Goal: Task Accomplishment & Management: Complete application form

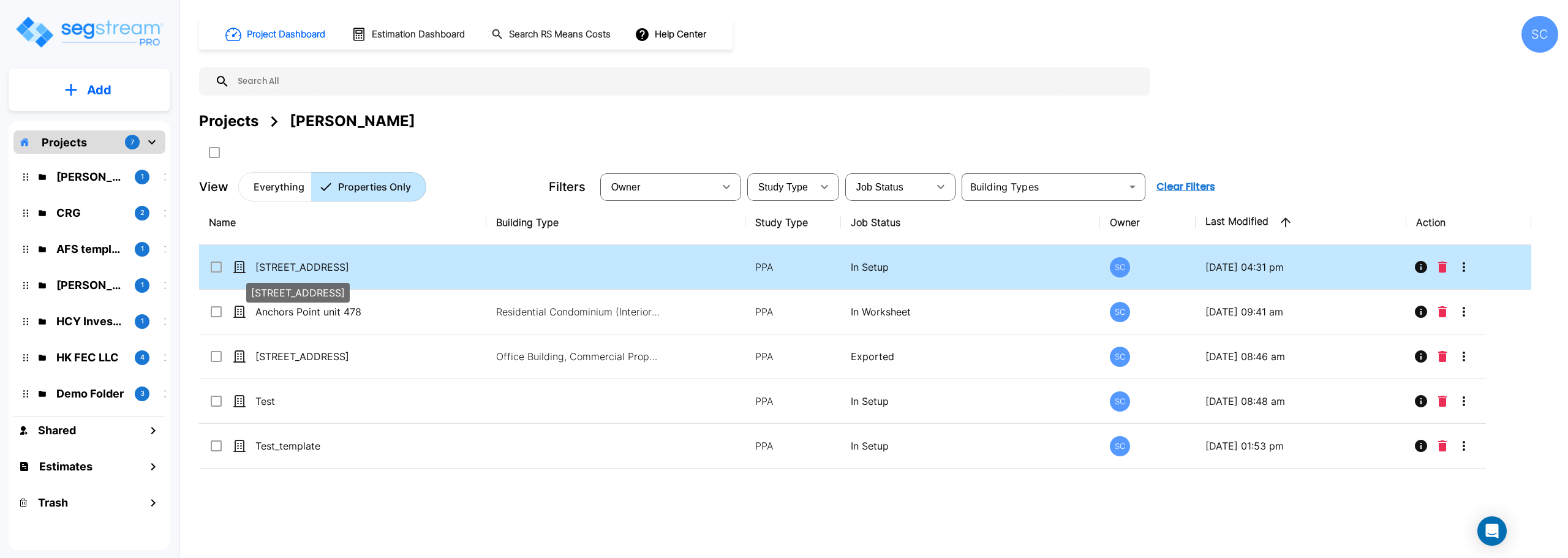
click at [329, 265] on p "[STREET_ADDRESS]" at bounding box center [316, 267] width 122 height 15
checkbox input "true"
click at [329, 265] on p "[STREET_ADDRESS]" at bounding box center [316, 267] width 122 height 15
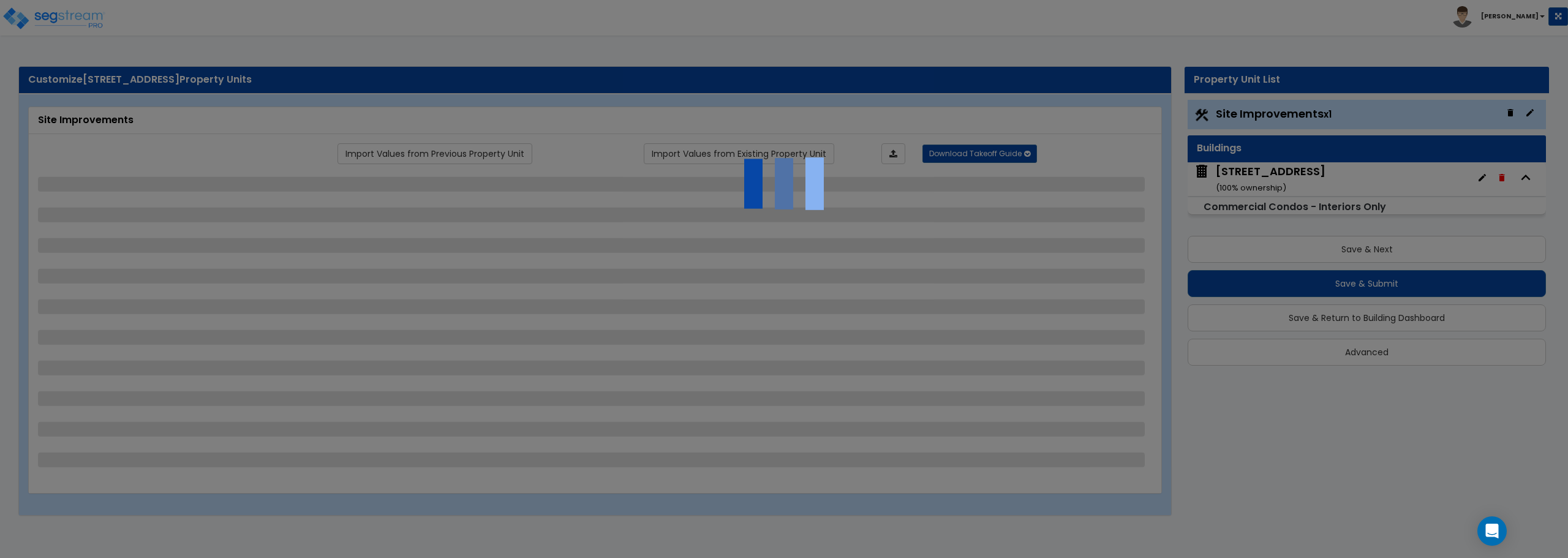
select select "2"
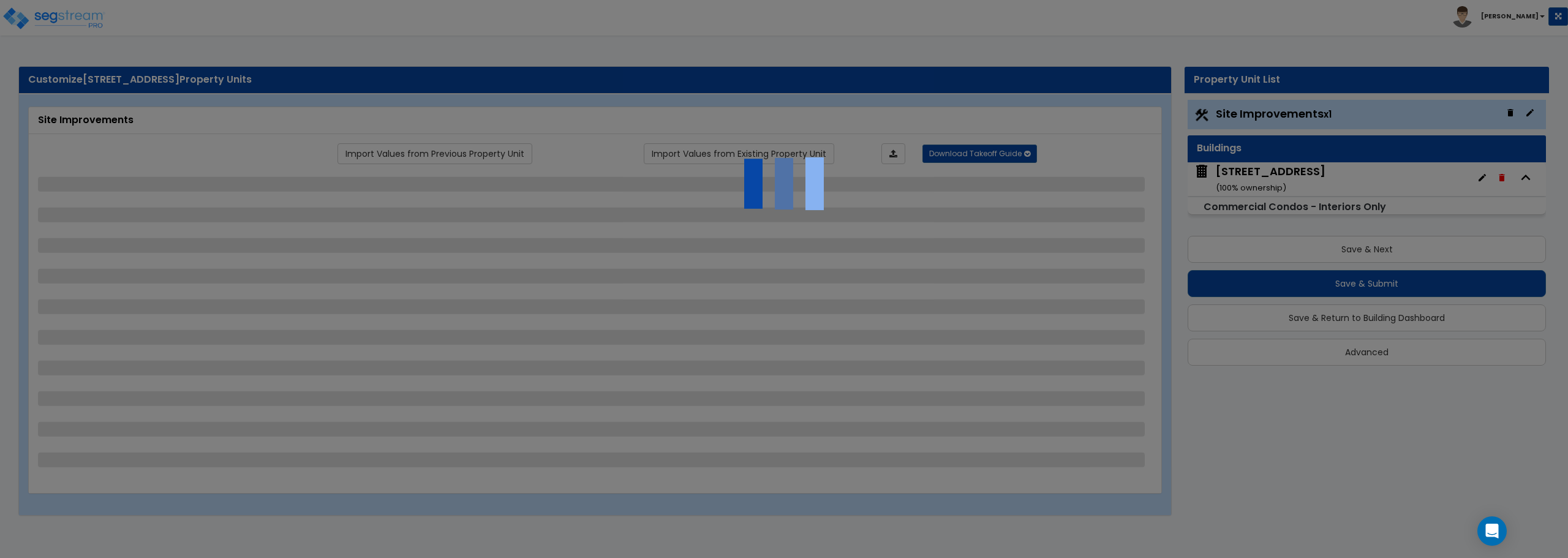
select select "2"
select select "1"
select select "2"
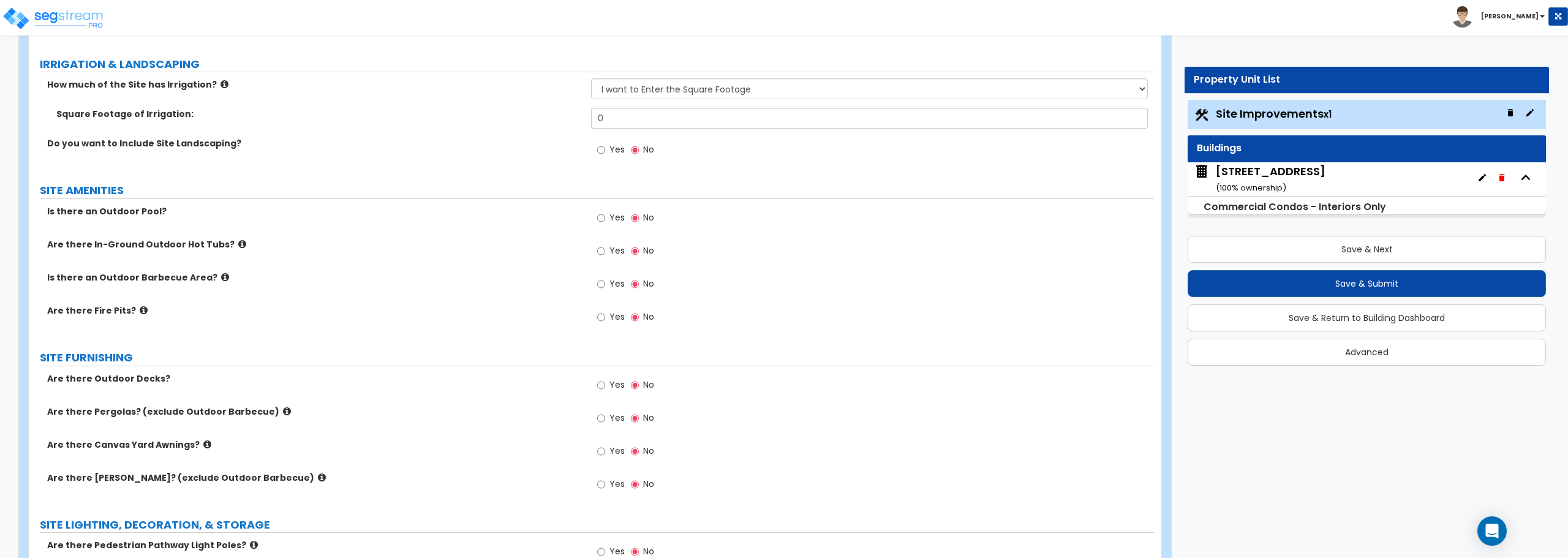
scroll to position [1041, 0]
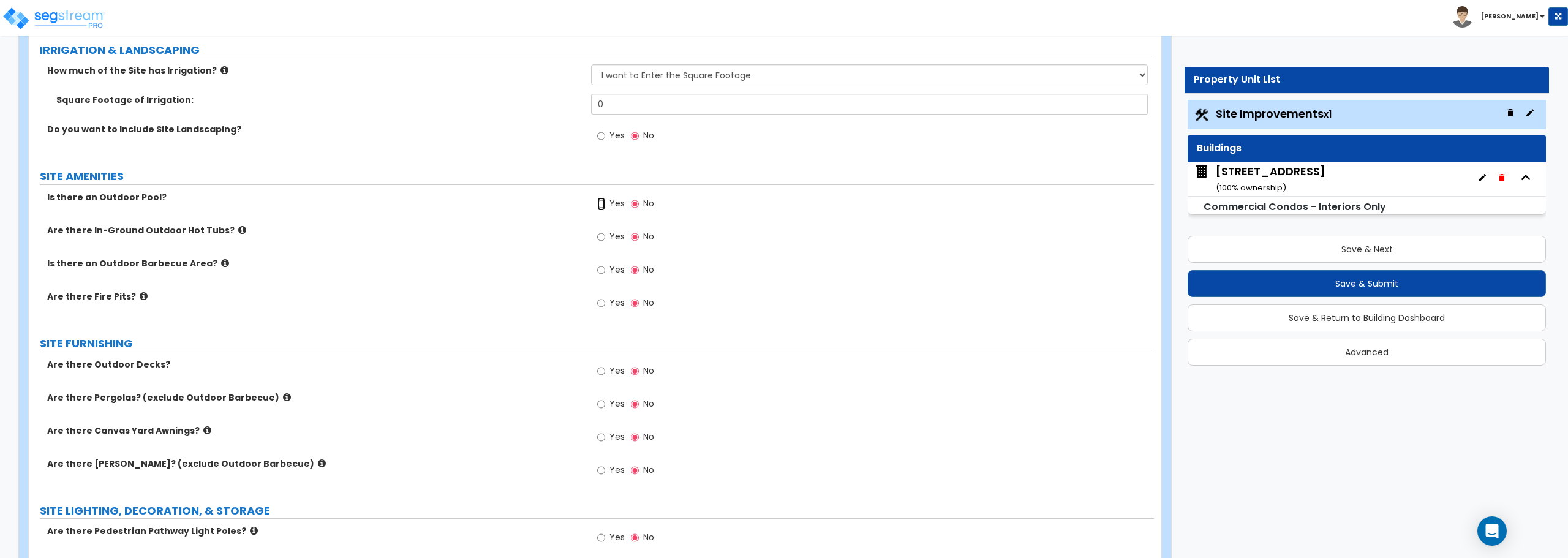
click at [602, 203] on input "Yes" at bounding box center [602, 204] width 8 height 14
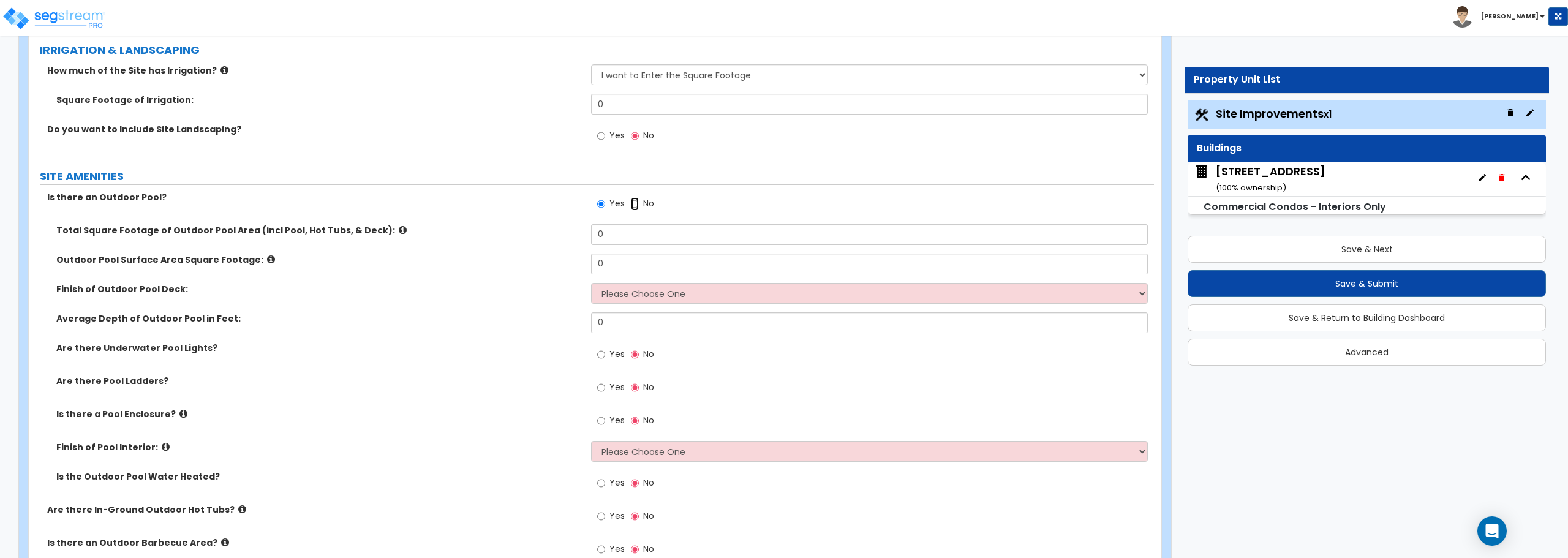
click at [636, 205] on input "No" at bounding box center [635, 204] width 8 height 14
radio input "false"
radio input "true"
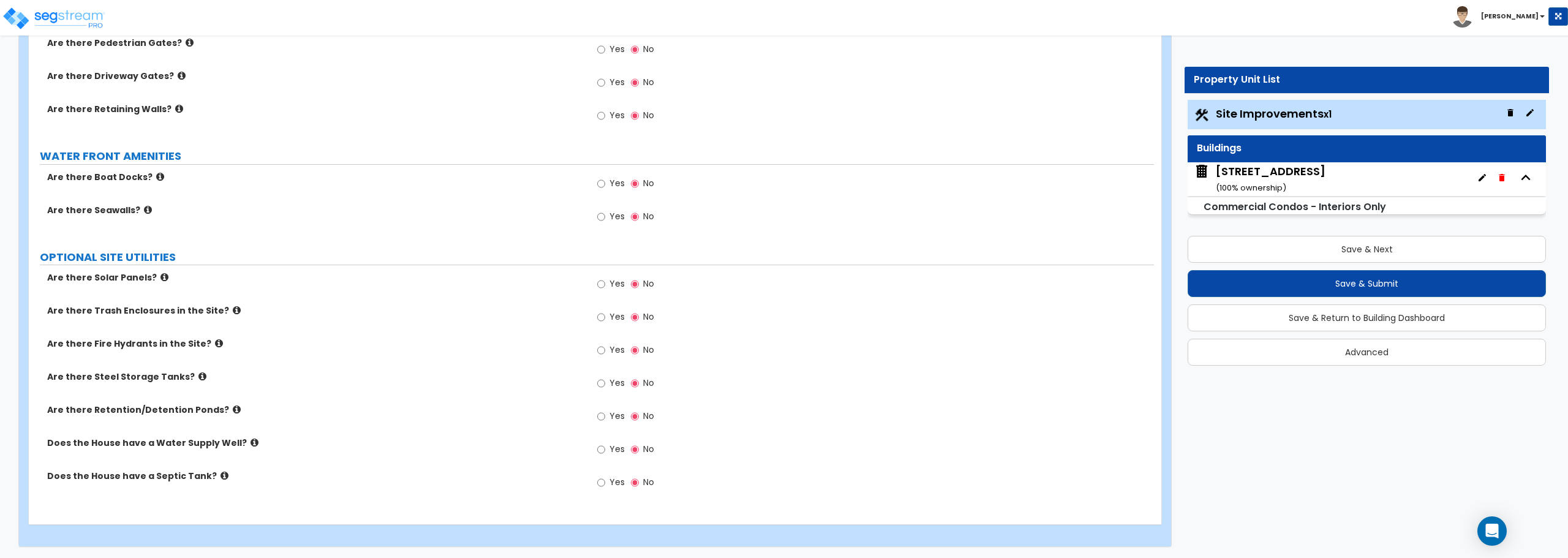
scroll to position [1698, 0]
click at [1377, 183] on div "[STREET_ADDRESS] ( 100 % ownership)" at bounding box center [1367, 180] width 359 height 34
click at [1358, 250] on button "Save & Next" at bounding box center [1367, 250] width 359 height 27
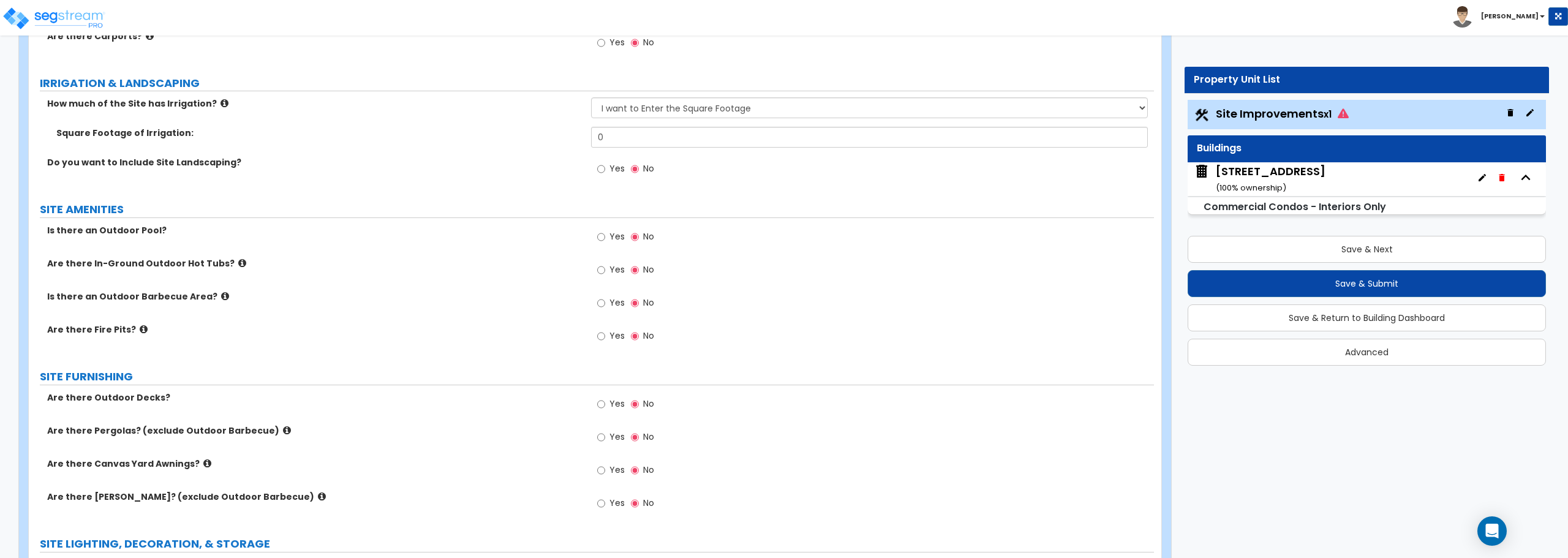
scroll to position [1041, 0]
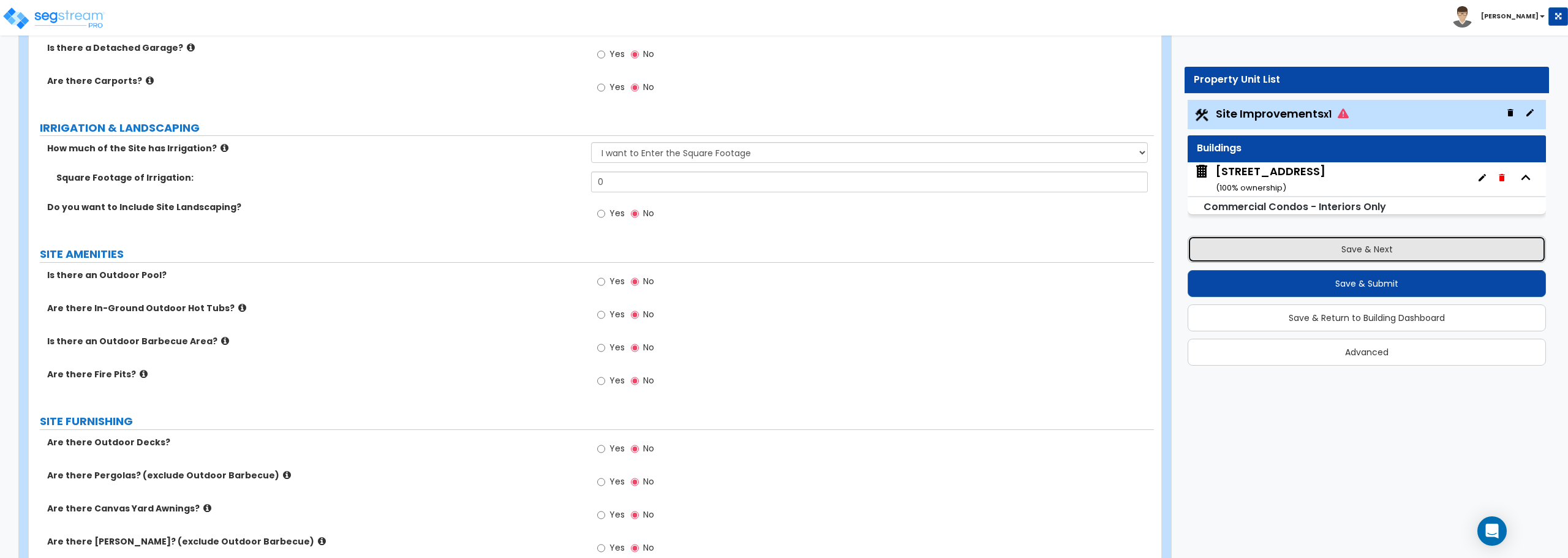
click at [1365, 250] on button "Save & Next" at bounding box center [1367, 250] width 359 height 27
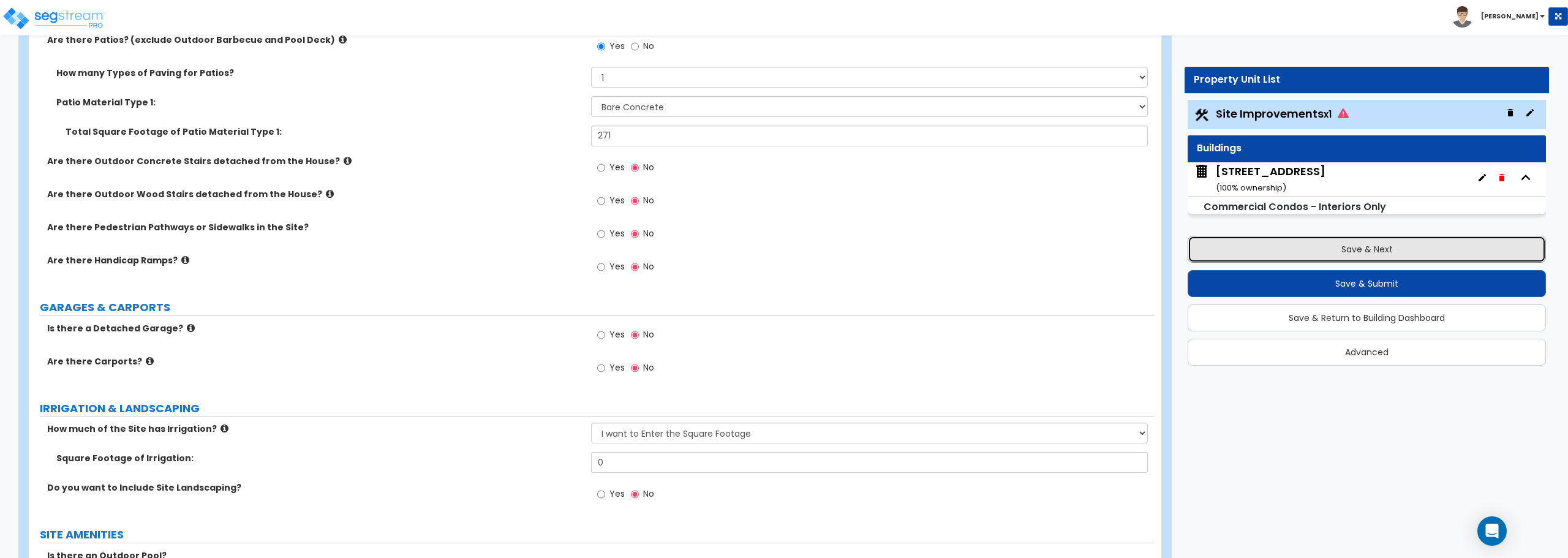
scroll to position [735, 0]
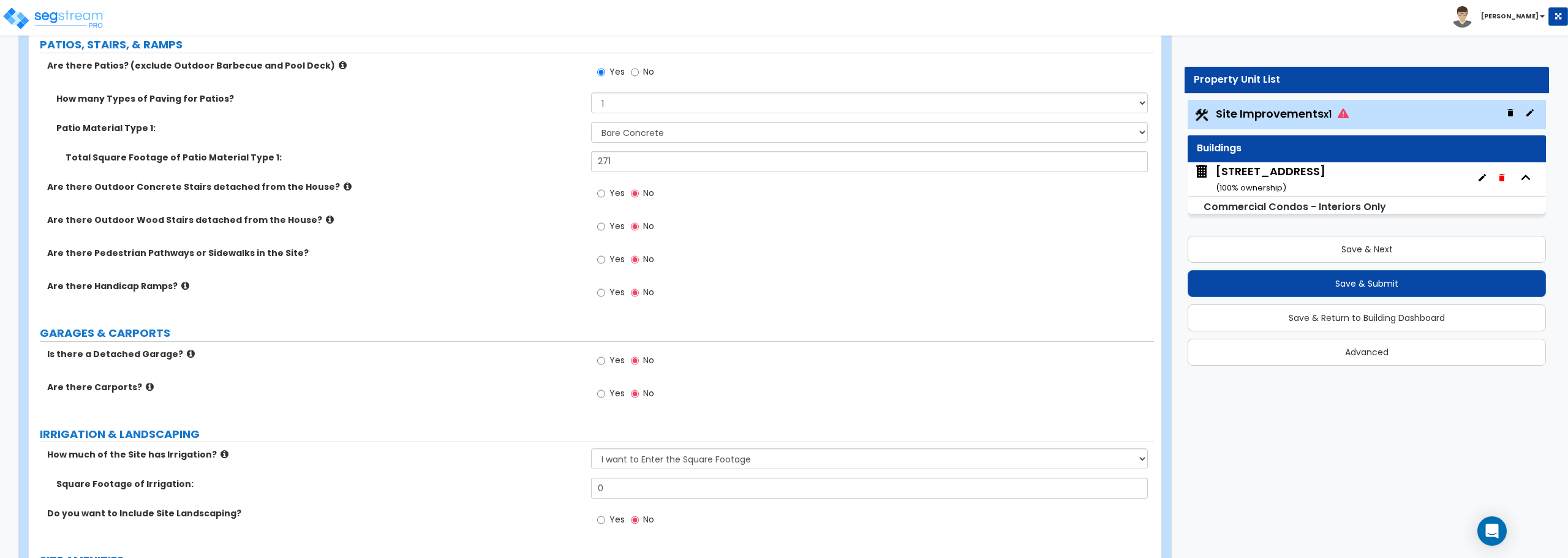
click at [1326, 180] on div "[STREET_ADDRESS] ( 100 % ownership)" at bounding box center [1271, 179] width 110 height 31
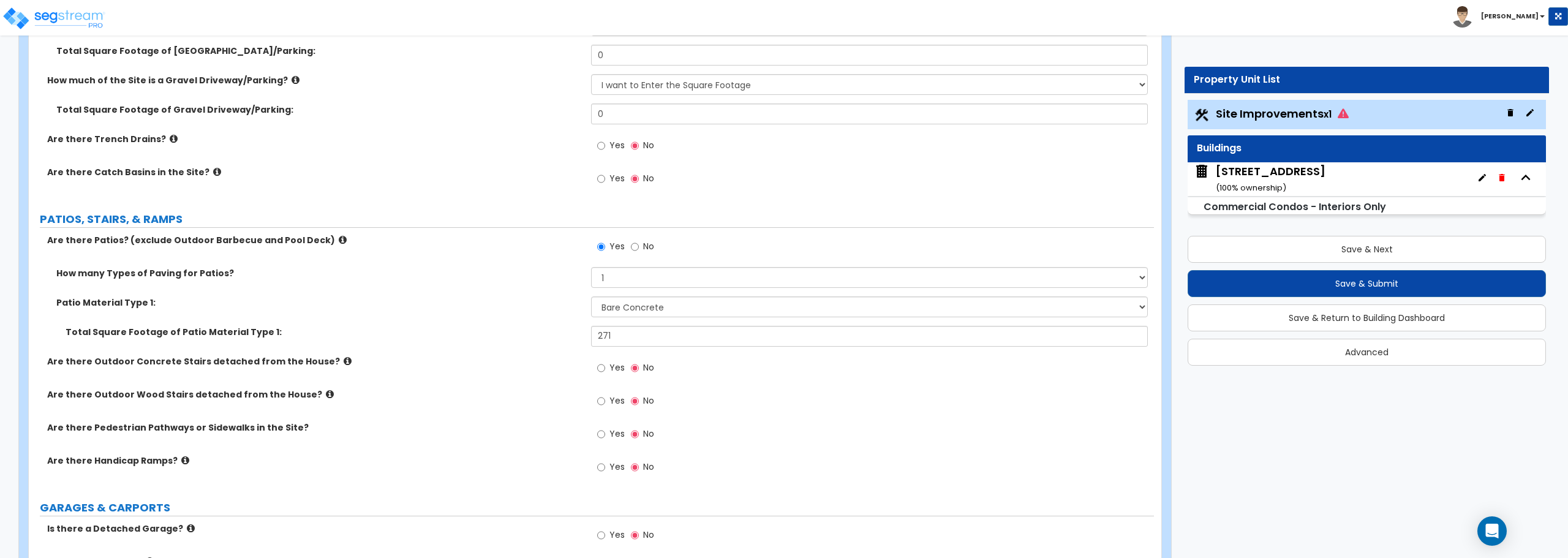
scroll to position [551, 0]
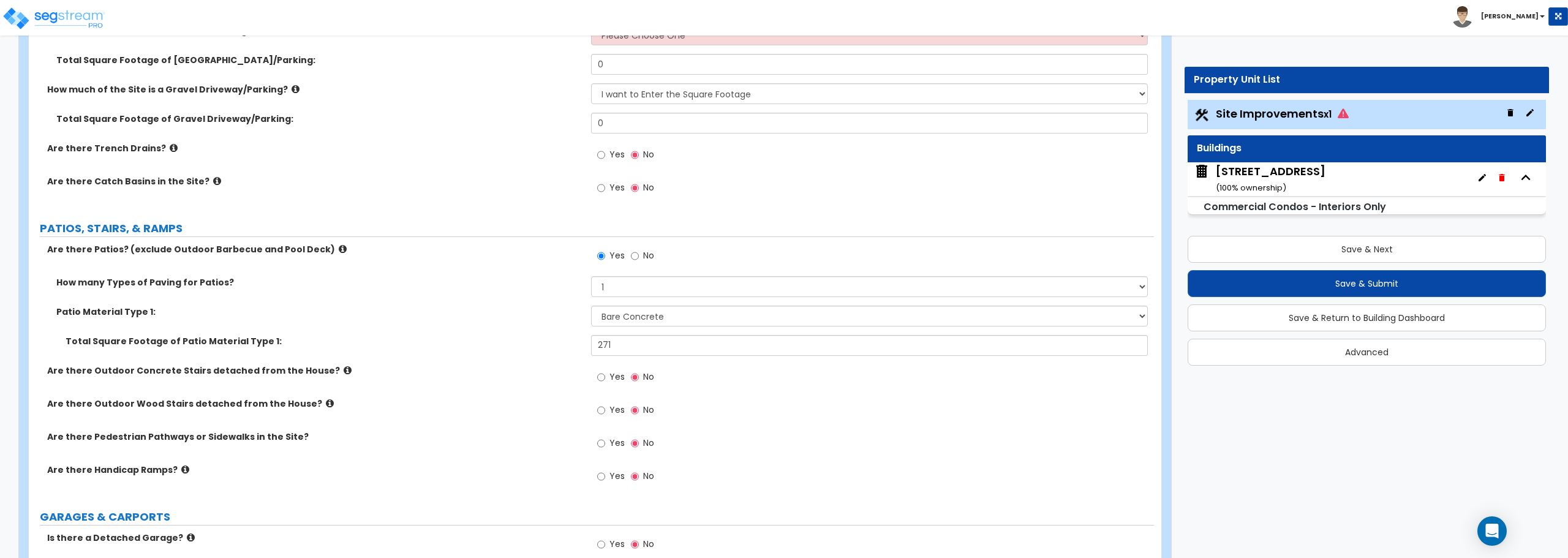
click at [1298, 180] on div "[STREET_ADDRESS] ( 100 % ownership)" at bounding box center [1271, 179] width 110 height 31
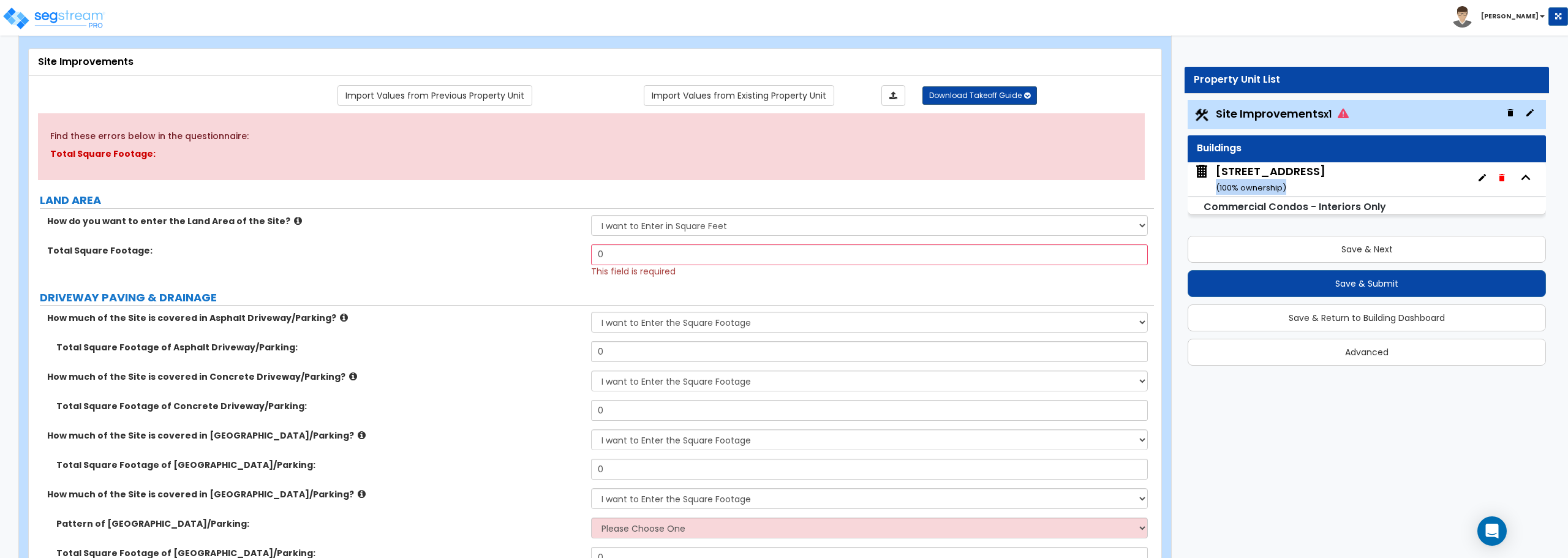
scroll to position [0, 0]
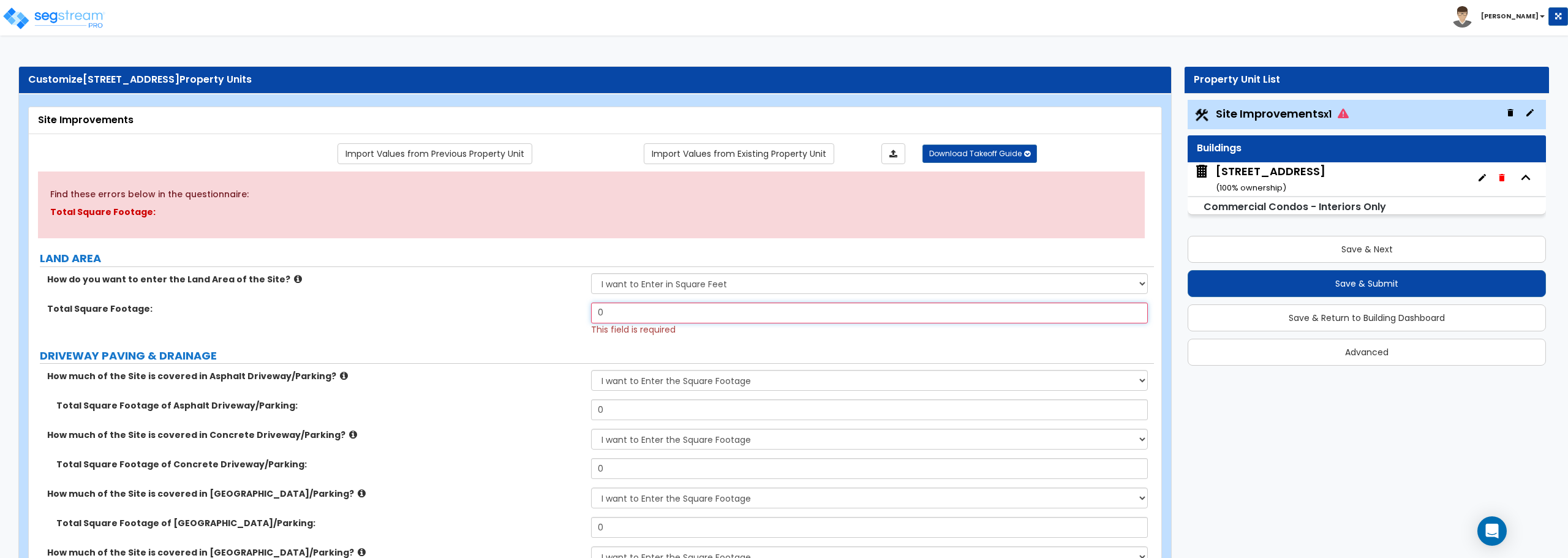
click at [680, 306] on input "0" at bounding box center [869, 313] width 556 height 21
click at [687, 284] on select "I want to Enter in Acres I want to Enter in Square Feet" at bounding box center [869, 283] width 556 height 21
click at [591, 273] on select "I want to Enter in Acres I want to Enter in Square Feet" at bounding box center [869, 283] width 556 height 21
drag, startPoint x: 673, startPoint y: 319, endPoint x: 403, endPoint y: 327, distance: 270.1
click at [403, 327] on div "Total Square Footage: 0 This field is required" at bounding box center [591, 319] width 1126 height 33
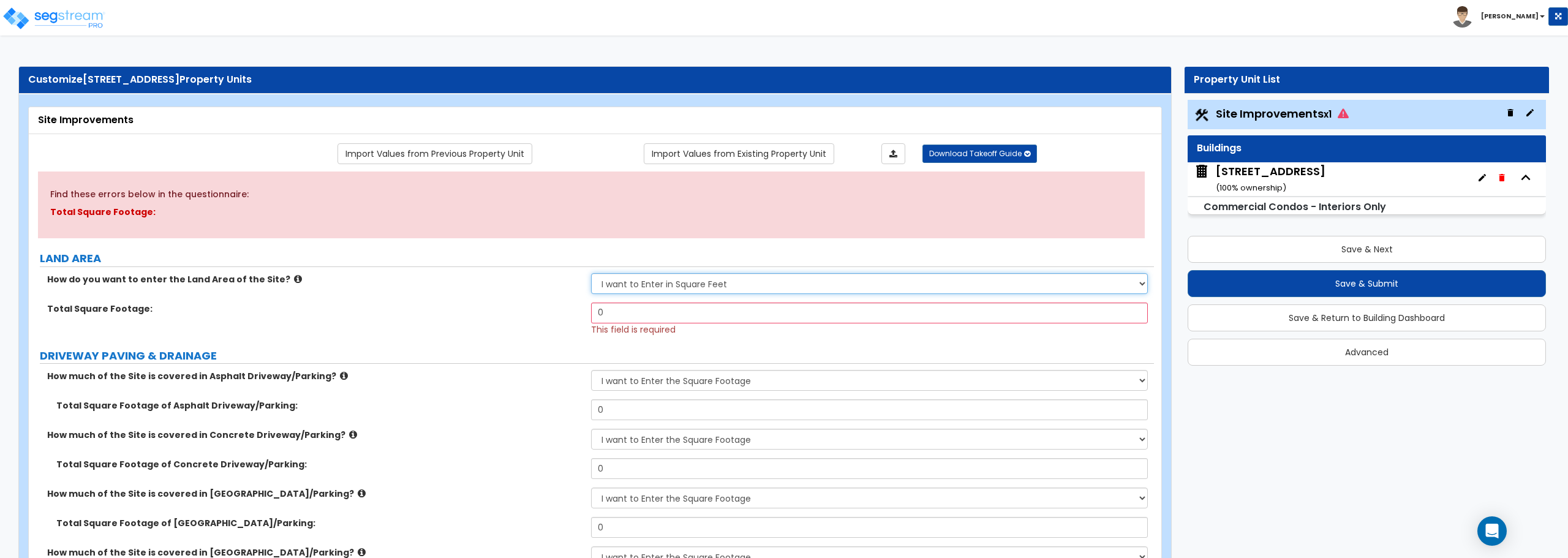
click at [685, 284] on select "I want to Enter in Acres I want to Enter in Square Feet" at bounding box center [869, 283] width 556 height 21
click at [591, 273] on select "I want to Enter in Acres I want to Enter in Square Feet" at bounding box center [869, 283] width 556 height 21
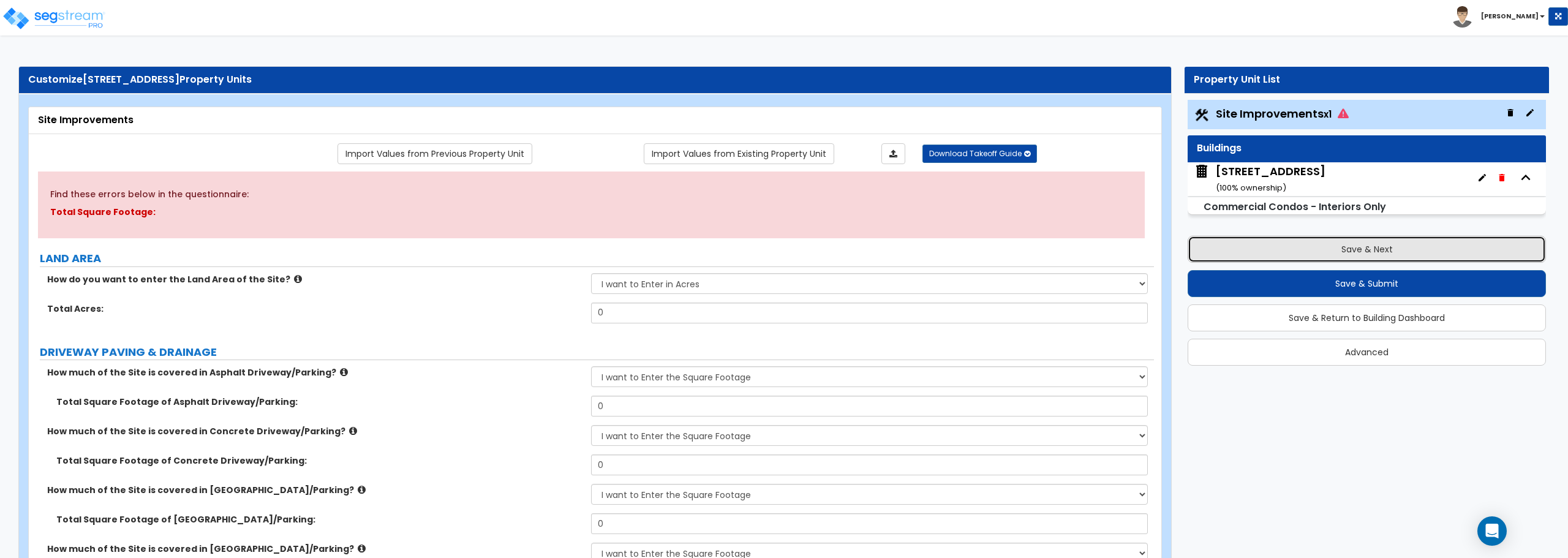
click at [1370, 246] on button "Save & Next" at bounding box center [1367, 250] width 359 height 27
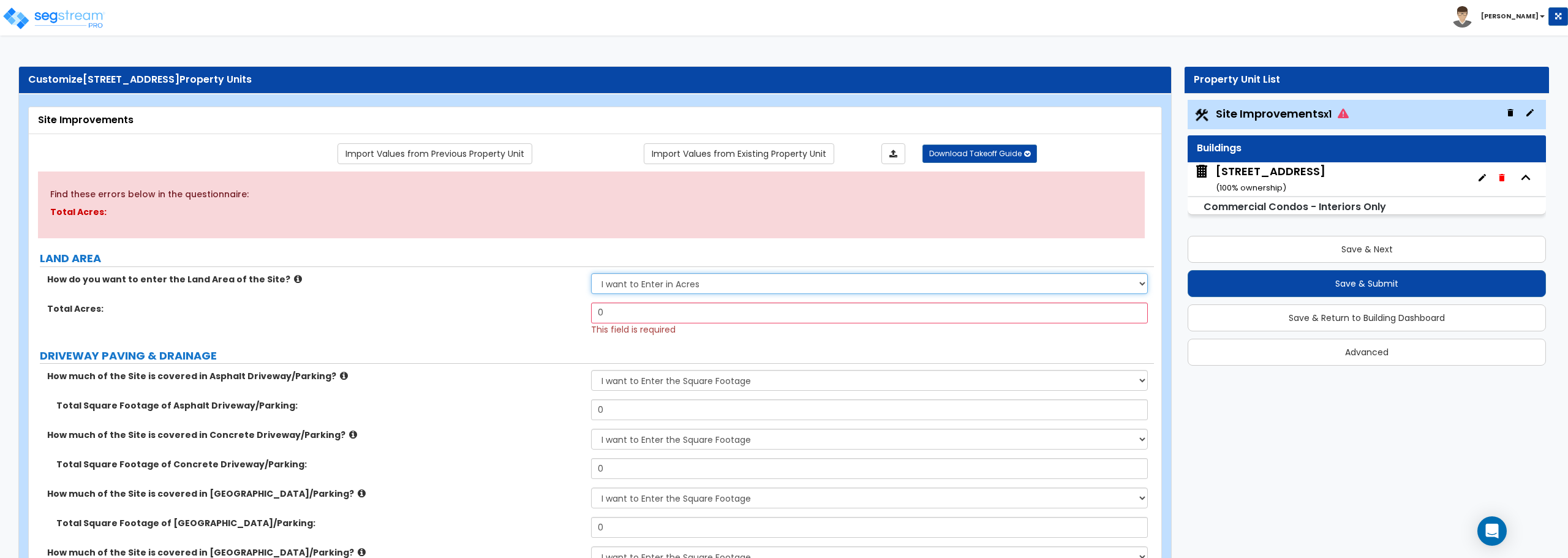
click at [843, 281] on select "I want to Enter in Acres I want to Enter in Square Feet" at bounding box center [869, 283] width 556 height 21
select select "2"
click at [591, 273] on select "I want to Enter in Acres I want to Enter in Square Feet" at bounding box center [869, 283] width 556 height 21
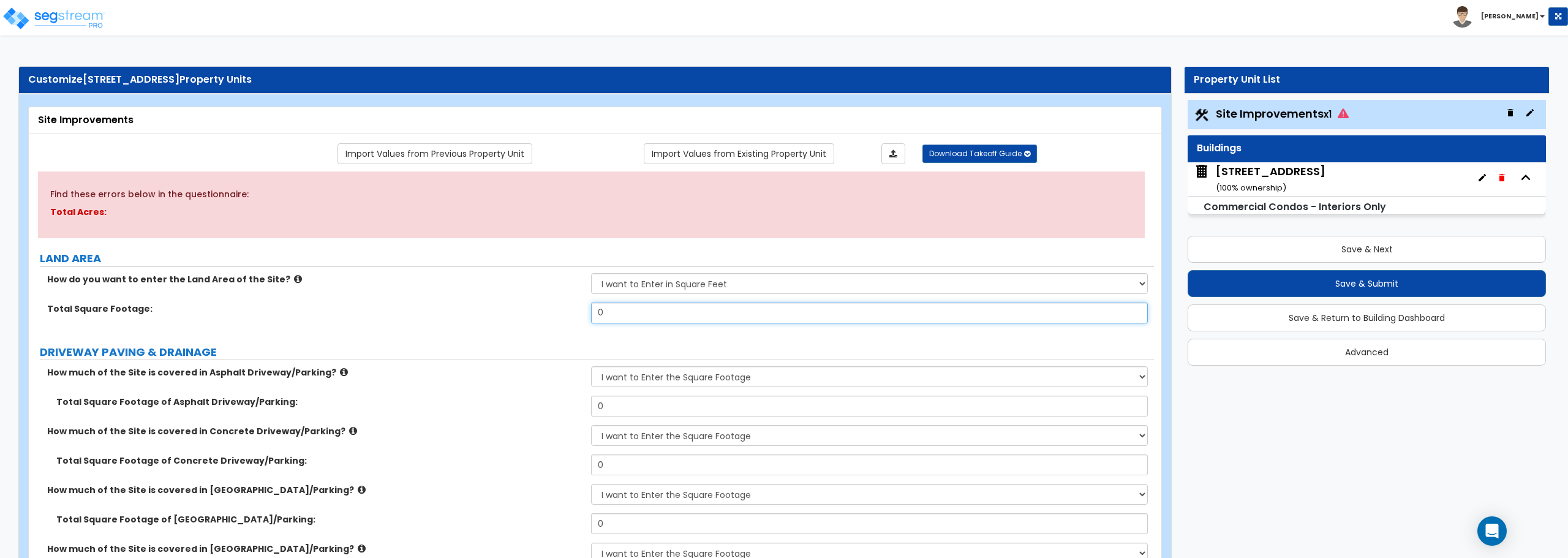
click at [635, 311] on input "0" at bounding box center [869, 313] width 556 height 21
type input "0.1"
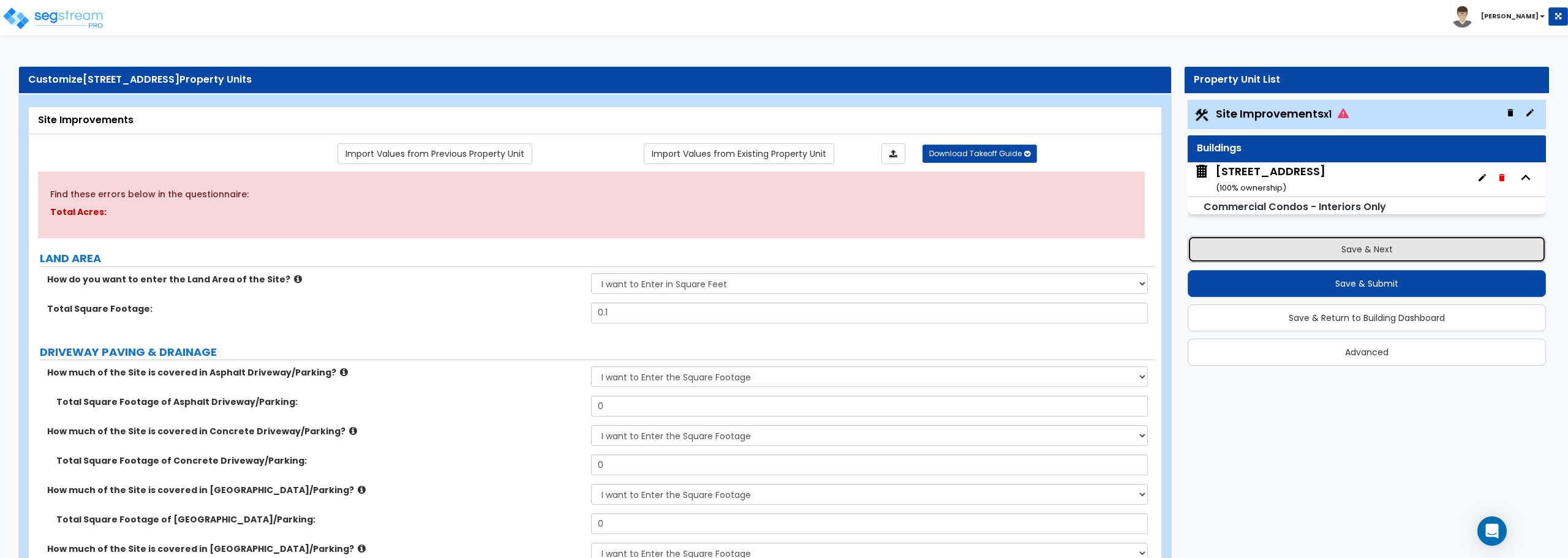
click at [1348, 255] on button "Save & Next" at bounding box center [1367, 250] width 359 height 27
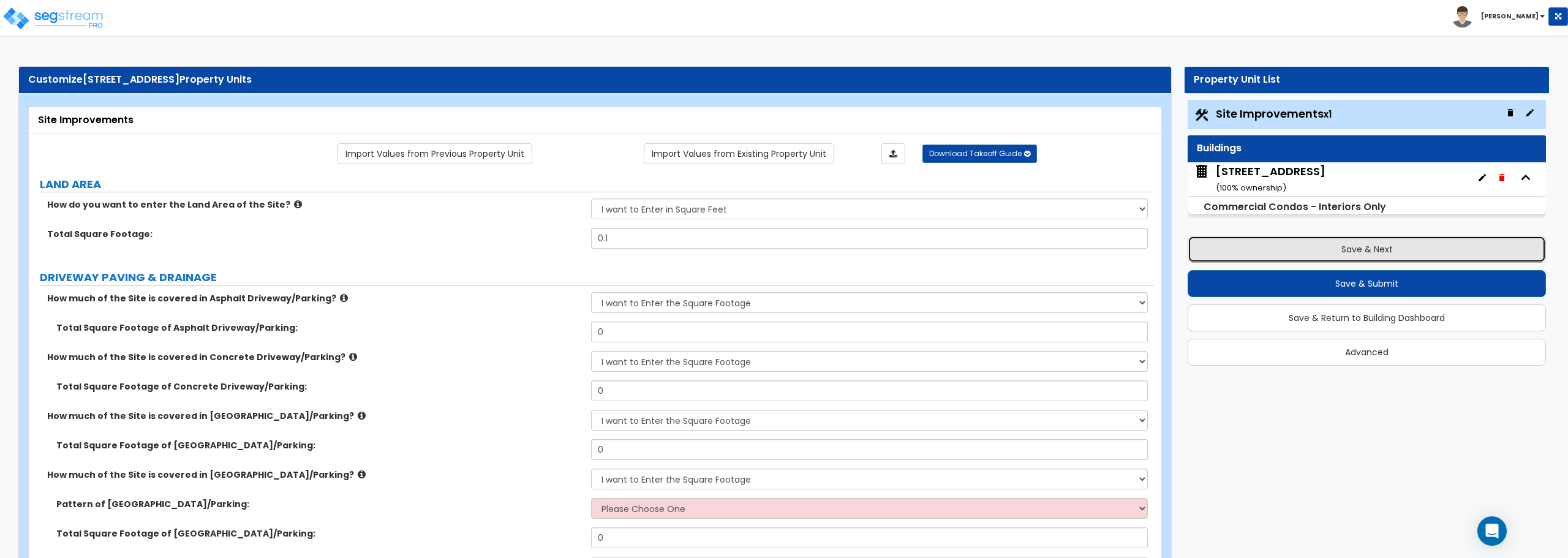
click at [1414, 249] on button "Save & Next" at bounding box center [1367, 250] width 359 height 27
click at [1300, 248] on button "Save & Next" at bounding box center [1367, 250] width 359 height 27
click at [1266, 164] on div "[STREET_ADDRESS] ( 100 % ownership)" at bounding box center [1271, 179] width 110 height 31
click at [1264, 168] on div "[STREET_ADDRESS] ( 100 % ownership)" at bounding box center [1271, 179] width 110 height 31
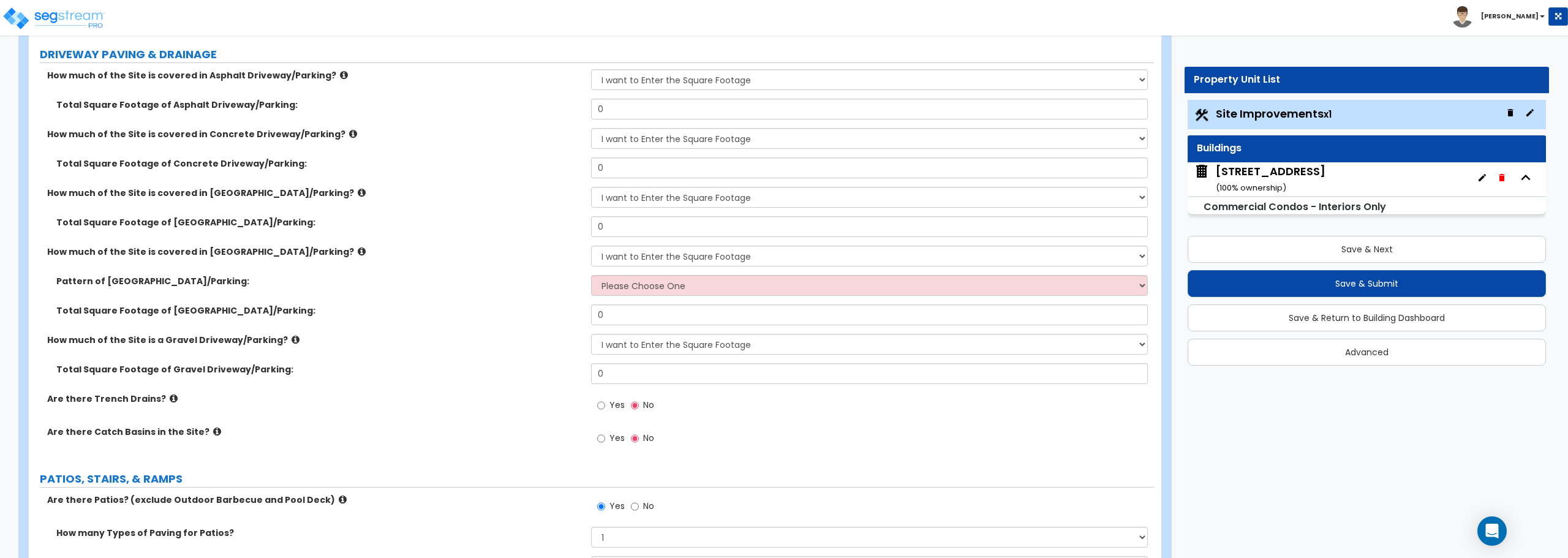
scroll to position [490, 0]
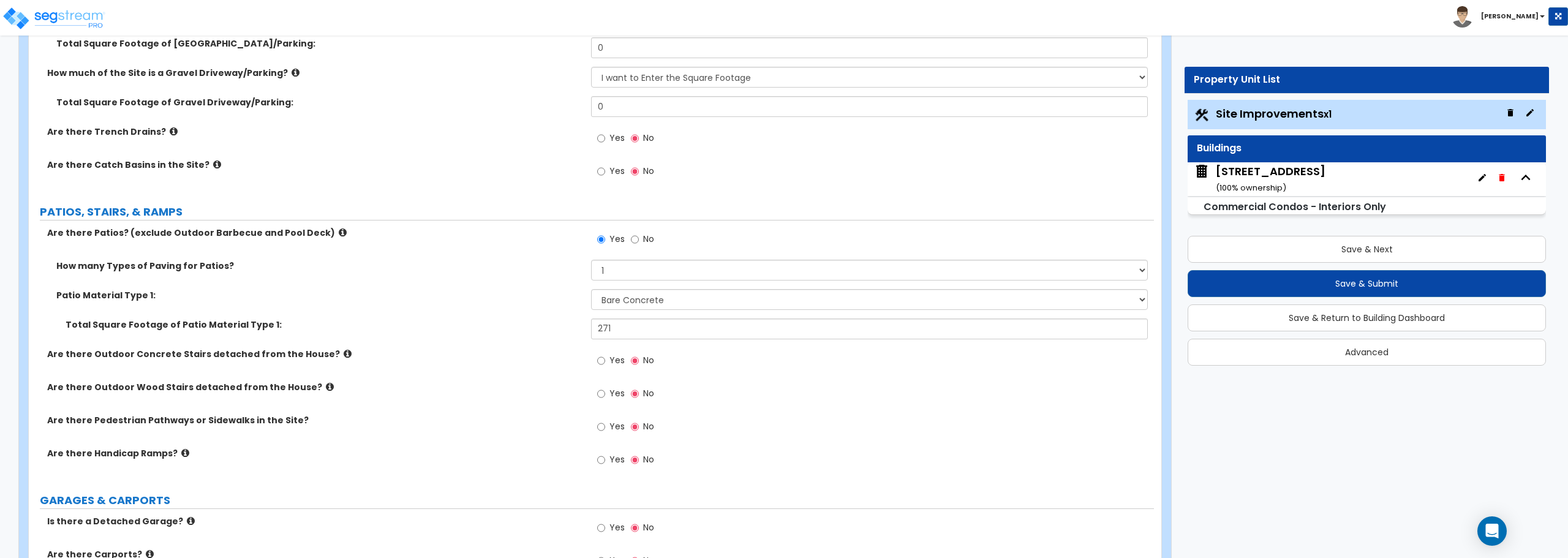
click at [1314, 101] on div "Site Improvements x1" at bounding box center [1367, 114] width 359 height 29
click at [1482, 176] on icon "button" at bounding box center [1482, 178] width 10 height 10
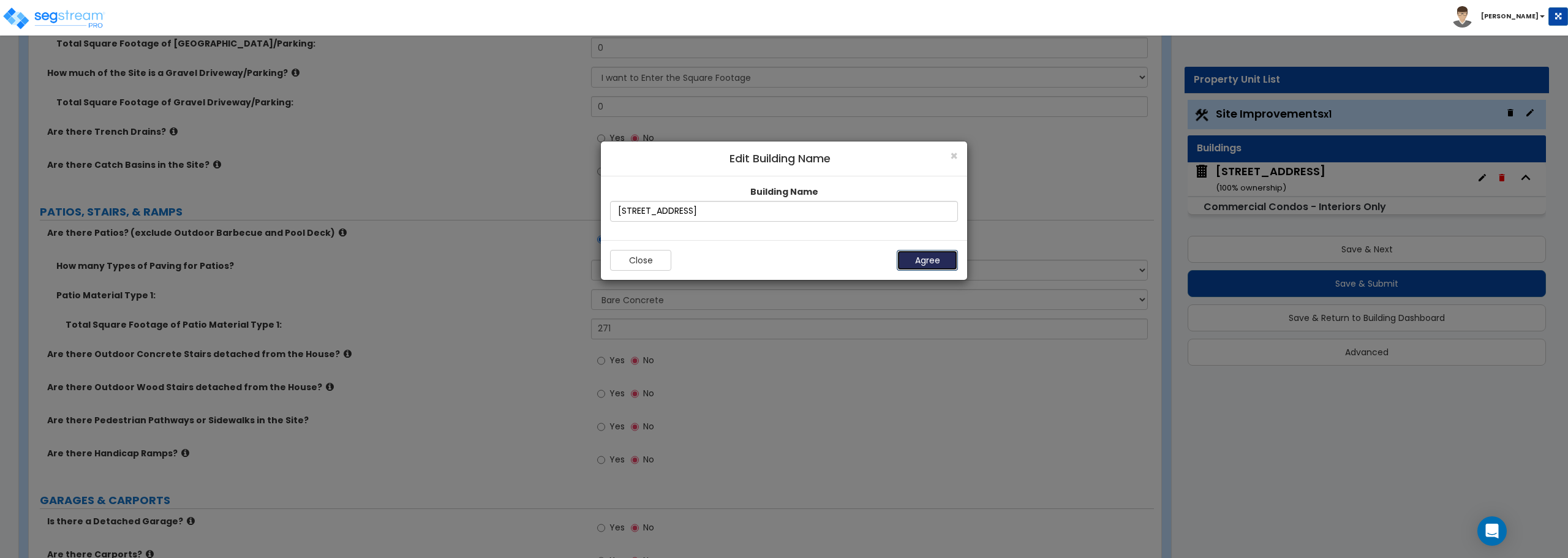
click at [917, 254] on button "Agree" at bounding box center [928, 260] width 61 height 21
click at [917, 260] on button "Agree" at bounding box center [928, 260] width 61 height 21
click at [946, 150] on div "× Edit Building Name" at bounding box center [784, 159] width 366 height 35
click at [911, 261] on button "Agree" at bounding box center [928, 260] width 61 height 21
click at [952, 153] on span "×" at bounding box center [954, 156] width 8 height 18
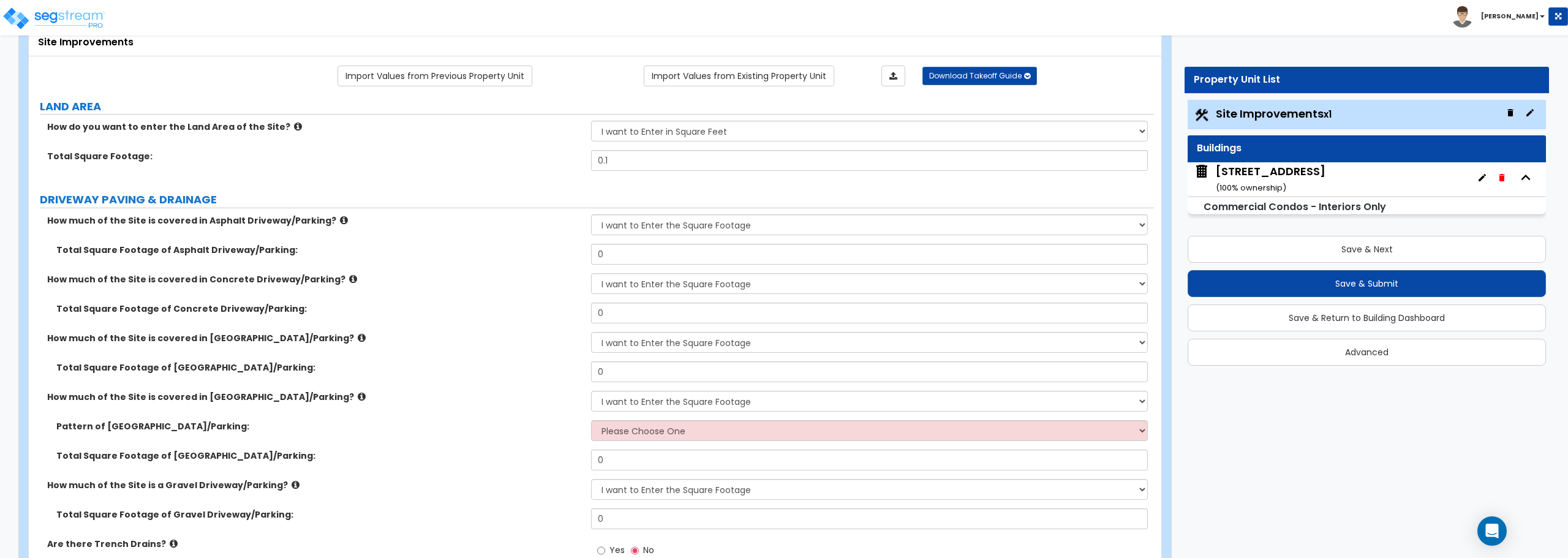
scroll to position [0, 0]
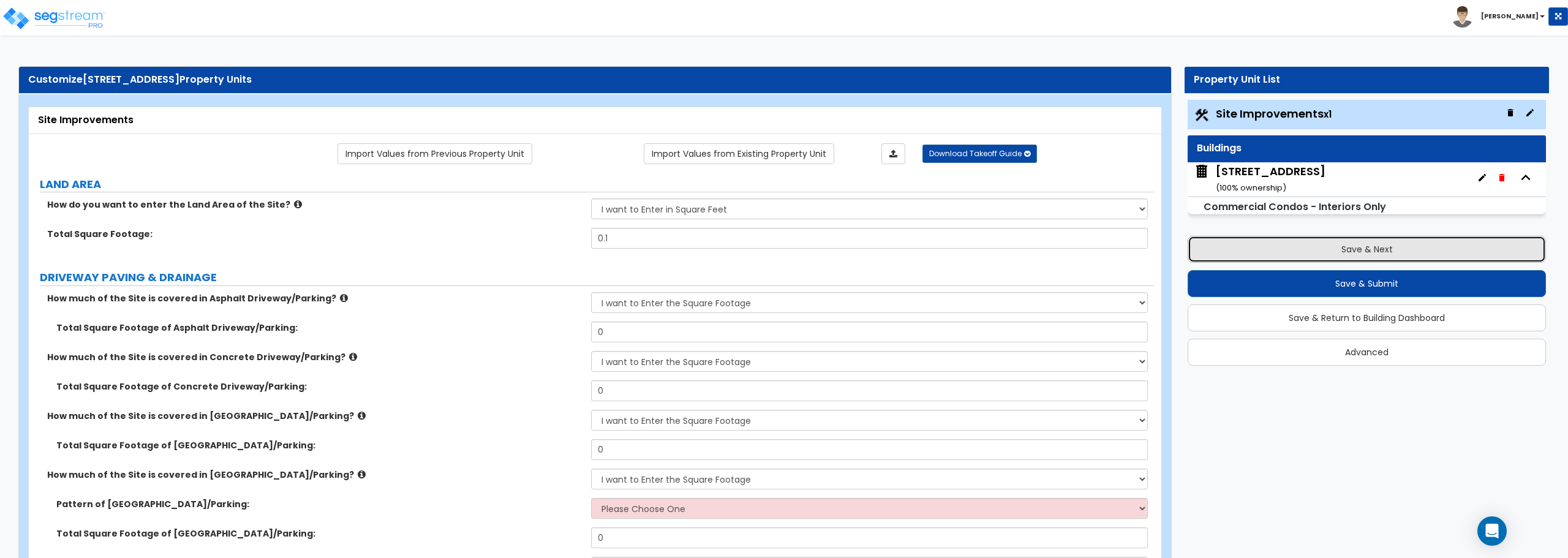
click at [1390, 252] on button "Save & Next" at bounding box center [1367, 250] width 359 height 27
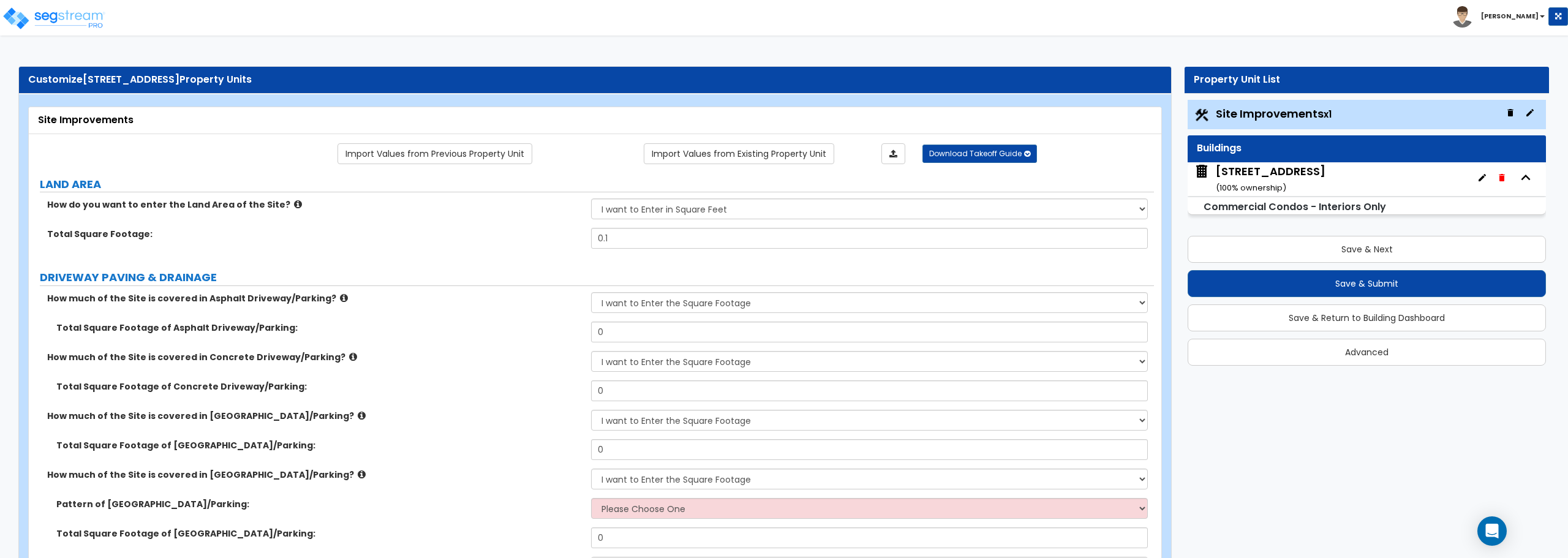
click at [64, 79] on div "Customize 11863 State Hwy 13 unit 105 Property Units" at bounding box center [595, 80] width 1134 height 14
click at [95, 78] on span "[STREET_ADDRESS]" at bounding box center [131, 79] width 97 height 14
click at [166, 79] on span "[STREET_ADDRESS]" at bounding box center [131, 79] width 97 height 14
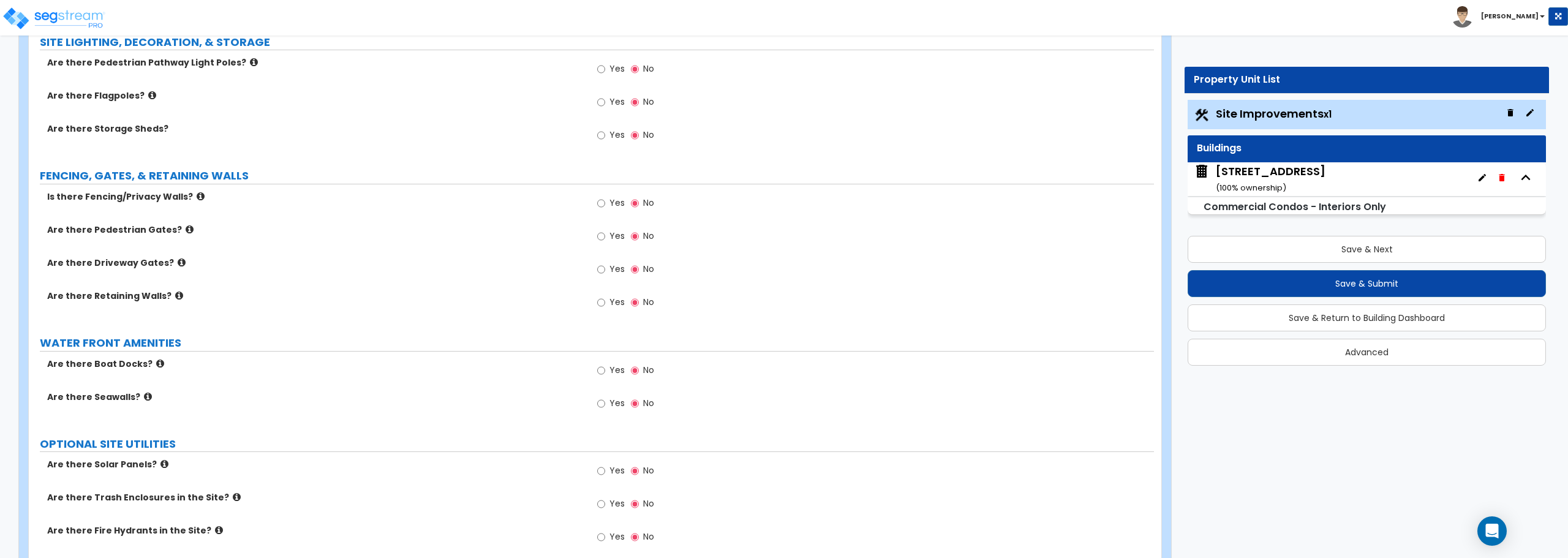
scroll to position [1698, 0]
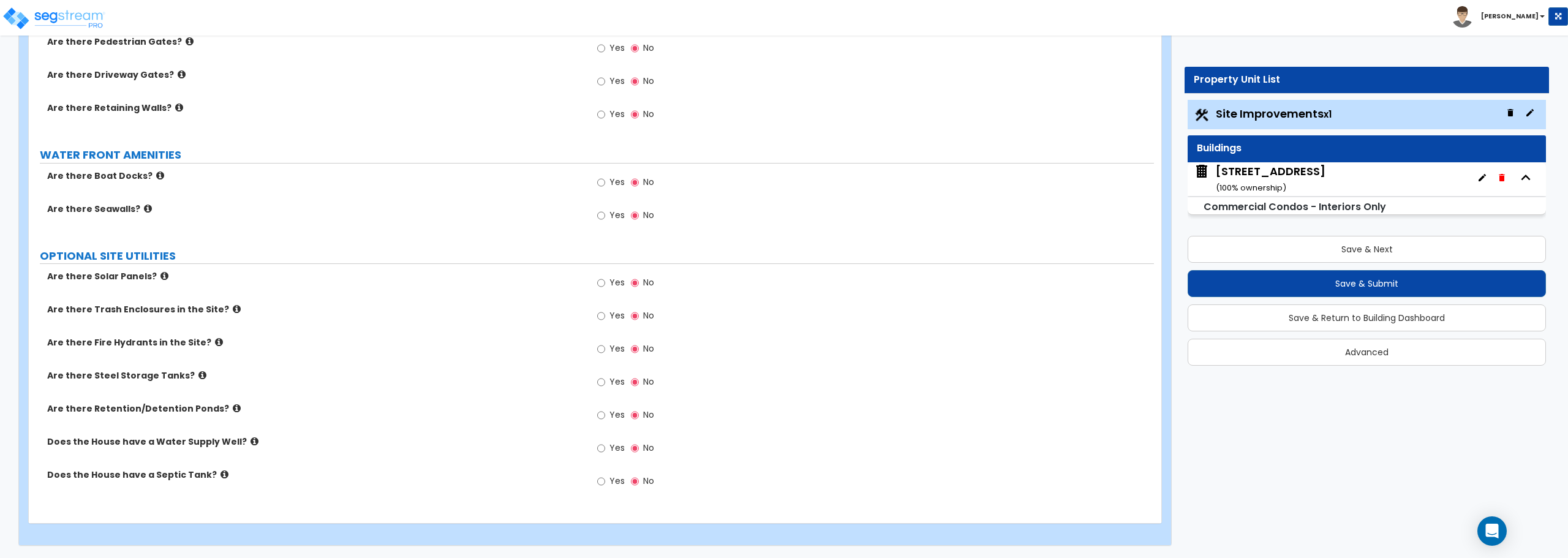
click at [1376, 191] on div "[STREET_ADDRESS] ( 100 % ownership)" at bounding box center [1367, 180] width 359 height 34
click at [1371, 201] on small "Commercial Condos - Interiors Only" at bounding box center [1295, 206] width 182 height 14
click at [1525, 178] on icon "button" at bounding box center [1526, 178] width 18 height 18
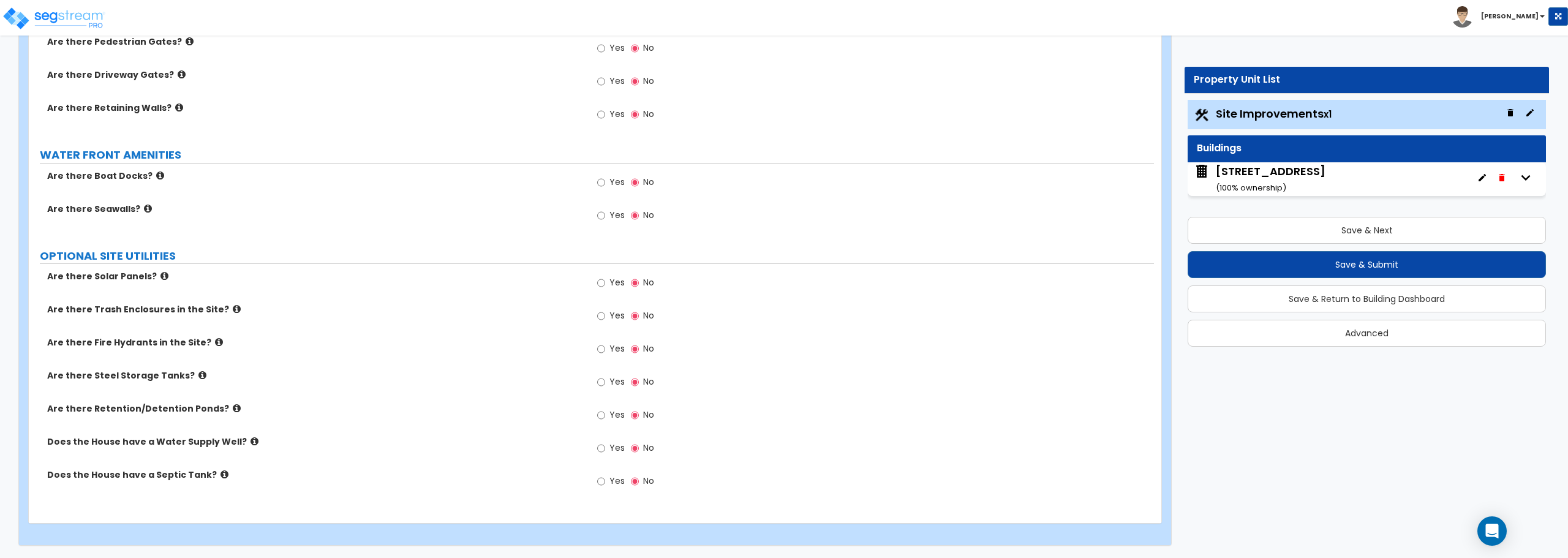
click at [1524, 178] on icon "button" at bounding box center [1526, 178] width 10 height 5
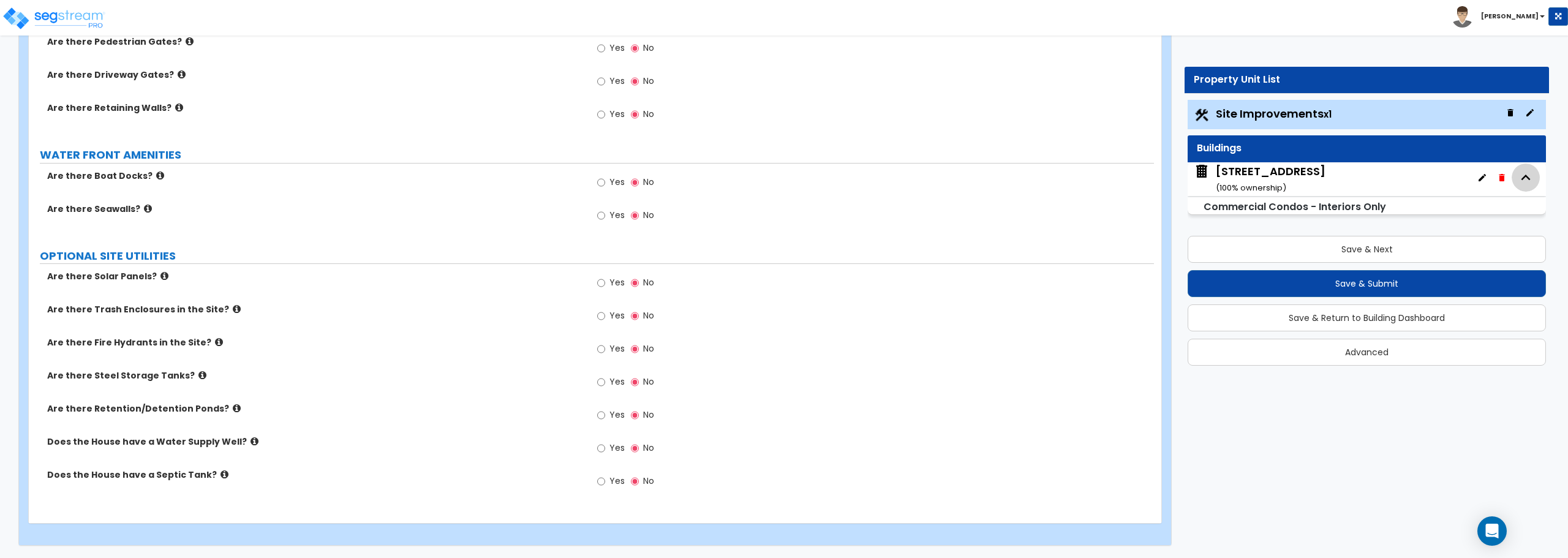
click at [1524, 178] on icon "button" at bounding box center [1526, 178] width 10 height 5
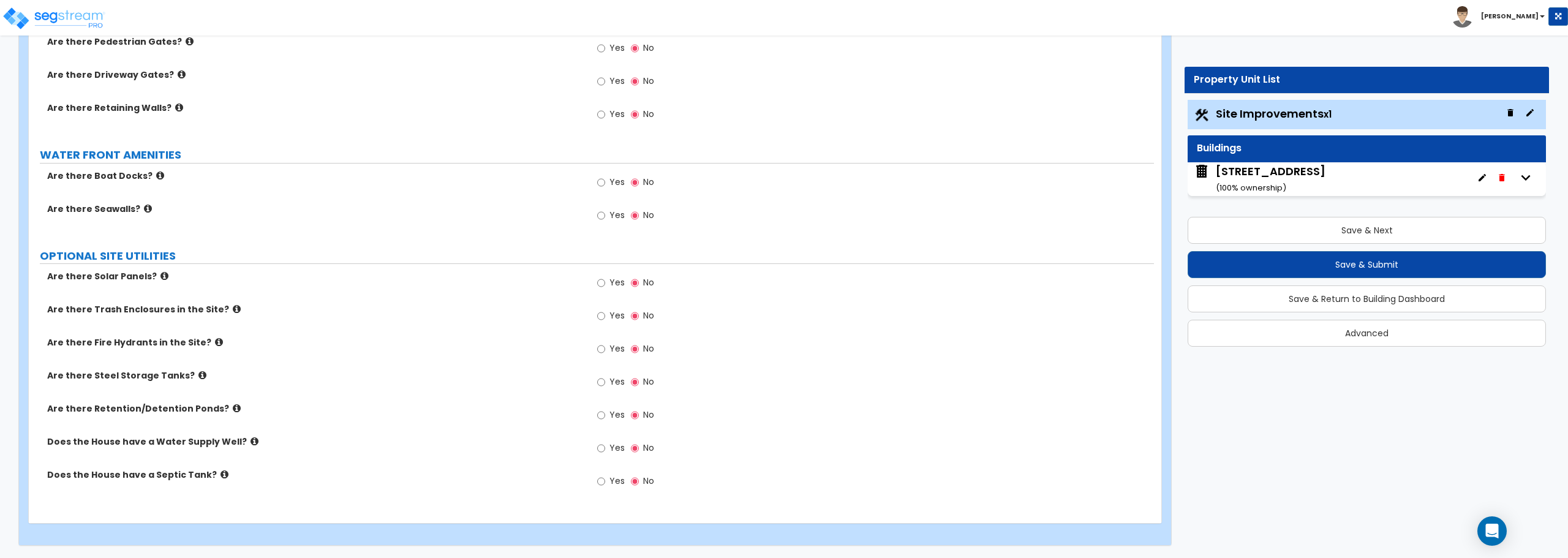
click at [1273, 165] on div "[STREET_ADDRESS] ( 100 % ownership)" at bounding box center [1271, 179] width 110 height 31
click at [1272, 176] on div "[STREET_ADDRESS] ( 100 % ownership)" at bounding box center [1271, 179] width 110 height 31
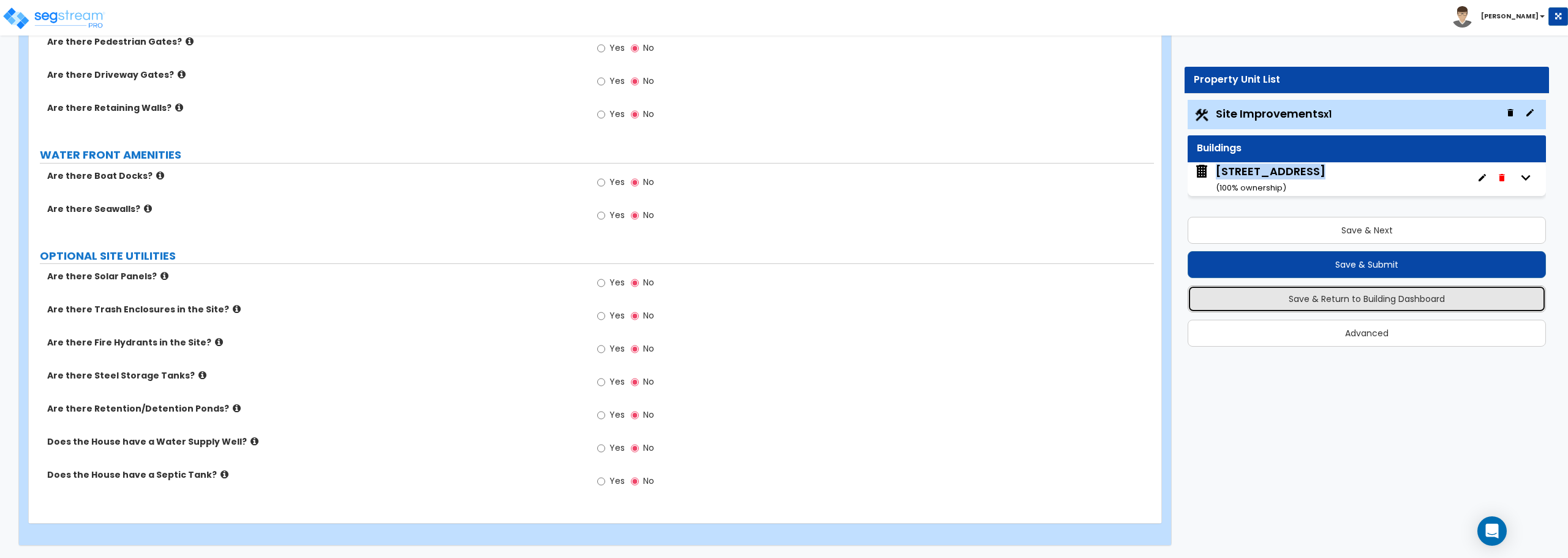
click at [1352, 303] on button "Save & Return to Building Dashboard" at bounding box center [1367, 299] width 359 height 27
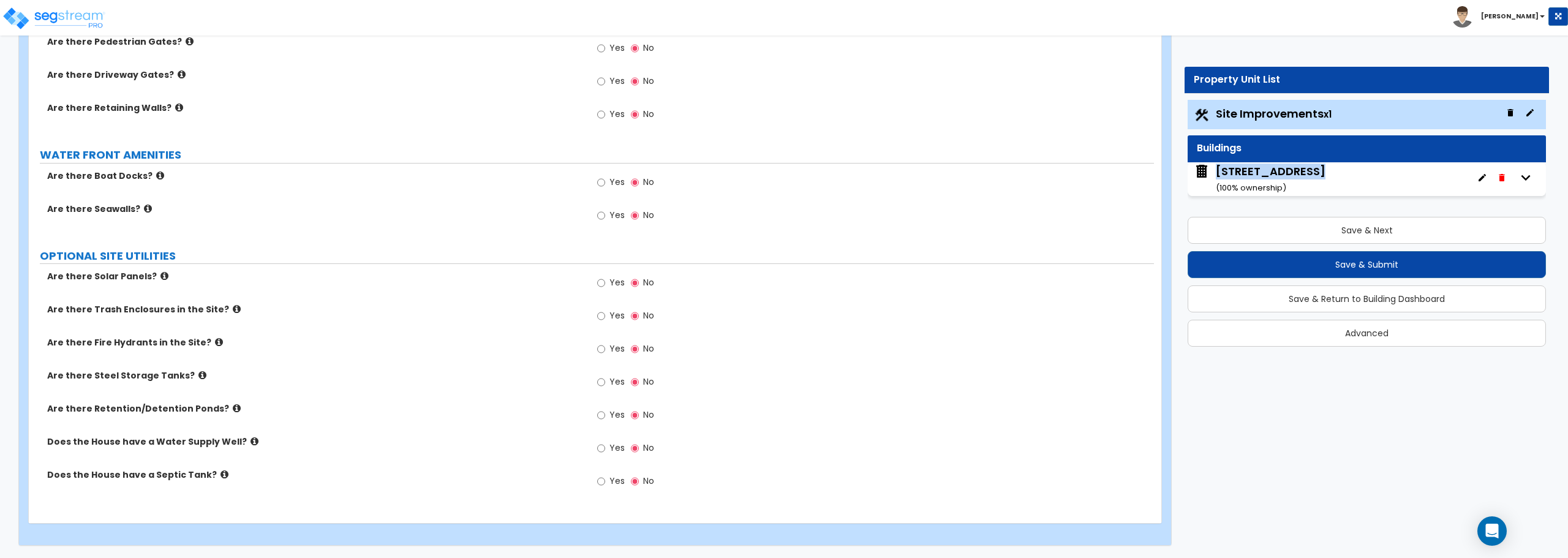
scroll to position [0, 0]
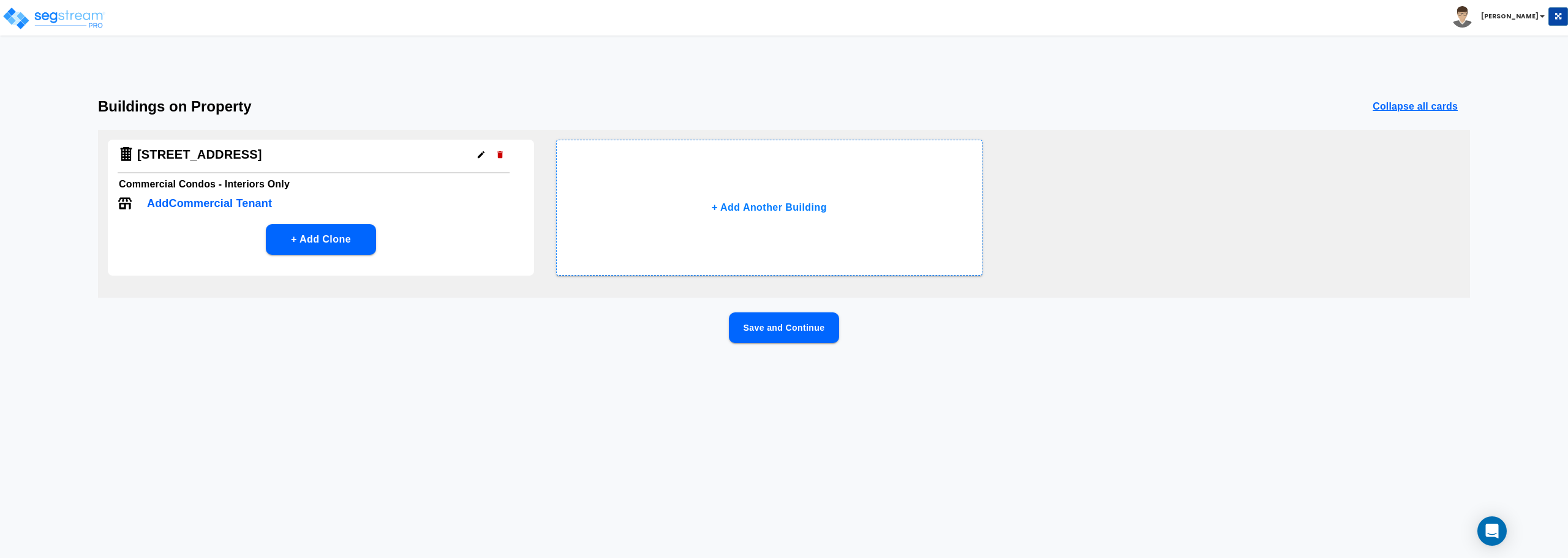
click at [244, 157] on h4 "[STREET_ADDRESS]" at bounding box center [200, 154] width 125 height 16
click at [818, 327] on button "Save and Continue" at bounding box center [784, 327] width 110 height 31
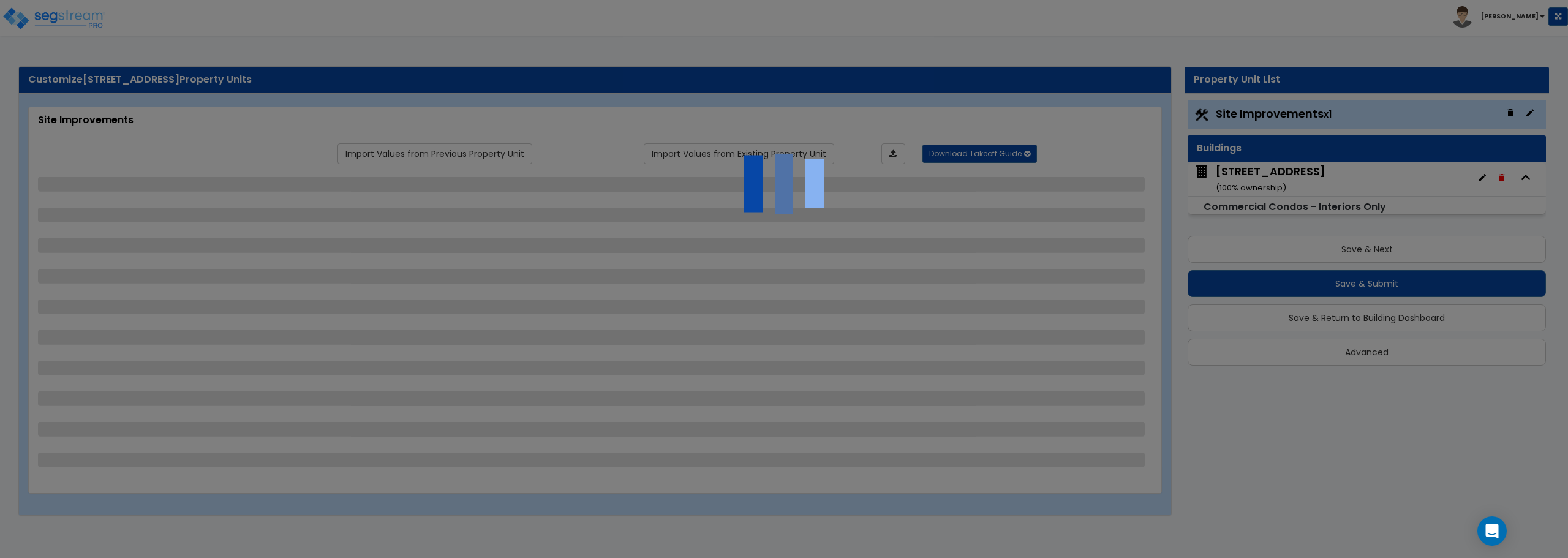
select select "2"
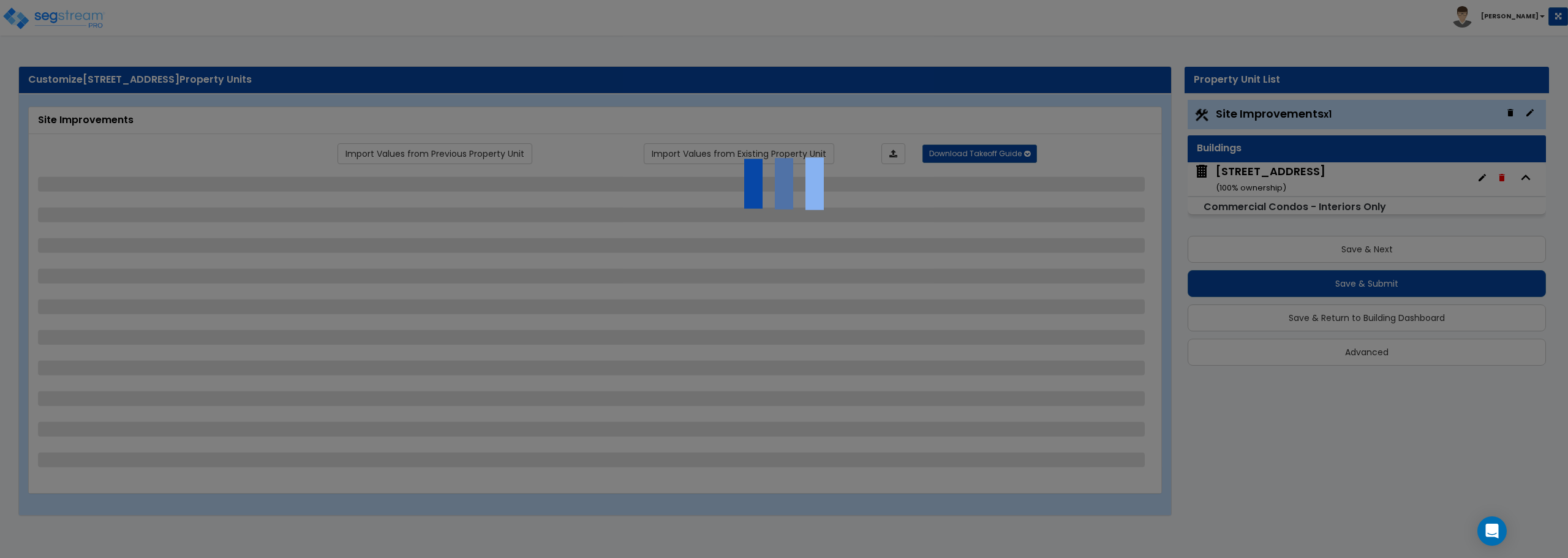
select select "2"
select select "1"
select select "2"
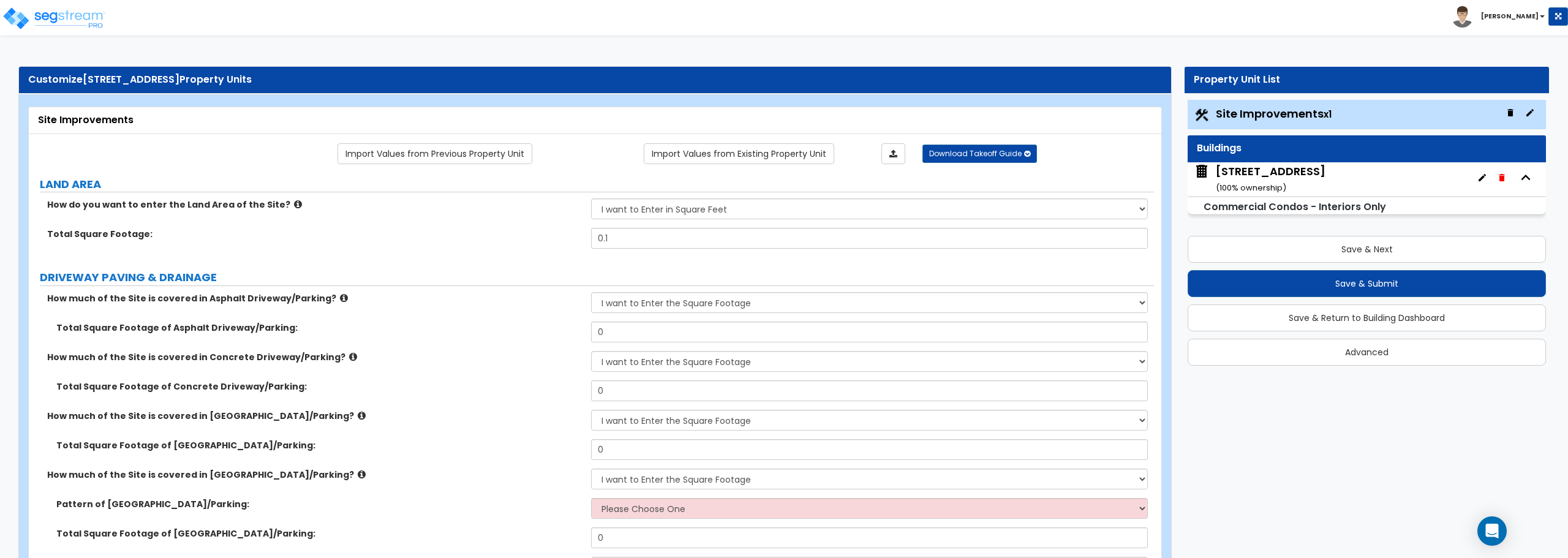
click at [1243, 179] on div "[STREET_ADDRESS] ( 100 % ownership)" at bounding box center [1271, 179] width 110 height 31
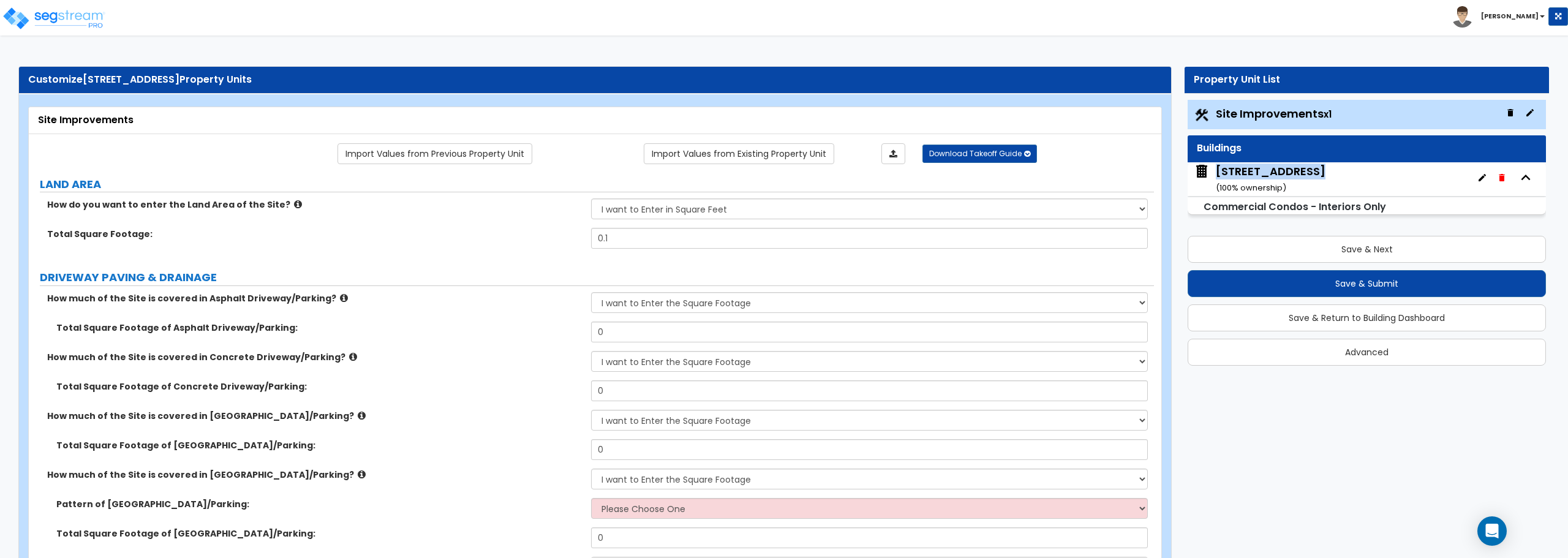
click at [1243, 179] on div "[STREET_ADDRESS] ( 100 % ownership)" at bounding box center [1271, 179] width 110 height 31
drag, startPoint x: 1243, startPoint y: 179, endPoint x: 1240, endPoint y: 206, distance: 27.2
click at [1242, 189] on div "[STREET_ADDRESS] ( 100 % ownership)" at bounding box center [1271, 179] width 110 height 31
click at [1240, 207] on small "Commercial Condos - Interiors Only" at bounding box center [1295, 206] width 182 height 14
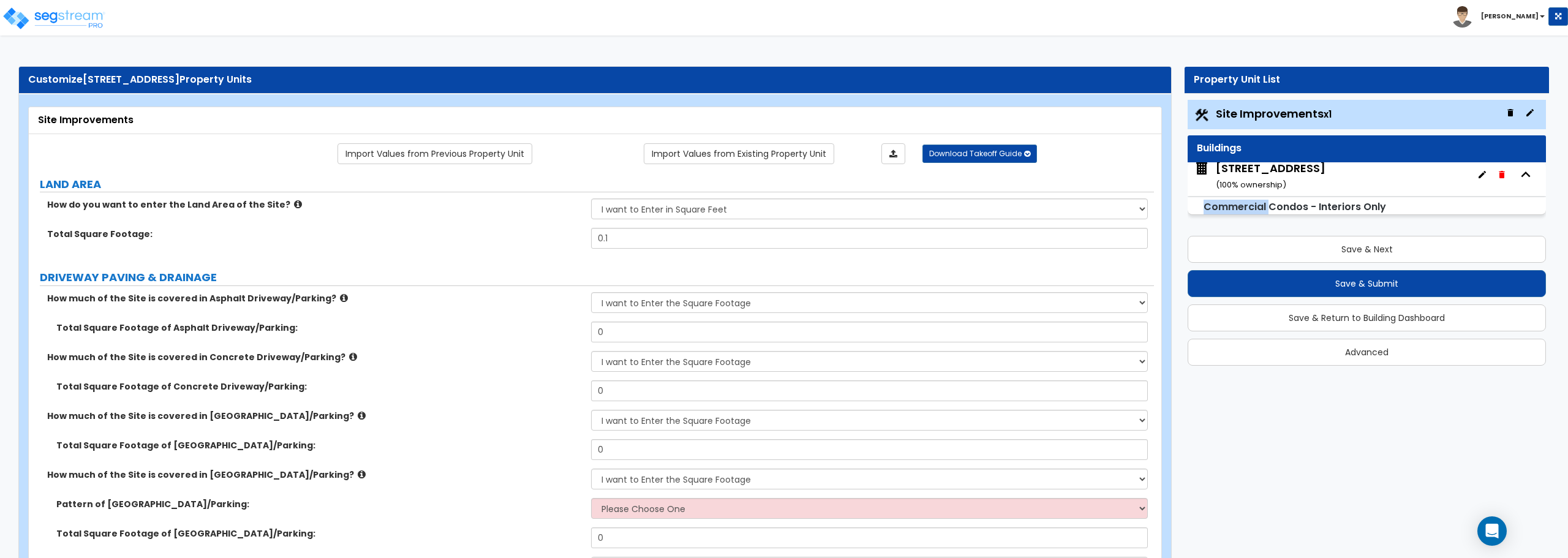
click at [1240, 207] on small "Commercial Condos - Interiors Only" at bounding box center [1295, 206] width 182 height 14
drag, startPoint x: 1240, startPoint y: 207, endPoint x: 1266, endPoint y: 206, distance: 26.0
click at [1241, 207] on small "Commercial Condos - Interiors Only" at bounding box center [1295, 206] width 182 height 14
click at [1392, 206] on div "Commercial Condos - Interiors Only" at bounding box center [1367, 206] width 359 height 18
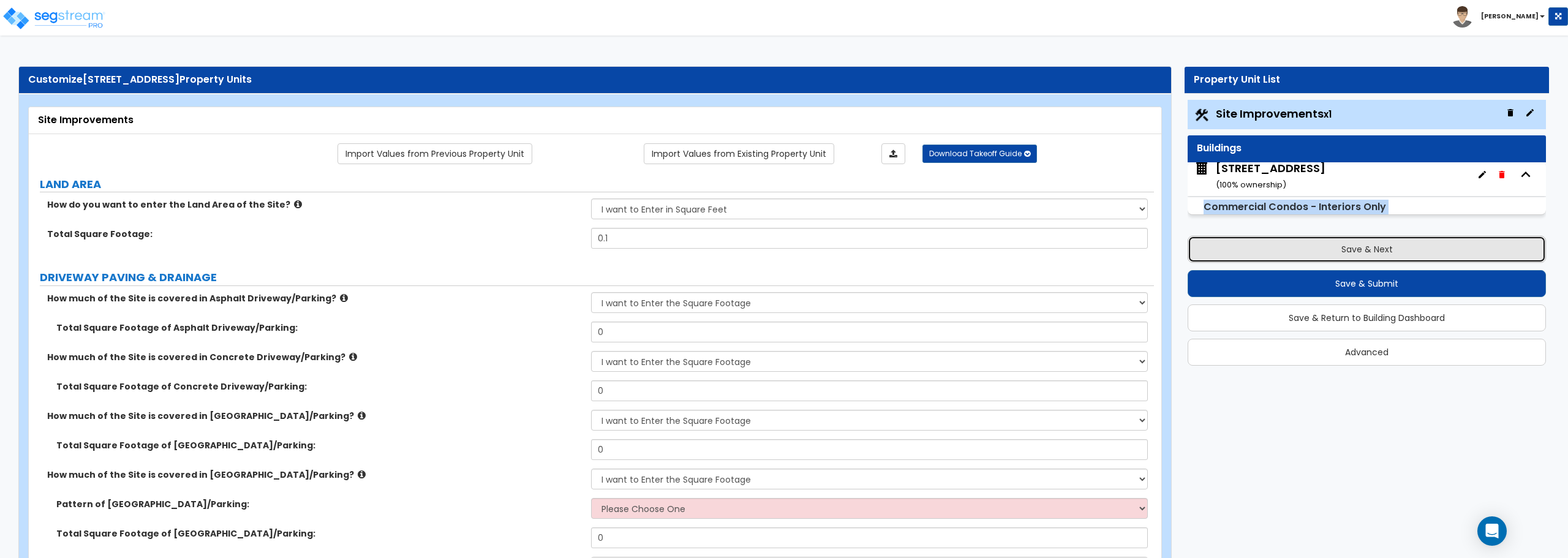
click at [1376, 256] on button "Save & Next" at bounding box center [1367, 250] width 359 height 27
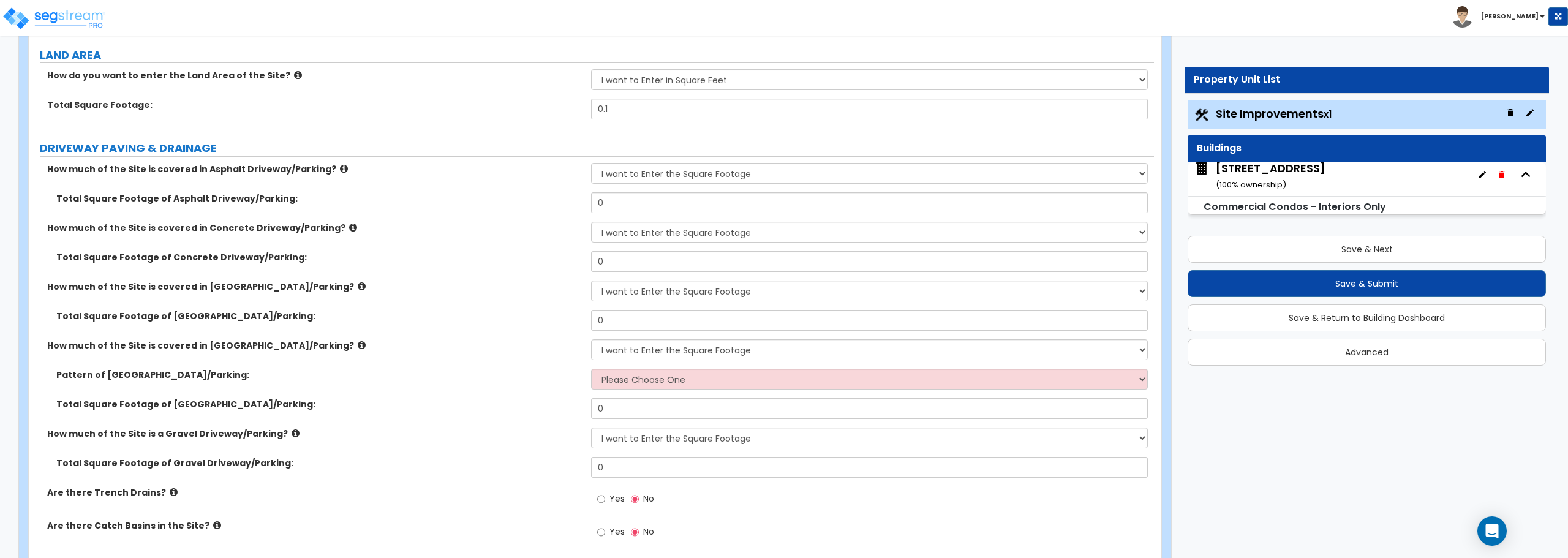
scroll to position [0, 0]
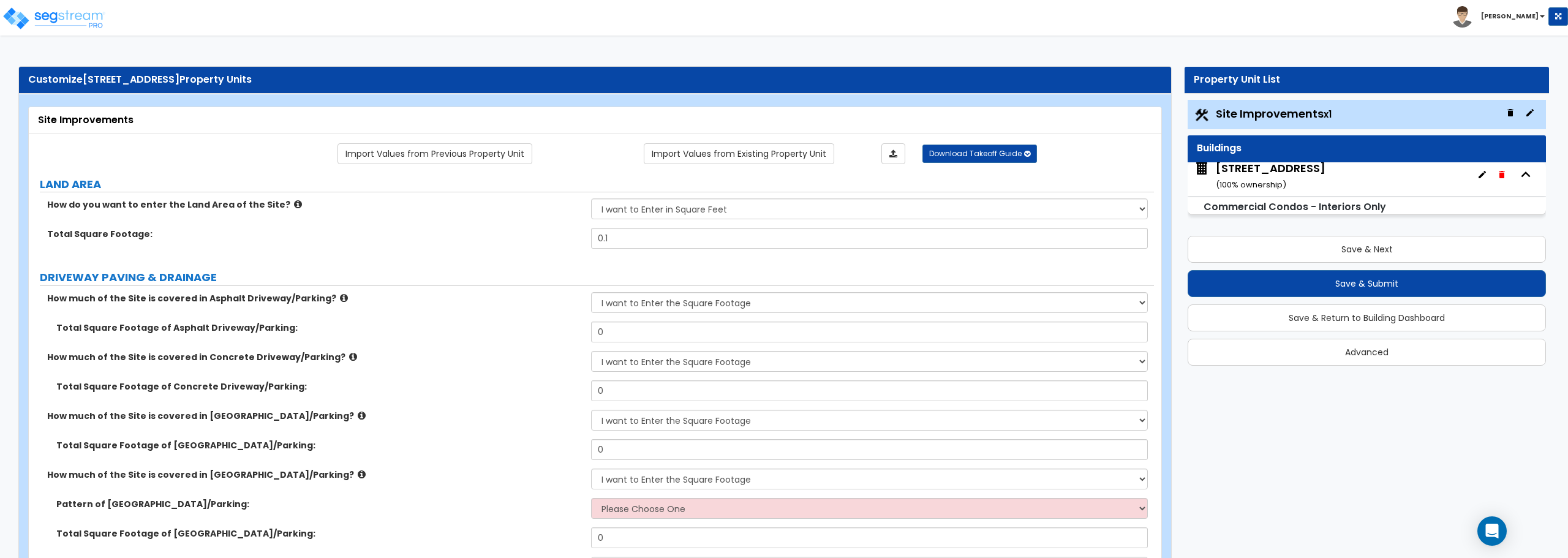
click at [97, 125] on div "Site Improvements" at bounding box center [595, 120] width 1114 height 14
click at [89, 83] on span "[STREET_ADDRESS]" at bounding box center [131, 79] width 97 height 14
click at [93, 77] on span "[STREET_ADDRESS]" at bounding box center [131, 79] width 97 height 14
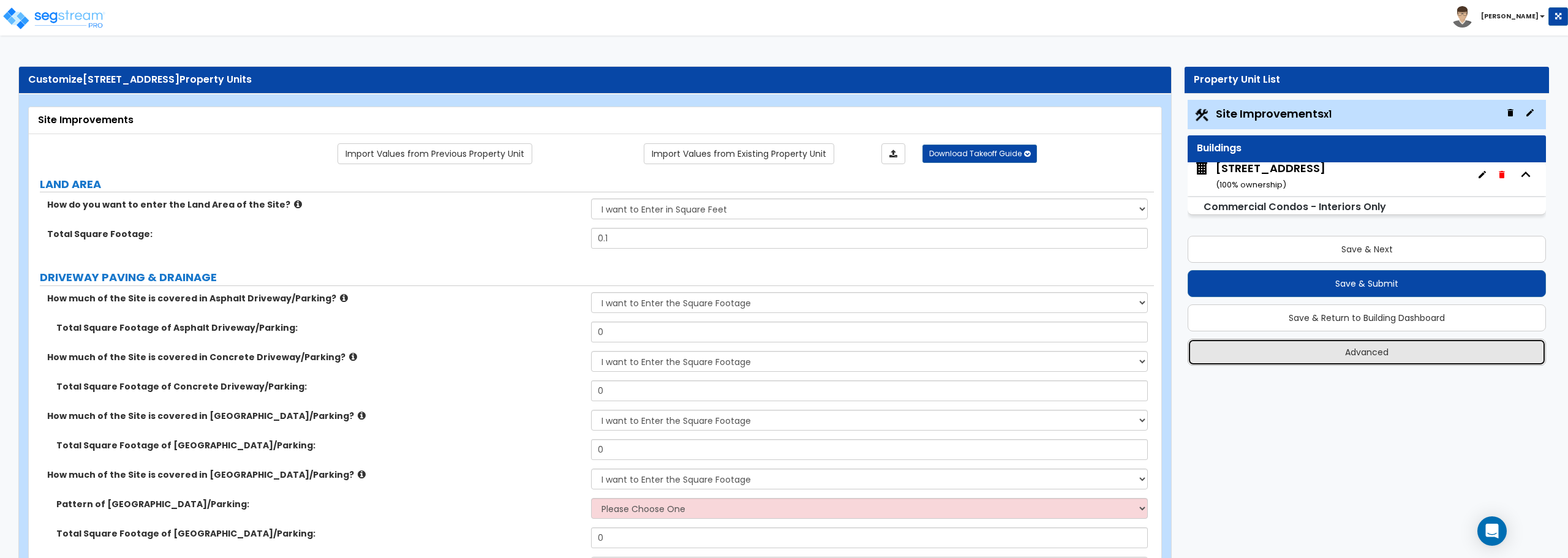
click at [1352, 355] on button "Advanced" at bounding box center [1367, 352] width 359 height 27
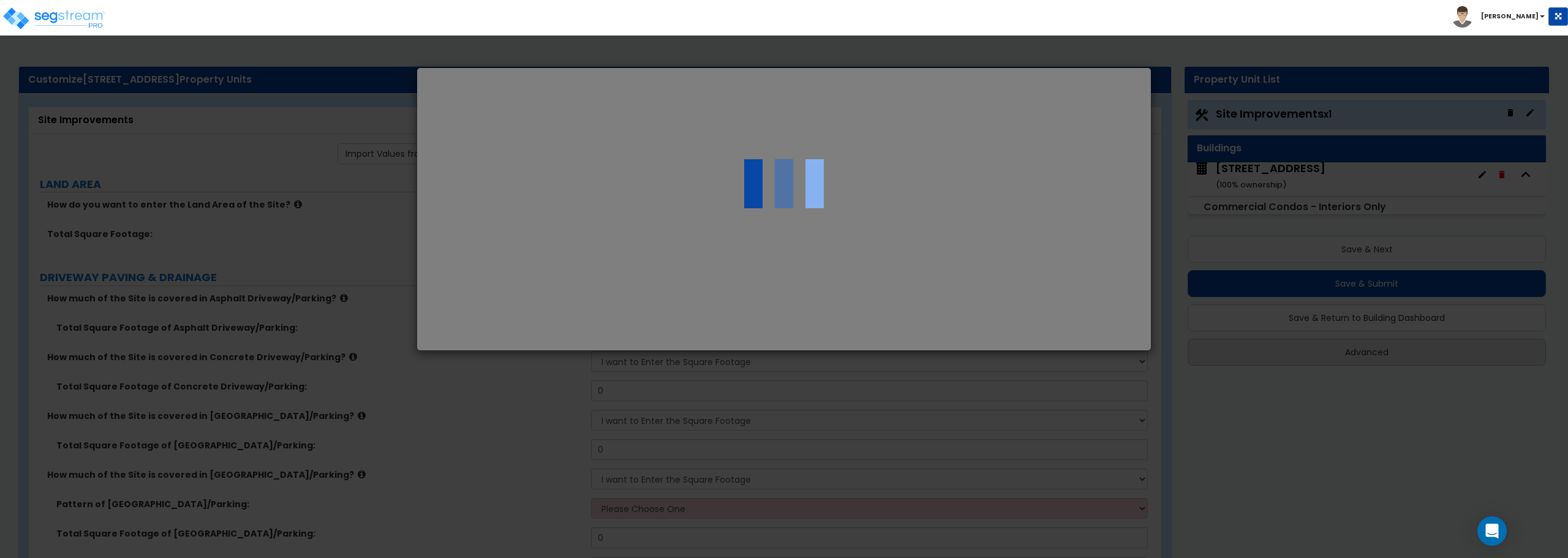
select select "MO"
select select "2024"
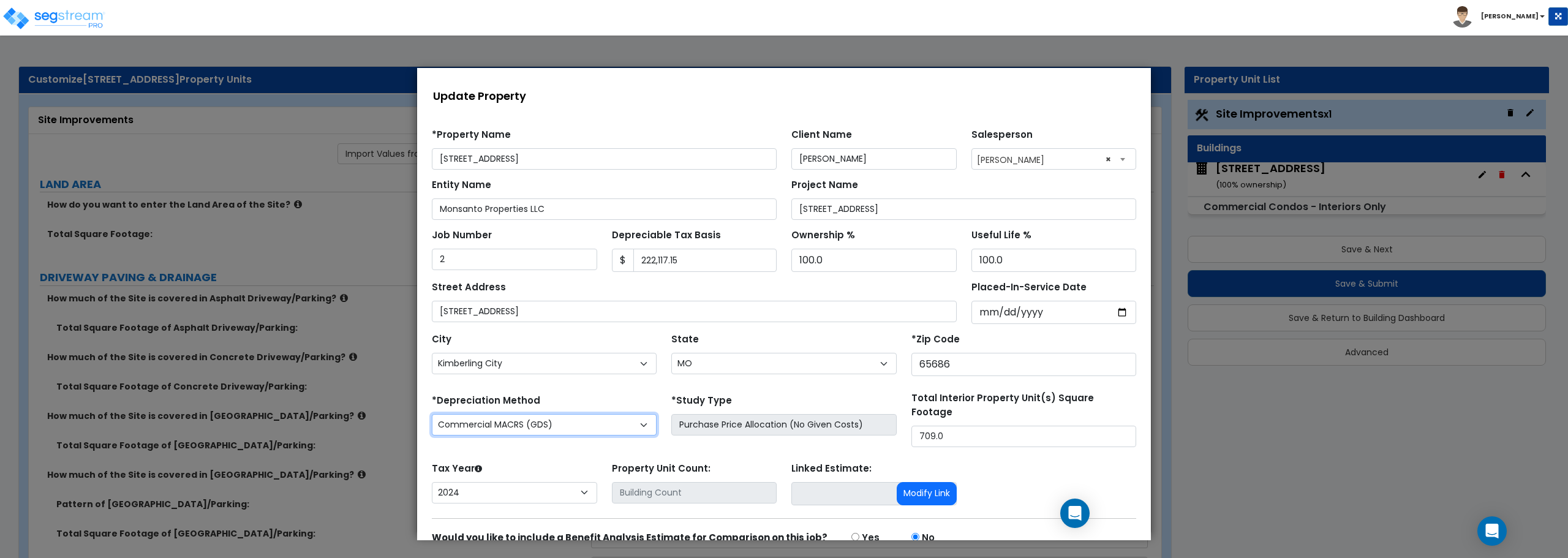
click at [579, 431] on select "Commercial MACRS (GDS) Residential Rental MACRS (GDS) Commercial MACRS (GDS) QIP" at bounding box center [544, 425] width 225 height 22
click at [581, 426] on select "Commercial MACRS (GDS) Residential Rental MACRS (GDS) Commercial MACRS (GDS) QIP" at bounding box center [544, 425] width 225 height 22
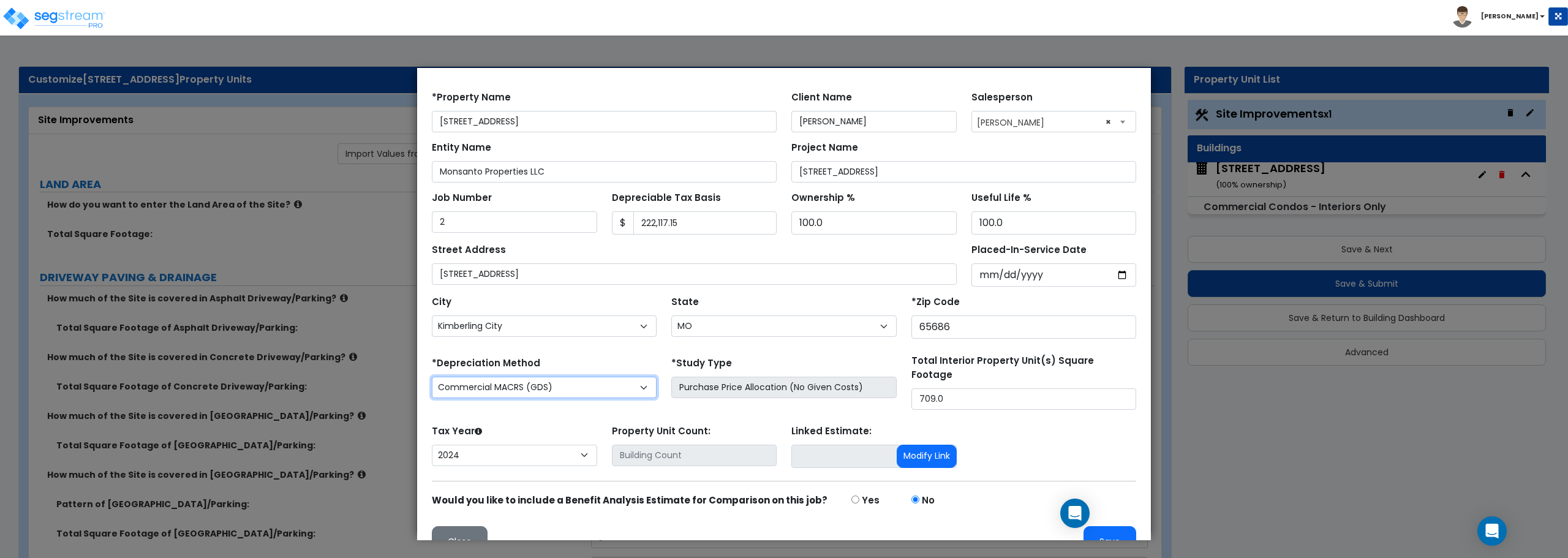
scroll to position [58, 0]
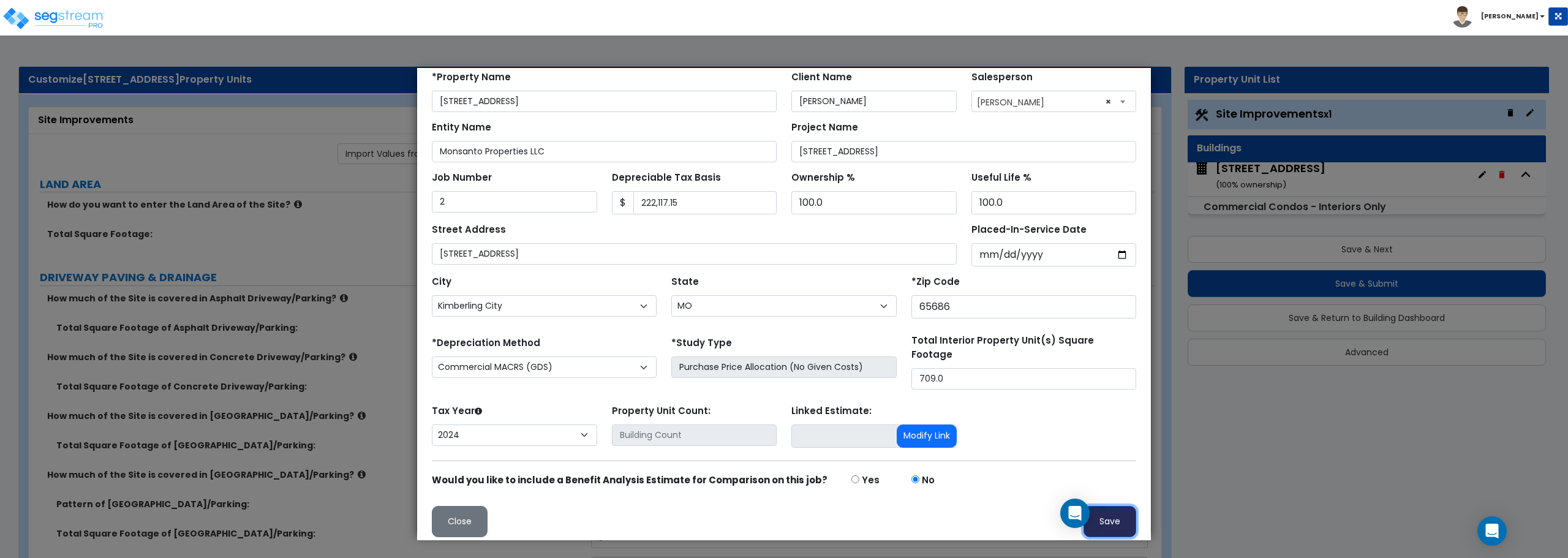
click at [1113, 510] on button "Save" at bounding box center [1109, 522] width 52 height 31
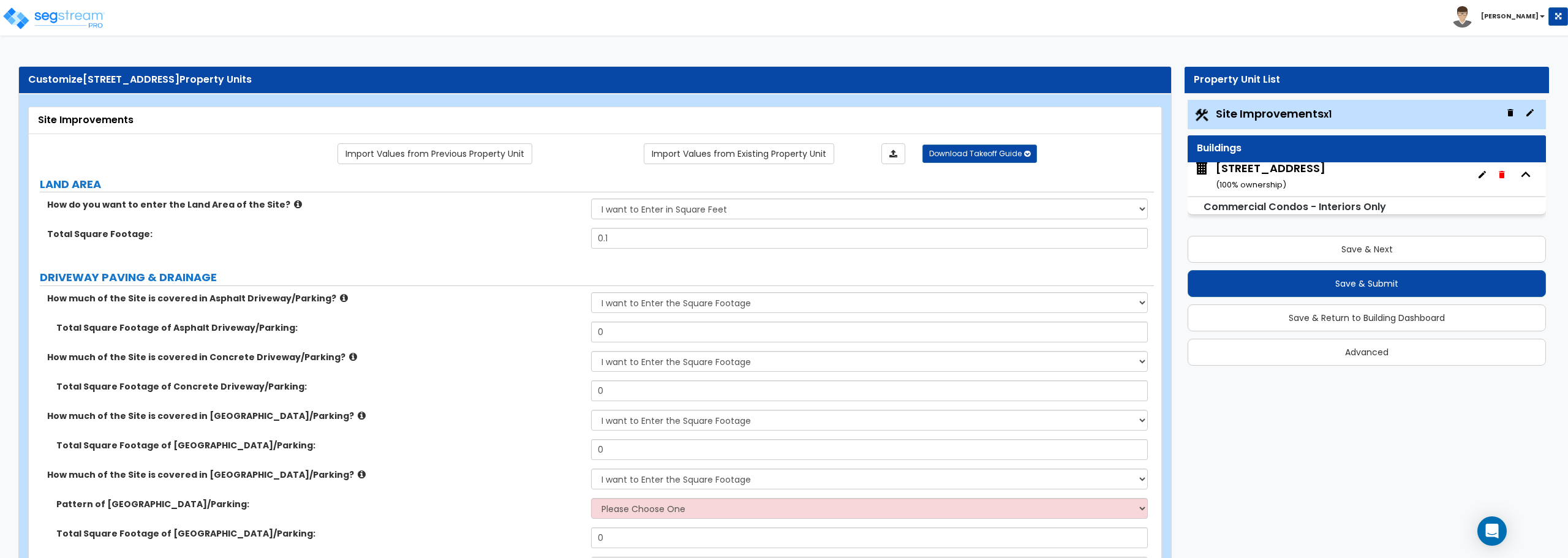
scroll to position [0, 0]
click at [1378, 188] on div "[STREET_ADDRESS] ( 100 % ownership)" at bounding box center [1367, 180] width 359 height 34
click at [1341, 207] on small "Commercial Condos - Interiors Only" at bounding box center [1295, 206] width 182 height 14
click at [1334, 199] on small "Commercial Condos - Interiors Only" at bounding box center [1295, 206] width 182 height 14
click at [1326, 180] on div "[STREET_ADDRESS] ( 100 % ownership)" at bounding box center [1271, 176] width 110 height 31
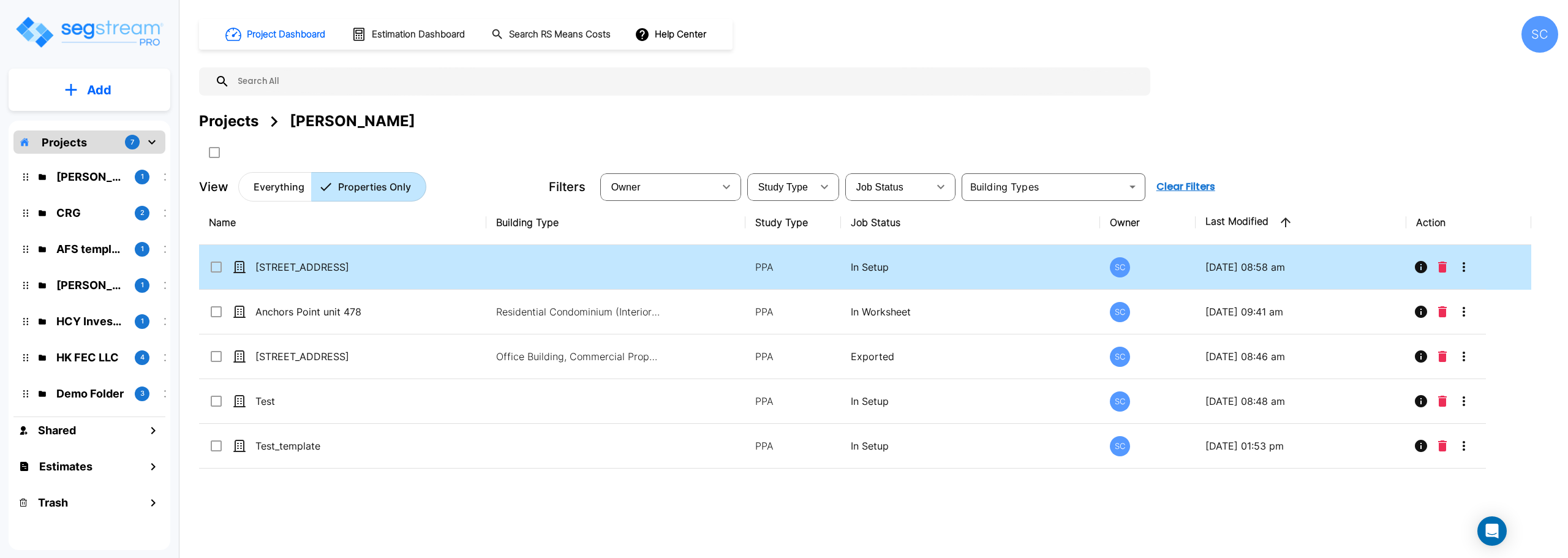
click at [1458, 262] on icon "More-Options" at bounding box center [1465, 267] width 15 height 15
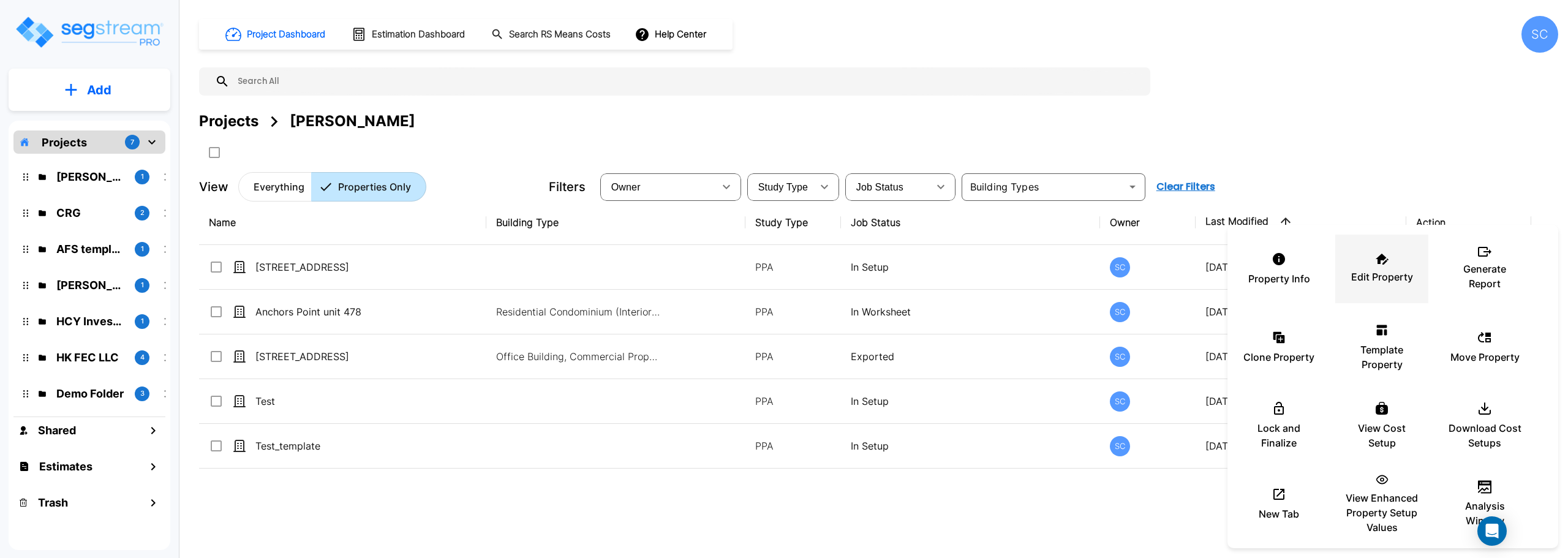
click at [1356, 270] on p "Edit Property" at bounding box center [1382, 277] width 62 height 15
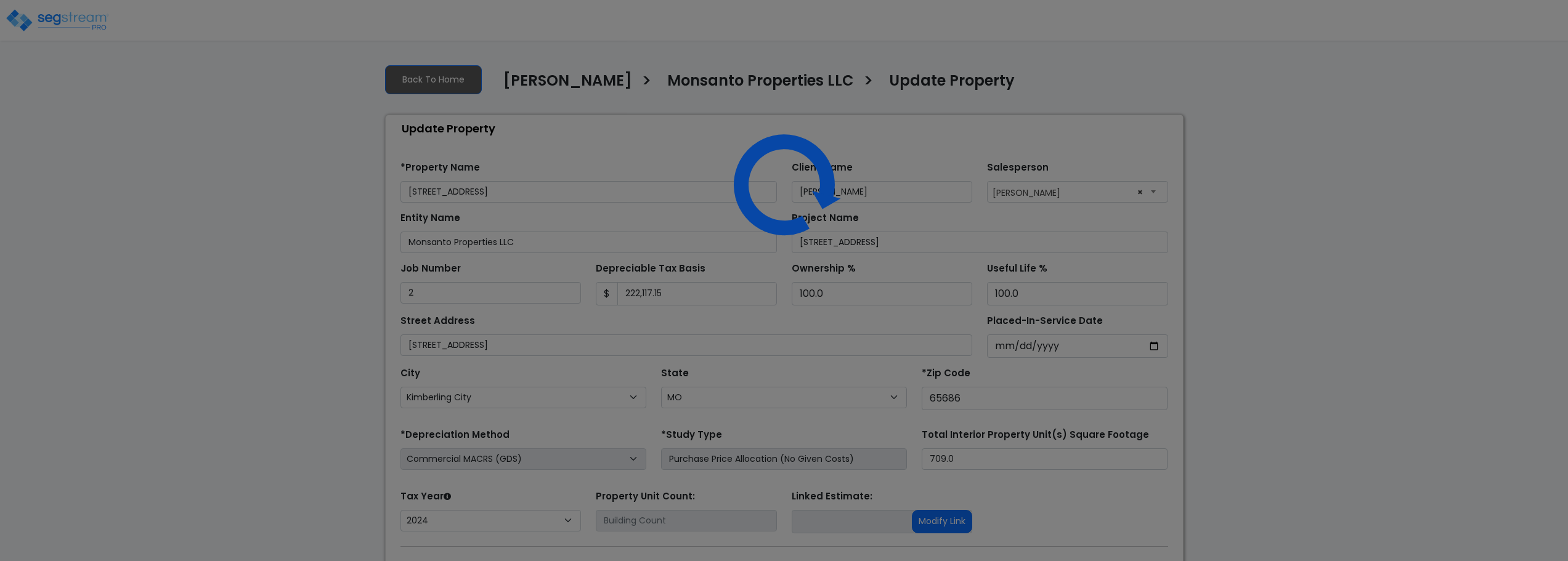
select select "MO"
select select "2024"
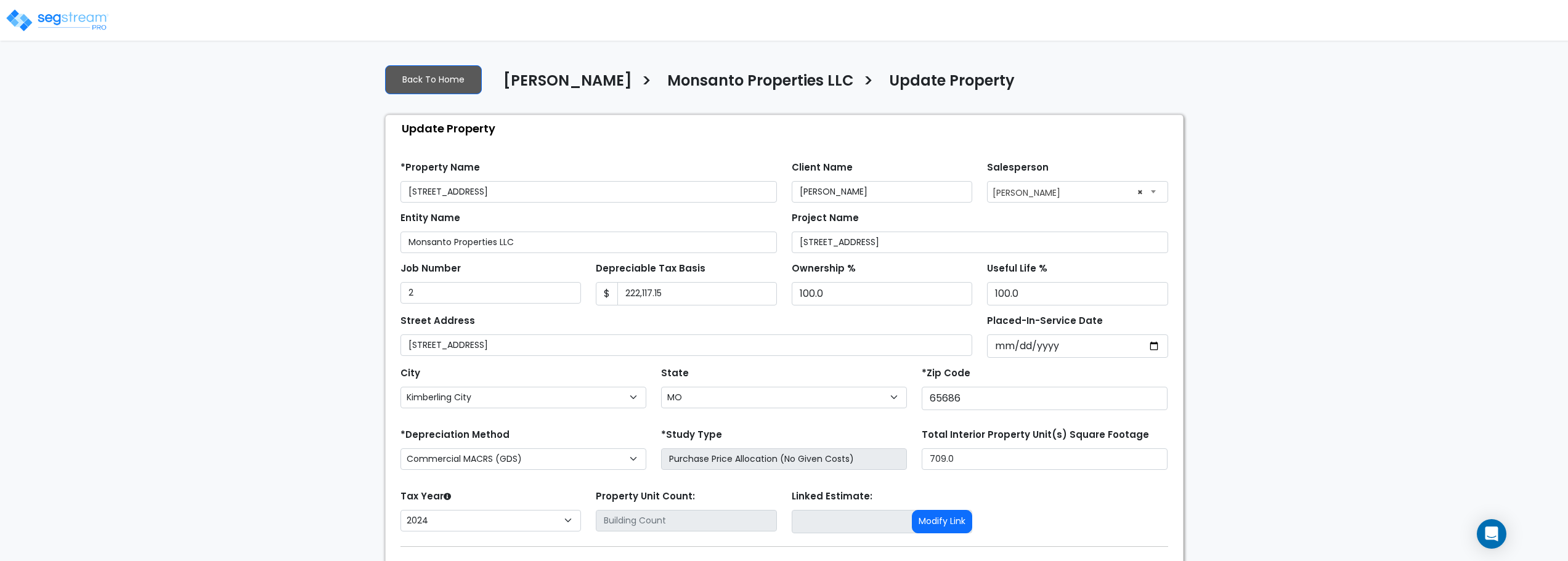
click at [74, 19] on img at bounding box center [57, 21] width 105 height 25
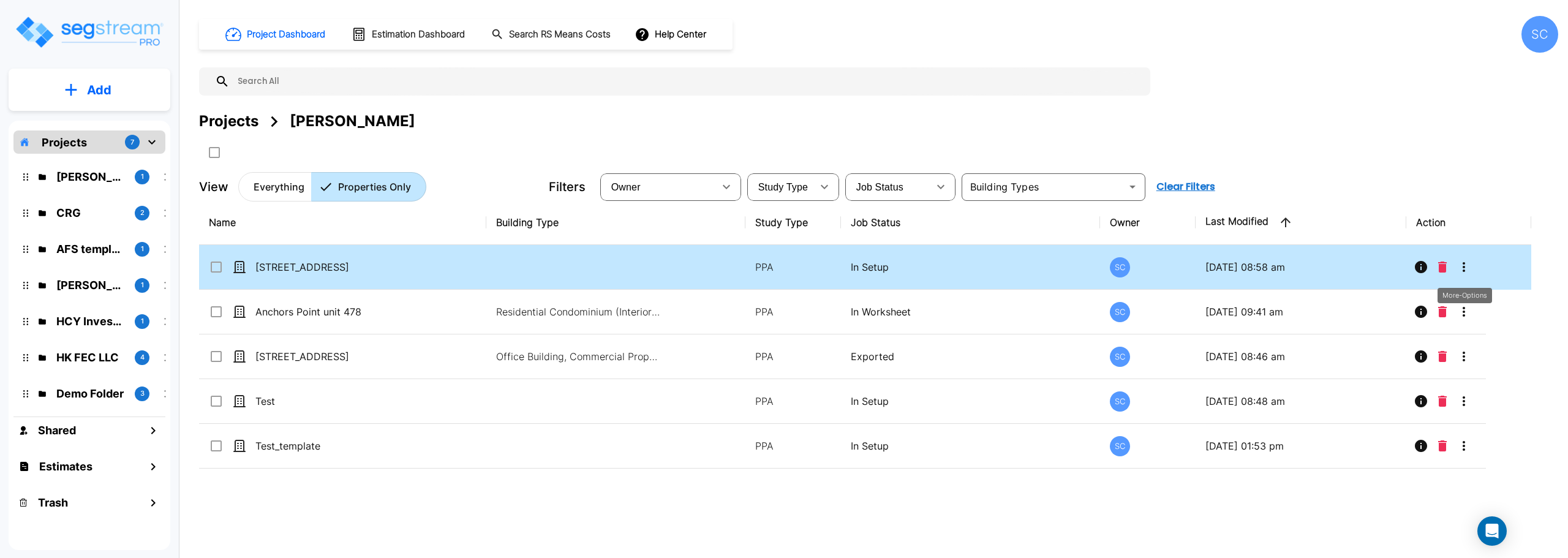
click at [1463, 265] on icon "More-Options" at bounding box center [1465, 267] width 15 height 15
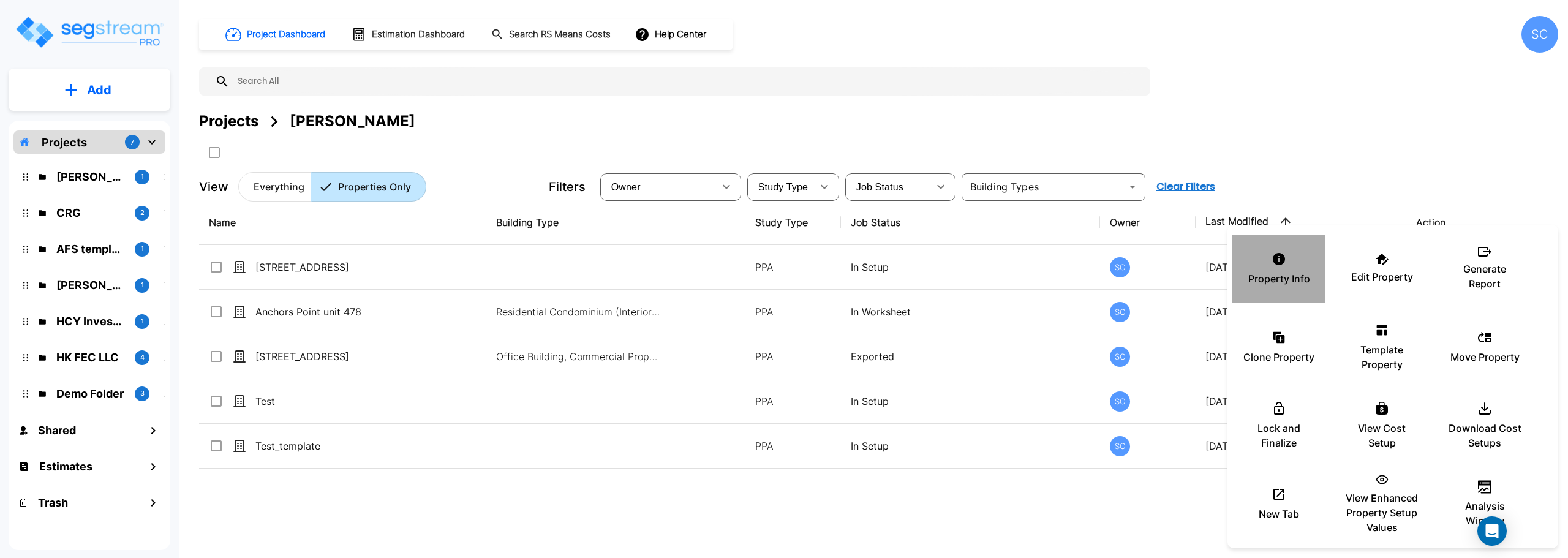
click at [1271, 282] on p "Property Info" at bounding box center [1279, 279] width 62 height 15
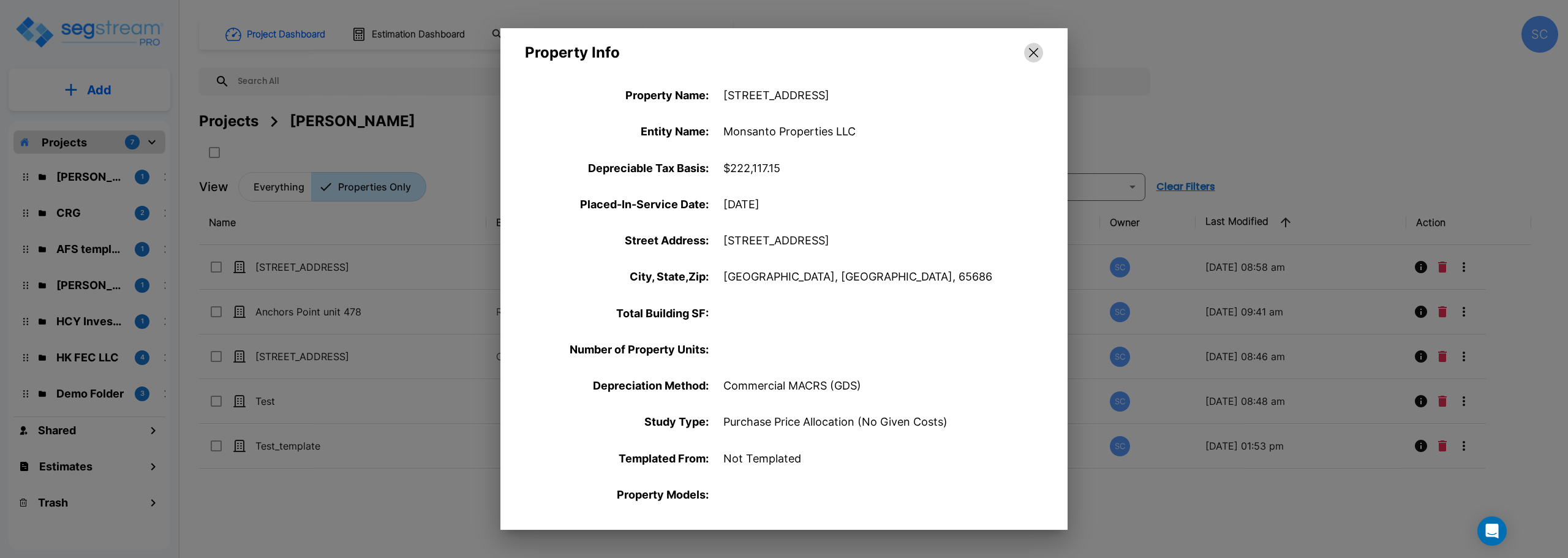
click at [1034, 49] on icon "button" at bounding box center [1034, 52] width 10 height 10
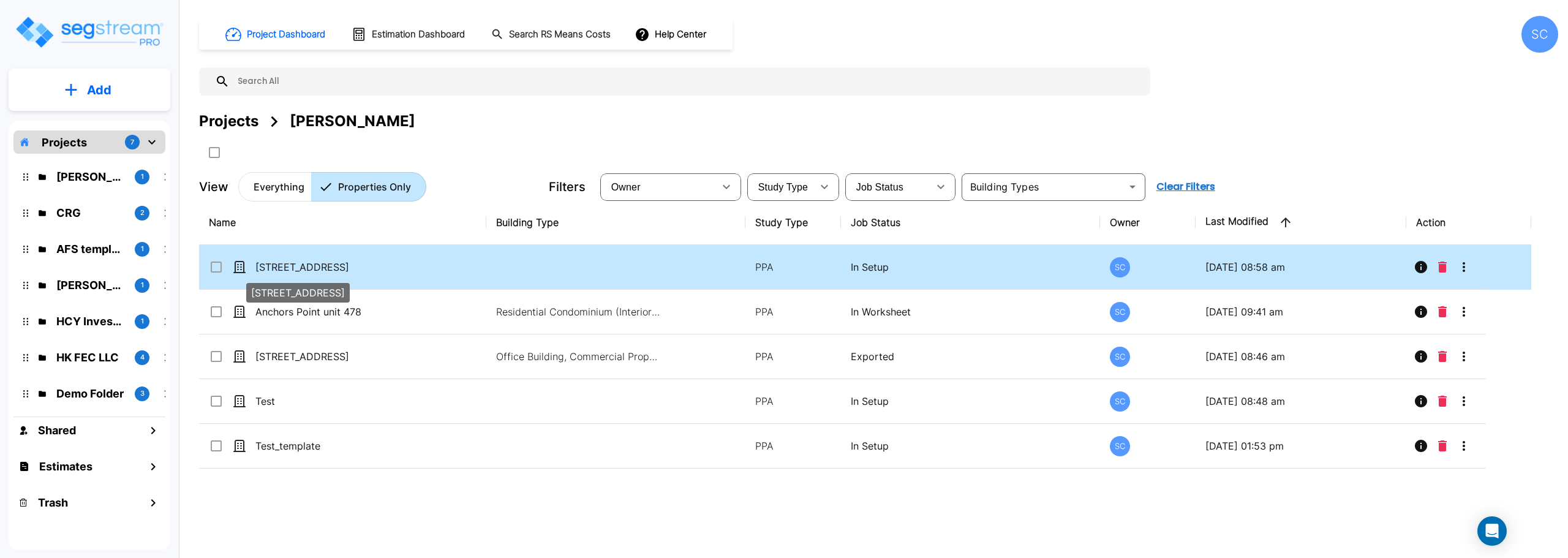
click at [285, 267] on p "[STREET_ADDRESS]" at bounding box center [316, 267] width 122 height 15
checkbox input "false"
click at [285, 267] on p "[STREET_ADDRESS]" at bounding box center [316, 267] width 122 height 15
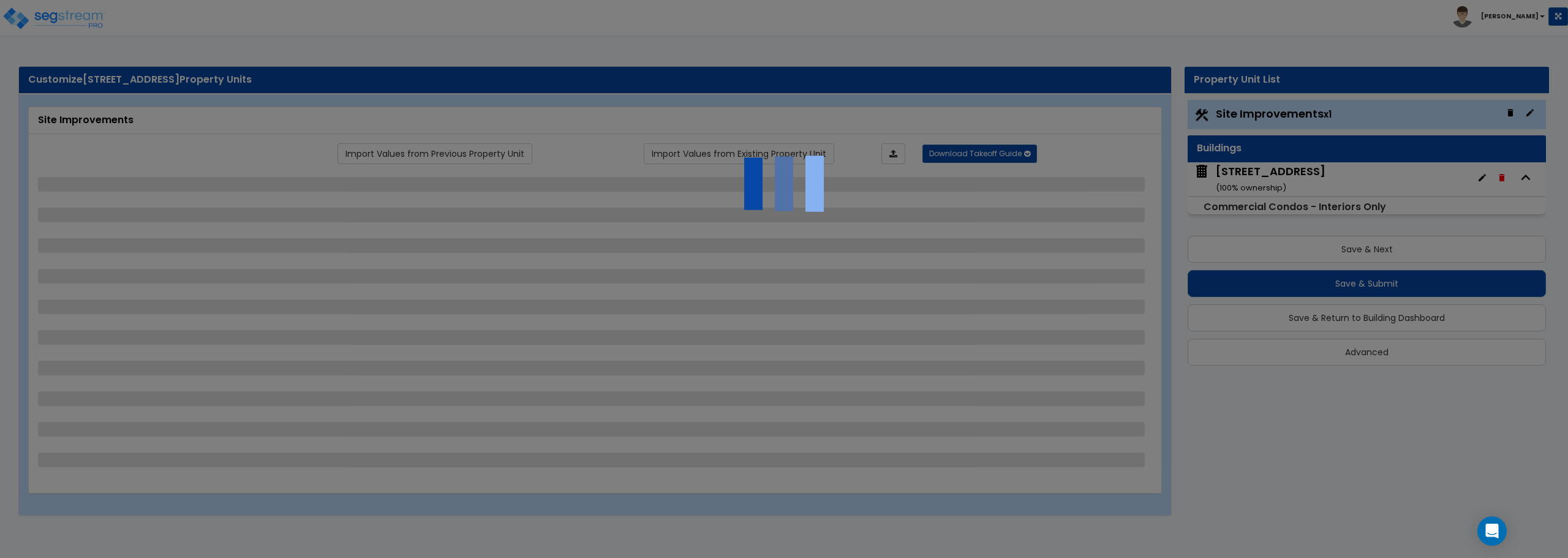
select select "2"
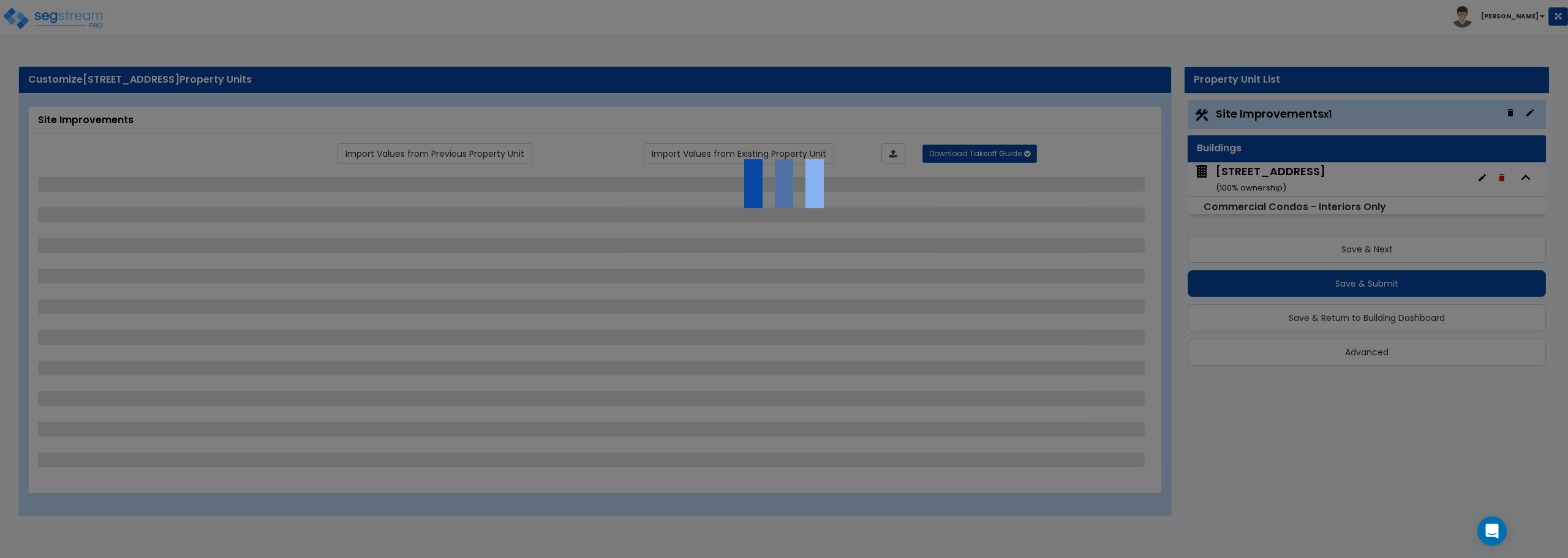
select select "2"
select select "1"
select select "2"
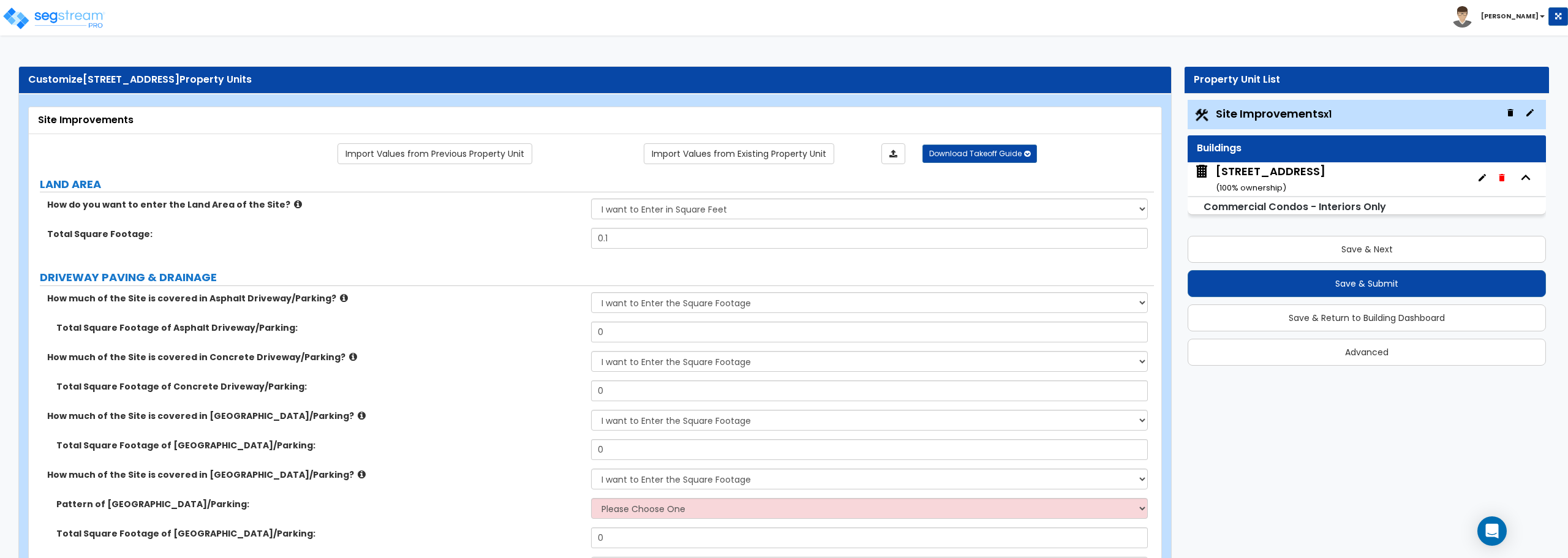
click at [1290, 181] on div "11863 State Hwy 13 unit 105 ( 100 % ownership)" at bounding box center [1271, 179] width 110 height 31
click at [1290, 181] on div "11863 State Hwy 13 unit 105 ( 100 % ownership)" at bounding box center [1271, 179] width 110 height 31
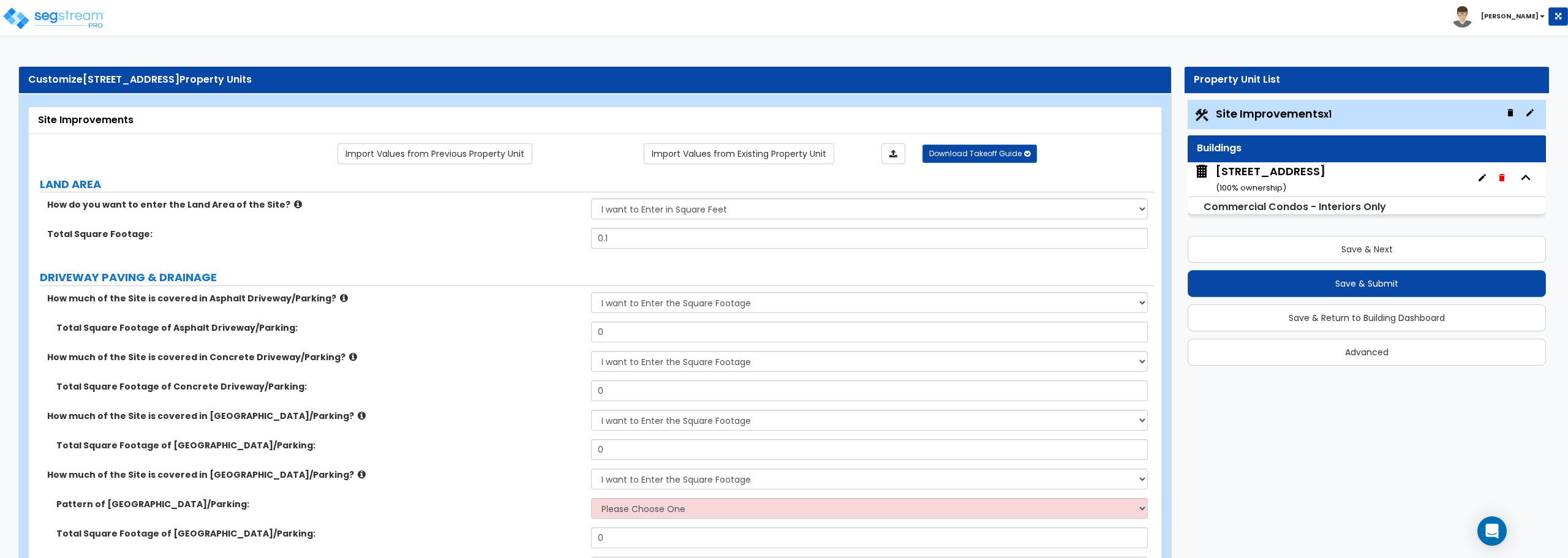
click at [1288, 212] on small "Commercial Condos - Interiors Only" at bounding box center [1295, 206] width 182 height 14
drag, startPoint x: 1288, startPoint y: 208, endPoint x: 1422, endPoint y: 159, distance: 142.7
click at [1291, 204] on small "Commercial Condos - Interiors Only" at bounding box center [1295, 206] width 182 height 14
drag, startPoint x: 1422, startPoint y: 159, endPoint x: 1484, endPoint y: 163, distance: 62.1
click at [1425, 159] on div "Buildings" at bounding box center [1367, 149] width 359 height 27
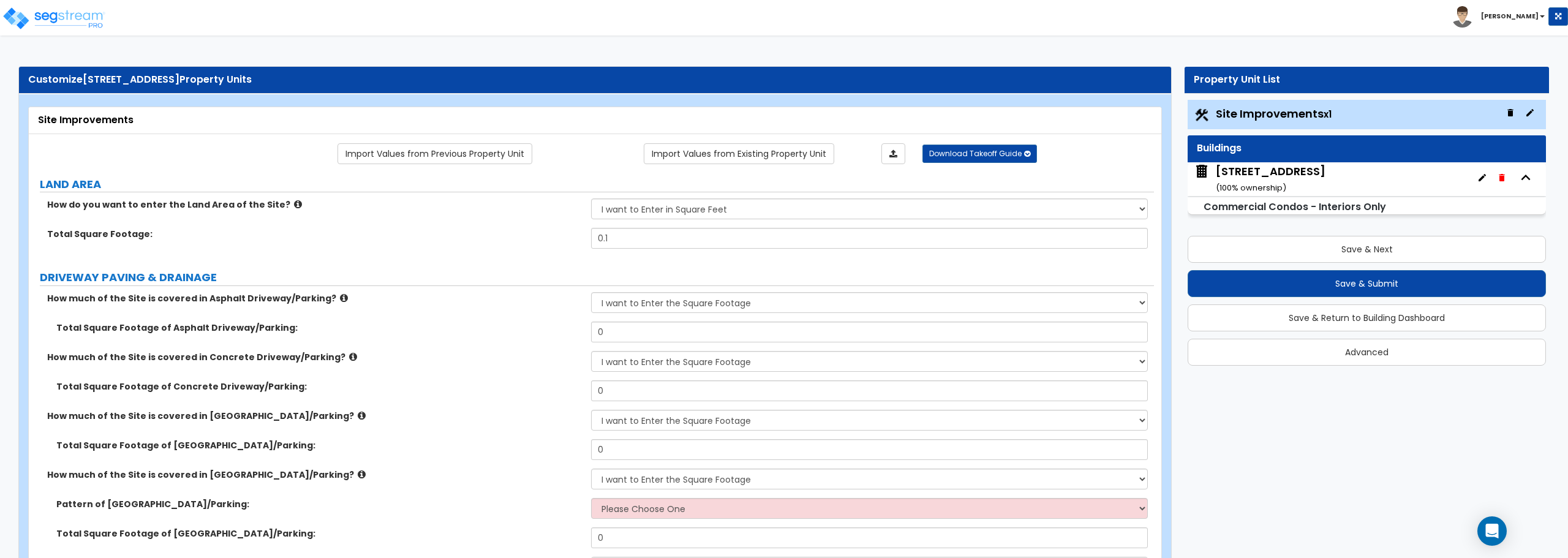
click at [1480, 176] on icon "button" at bounding box center [1482, 178] width 10 height 10
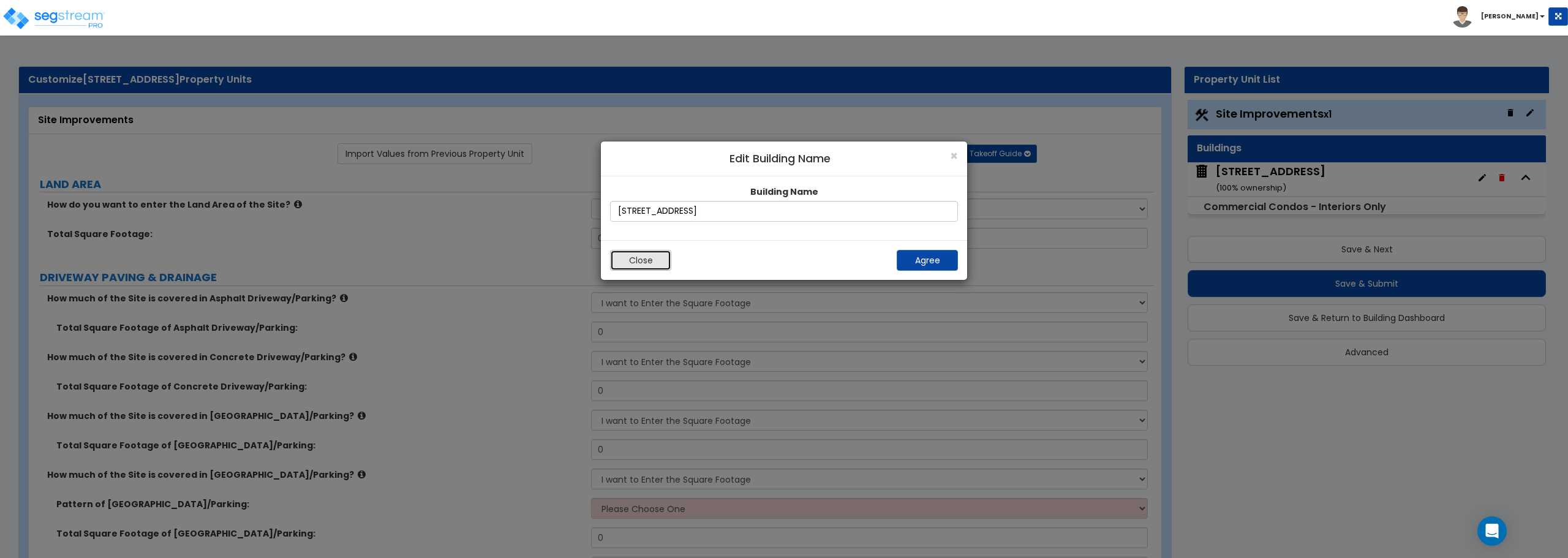
click at [640, 266] on button "Close" at bounding box center [641, 260] width 61 height 21
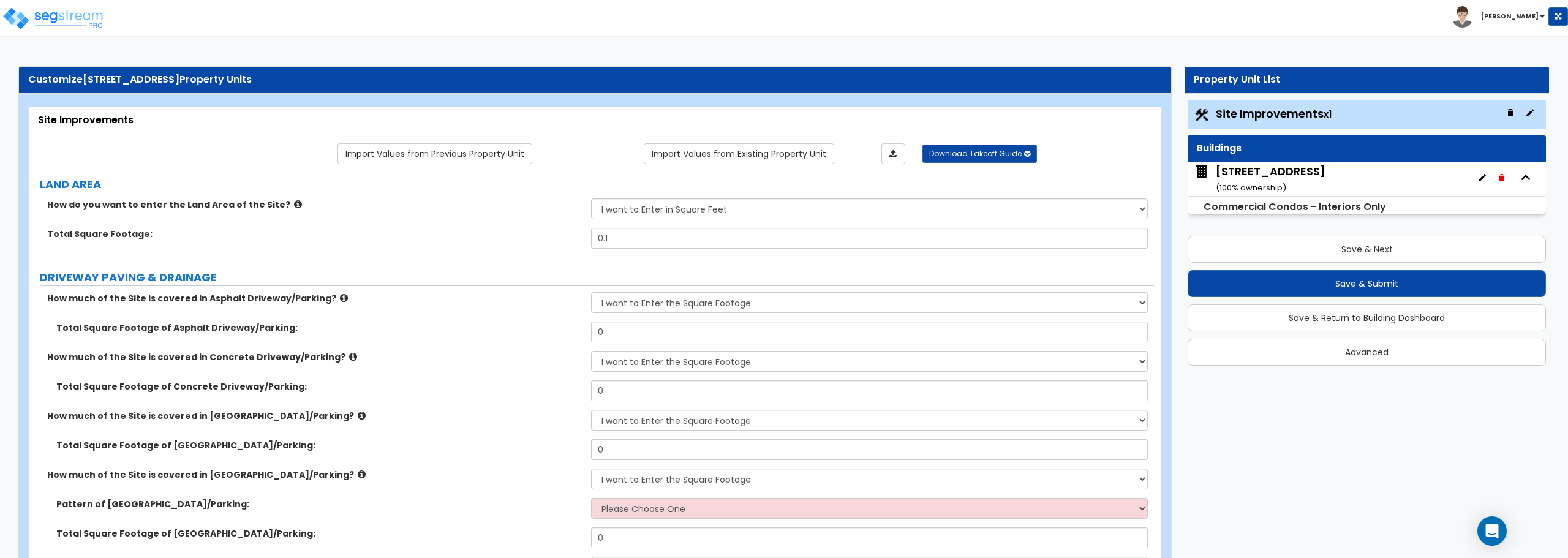
click at [1376, 165] on div "11863 State Hwy 13 unit 105 ( 100 % ownership)" at bounding box center [1367, 180] width 359 height 34
drag, startPoint x: 1524, startPoint y: 191, endPoint x: 1549, endPoint y: 175, distance: 29.7
click at [1527, 191] on button "button" at bounding box center [1526, 177] width 28 height 28
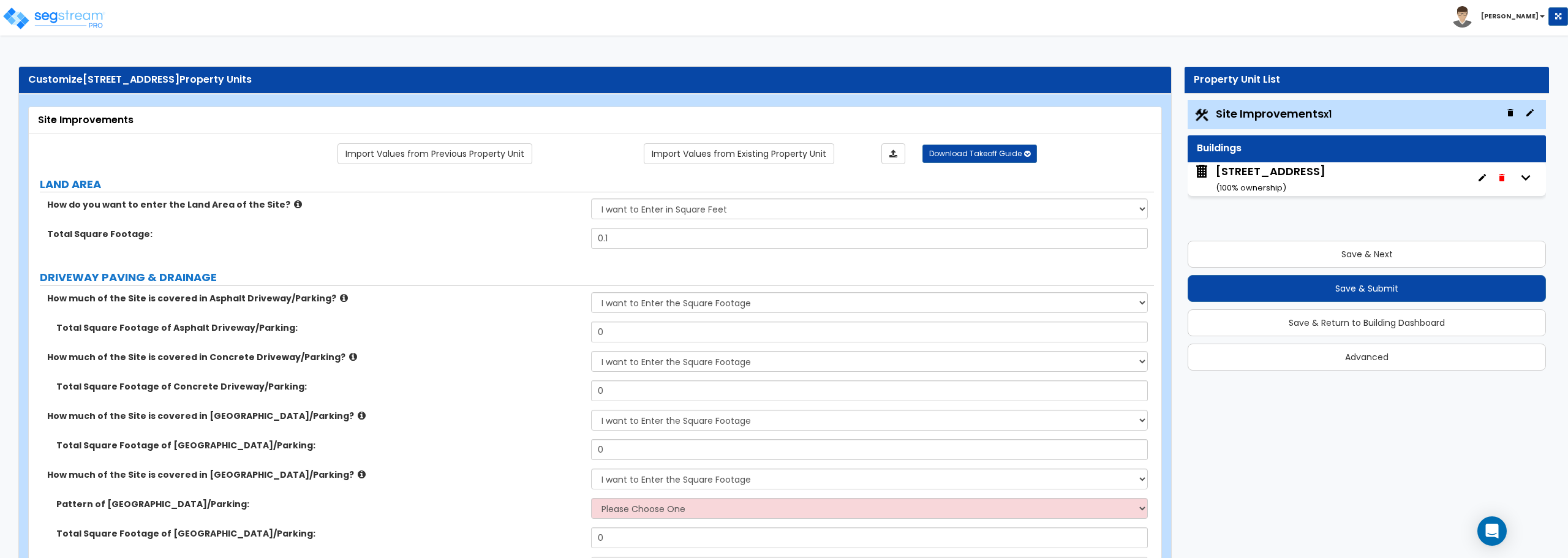
click at [1549, 175] on div "Site Improvements x1 Buildings 11863 State Hwy 13 unit 105 ( 100 % ownership) C…" at bounding box center [1367, 235] width 365 height 277
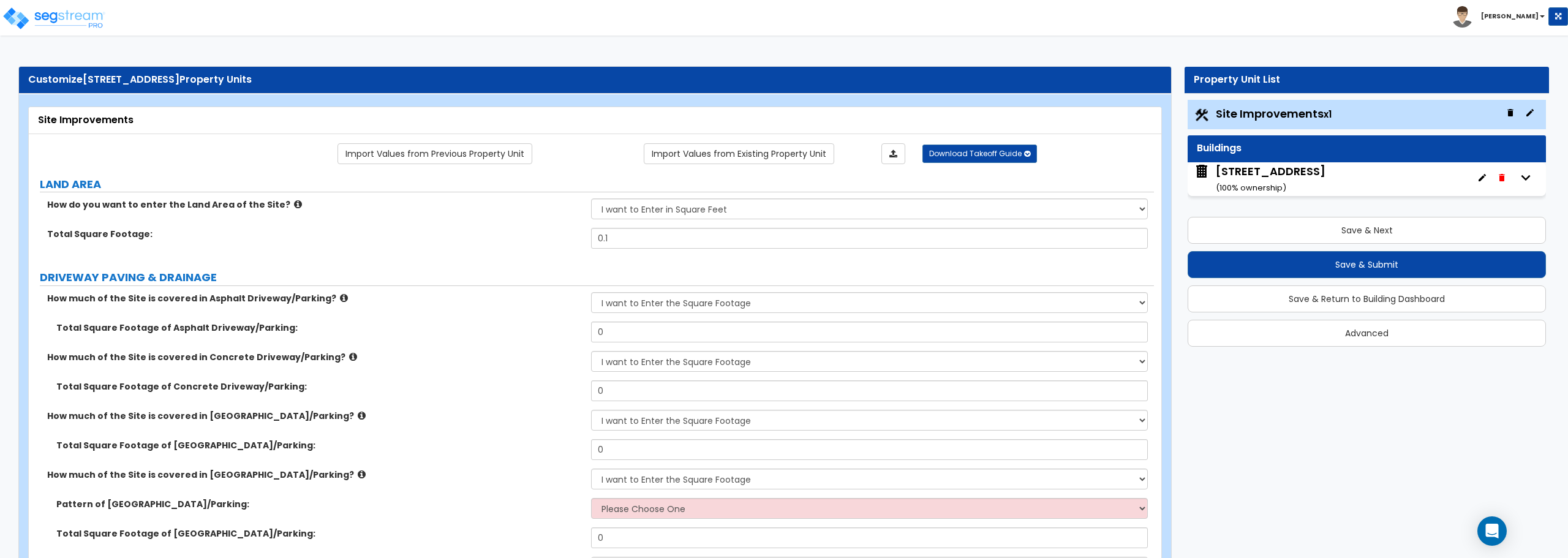
click at [1529, 176] on icon "button" at bounding box center [1526, 178] width 18 height 18
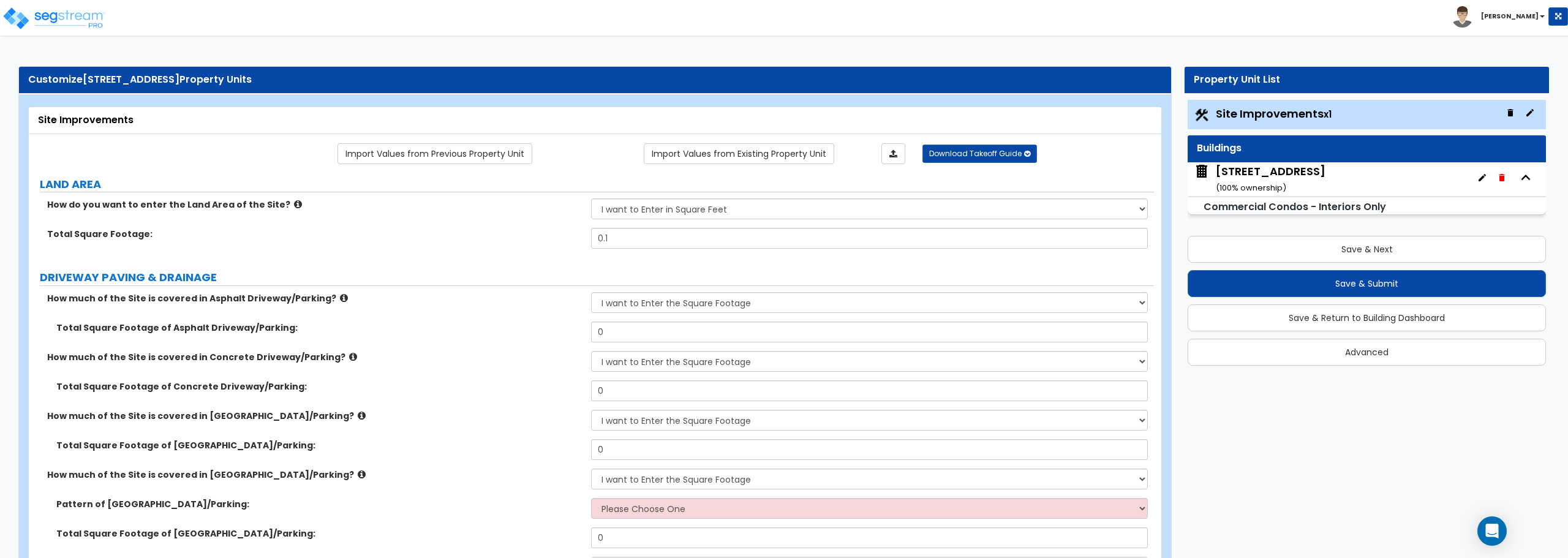
click at [1529, 176] on icon "button" at bounding box center [1526, 178] width 18 height 18
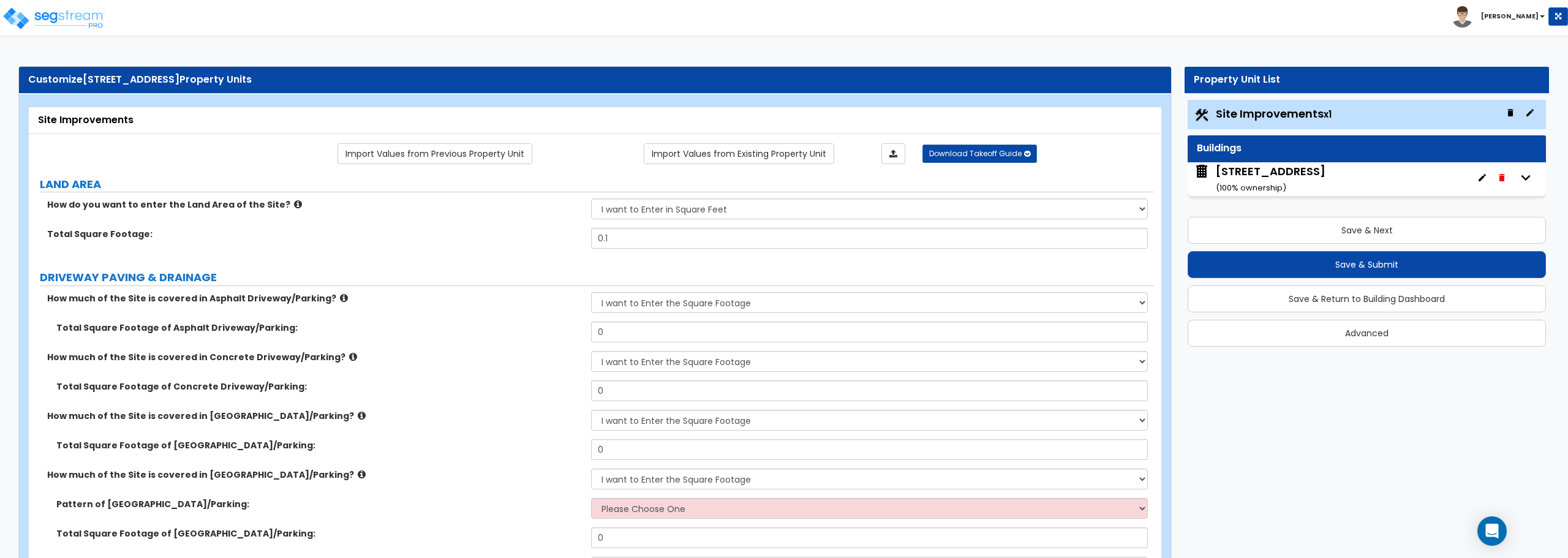
click at [1496, 121] on div "Site Improvements x1" at bounding box center [1367, 114] width 359 height 29
drag, startPoint x: 1366, startPoint y: 101, endPoint x: 1362, endPoint y: 192, distance: 91.1
click at [1362, 109] on div "Site Improvements x1" at bounding box center [1367, 114] width 359 height 29
click at [1368, 231] on button "Save & Next" at bounding box center [1367, 231] width 359 height 27
click at [1383, 147] on div "Buildings" at bounding box center [1367, 148] width 340 height 14
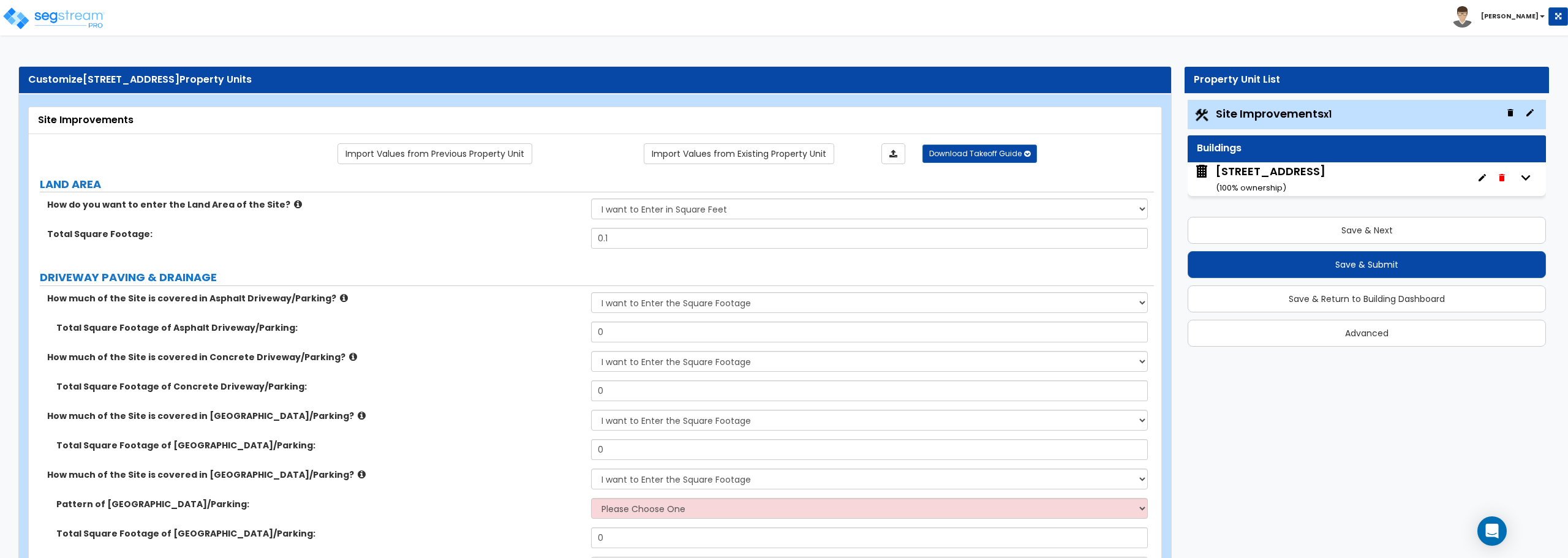
click at [1369, 169] on div "11863 State Hwy 13 unit 105 ( 100 % ownership)" at bounding box center [1367, 180] width 359 height 34
click at [1501, 176] on icon "button" at bounding box center [1502, 178] width 5 height 7
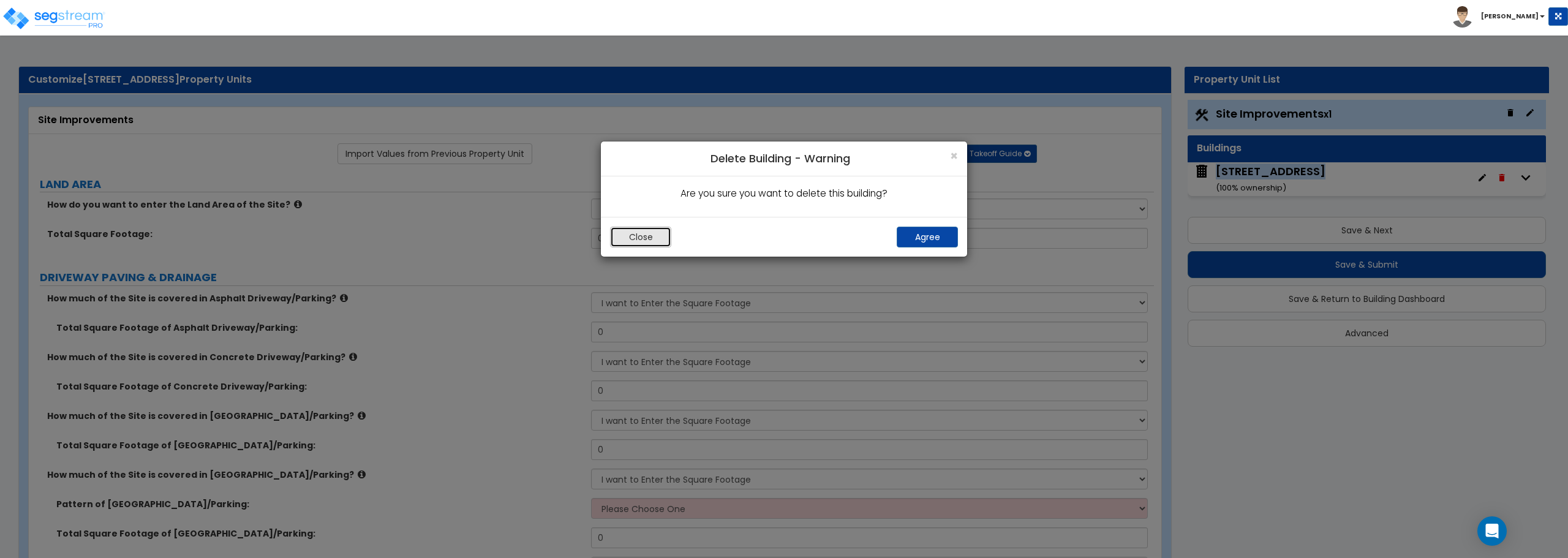
click at [664, 237] on button "Close" at bounding box center [641, 237] width 61 height 21
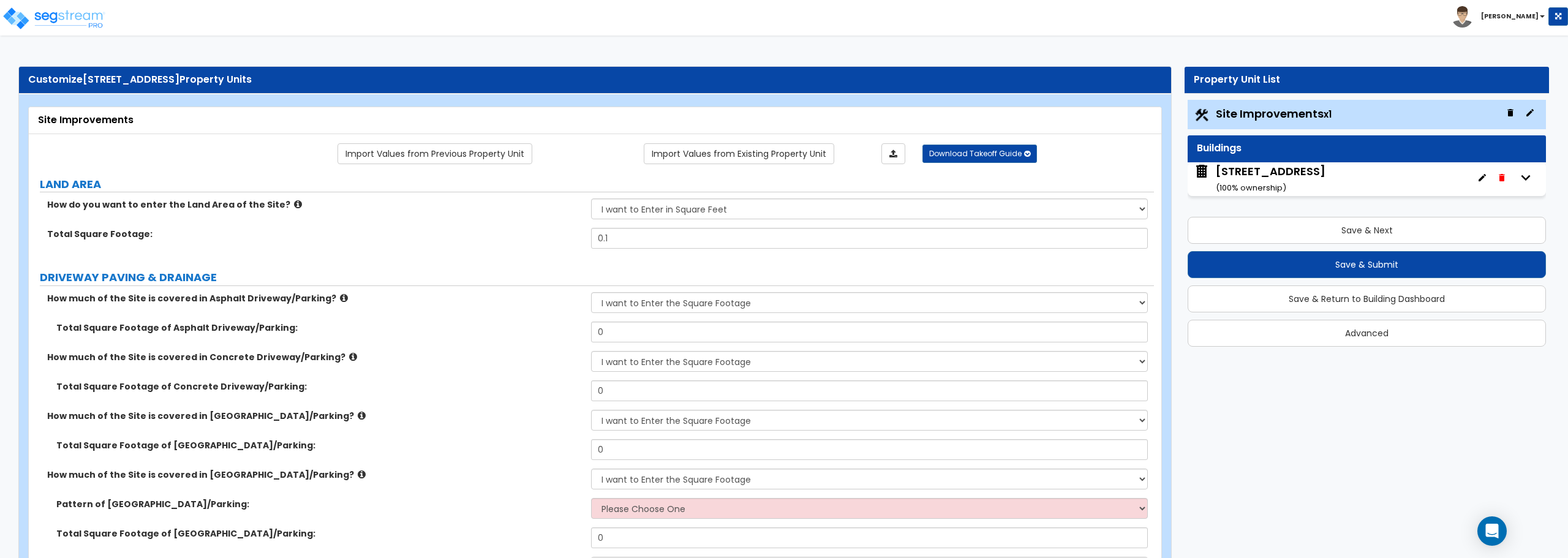
click at [95, 92] on div "Customize 11863 State Hwy 13 unit 105 Property Units" at bounding box center [595, 80] width 1152 height 27
click at [95, 73] on span "[STREET_ADDRESS]" at bounding box center [131, 79] width 97 height 14
click at [63, 20] on img at bounding box center [54, 18] width 104 height 24
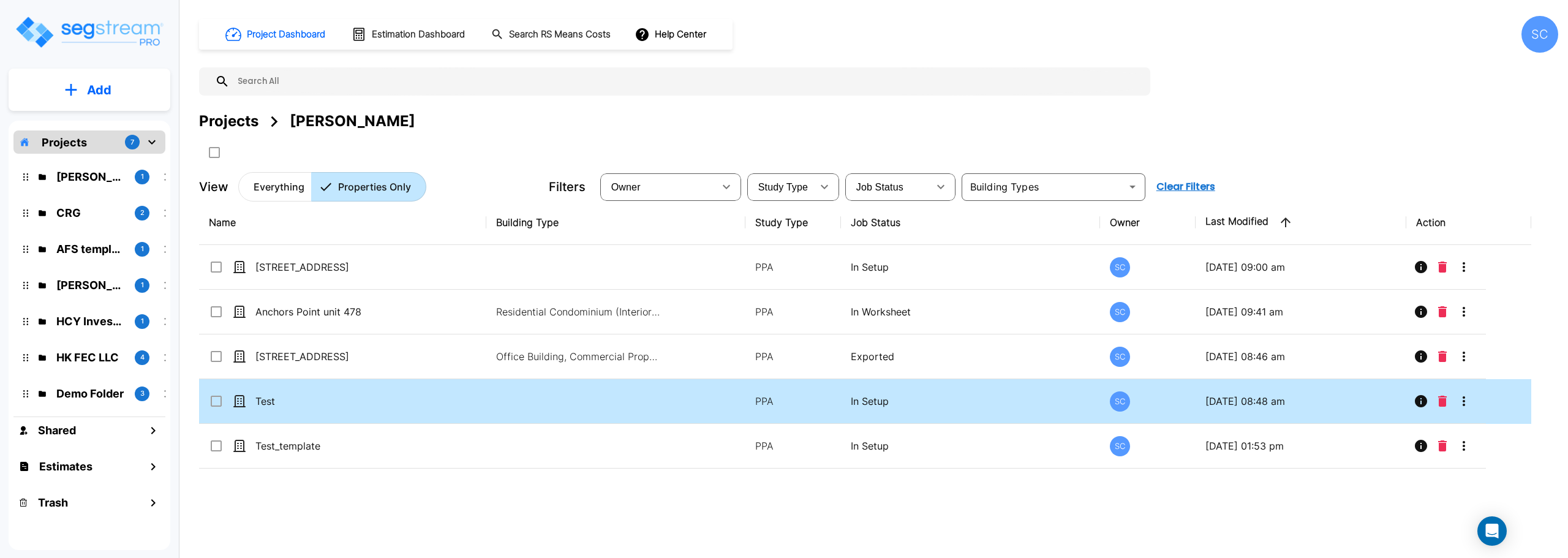
click at [213, 401] on input "select row Test" at bounding box center [215, 399] width 12 height 10
checkbox input "true"
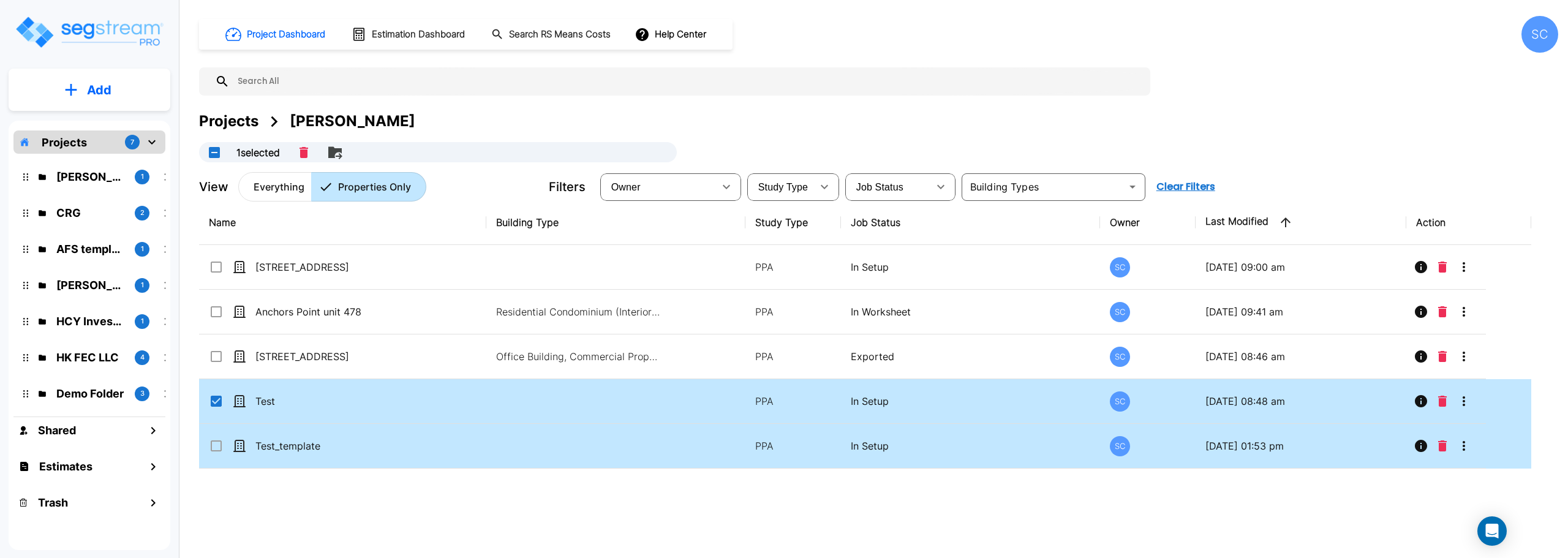
click at [214, 444] on input "select row Test_template" at bounding box center [215, 443] width 12 height 10
checkbox input "true"
click at [340, 154] on icon "Delete" at bounding box center [340, 152] width 9 height 11
checkbox input "false"
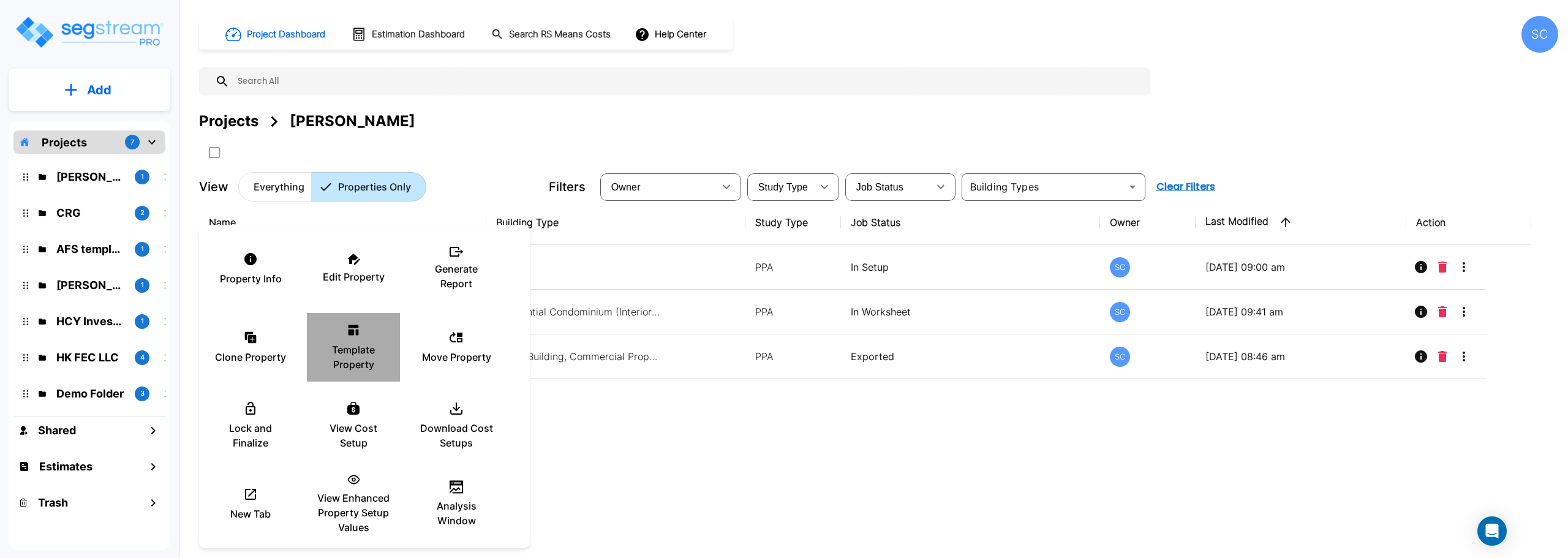
click at [359, 340] on div "Template Property" at bounding box center [353, 347] width 74 height 61
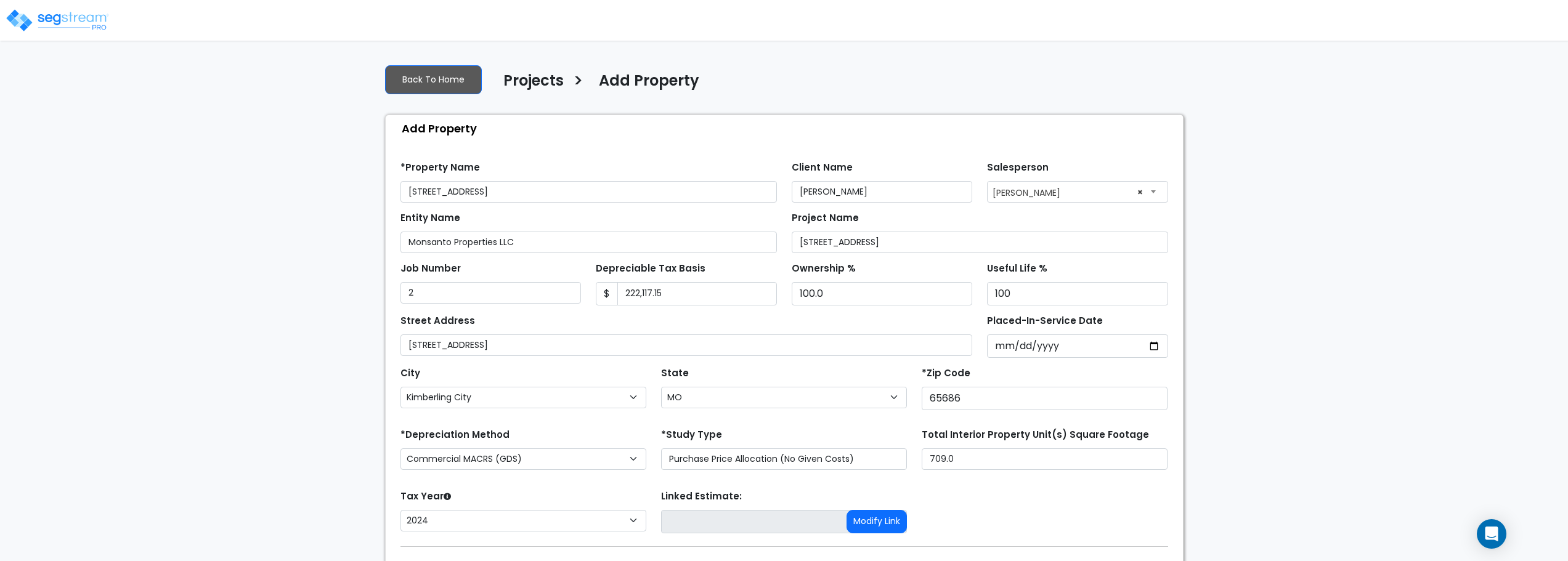
select select "Kimberling City"
select select "MO"
select select "2024"
click at [441, 77] on link "Back To Home" at bounding box center [433, 79] width 97 height 29
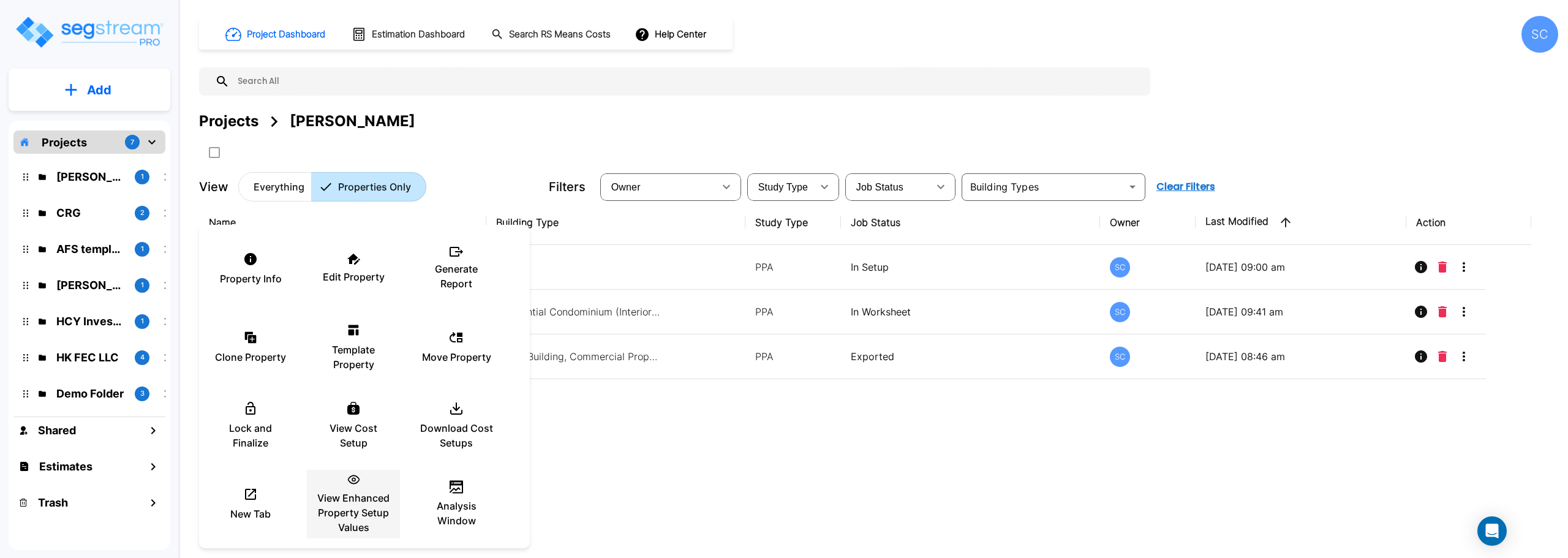
click at [343, 506] on p "View Enhanced Property Setup Values" at bounding box center [353, 512] width 74 height 44
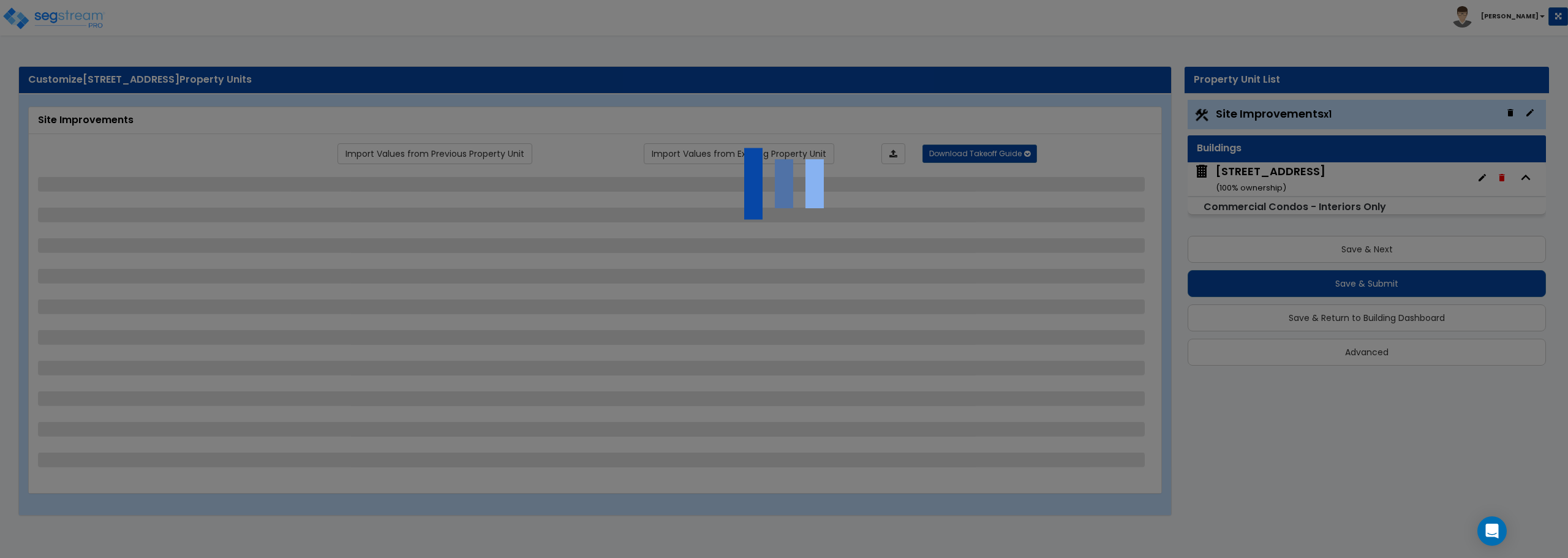
select select "2"
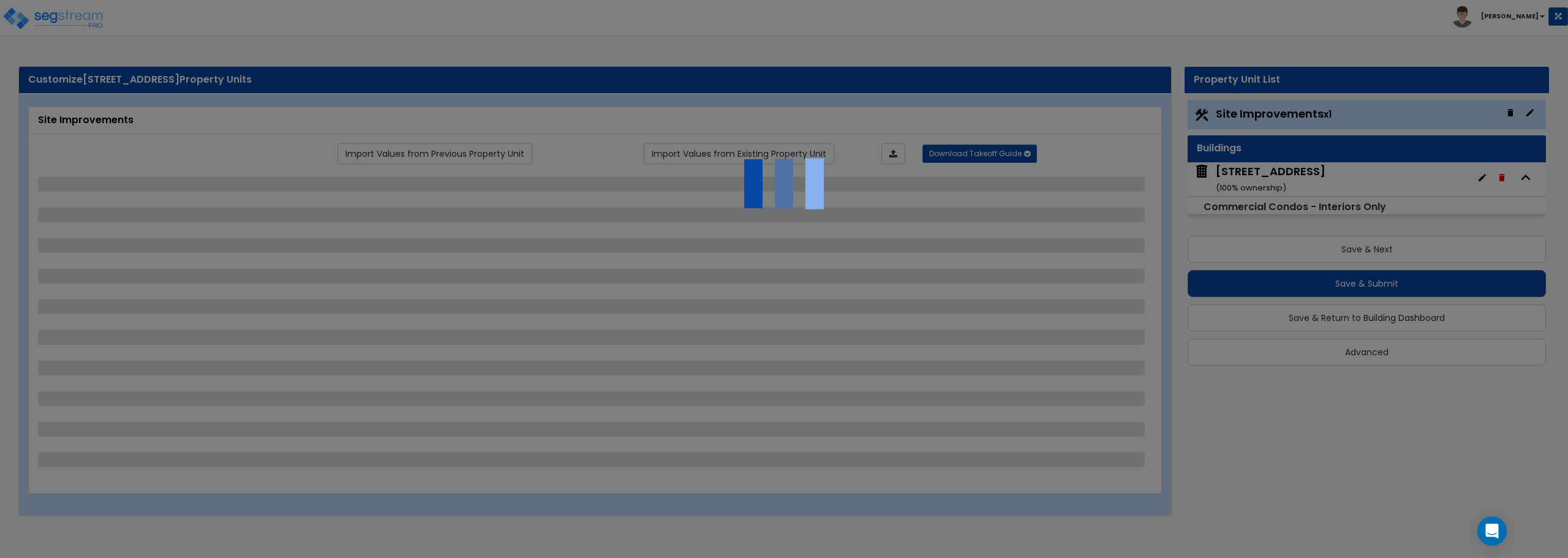
select select "2"
select select "1"
select select "2"
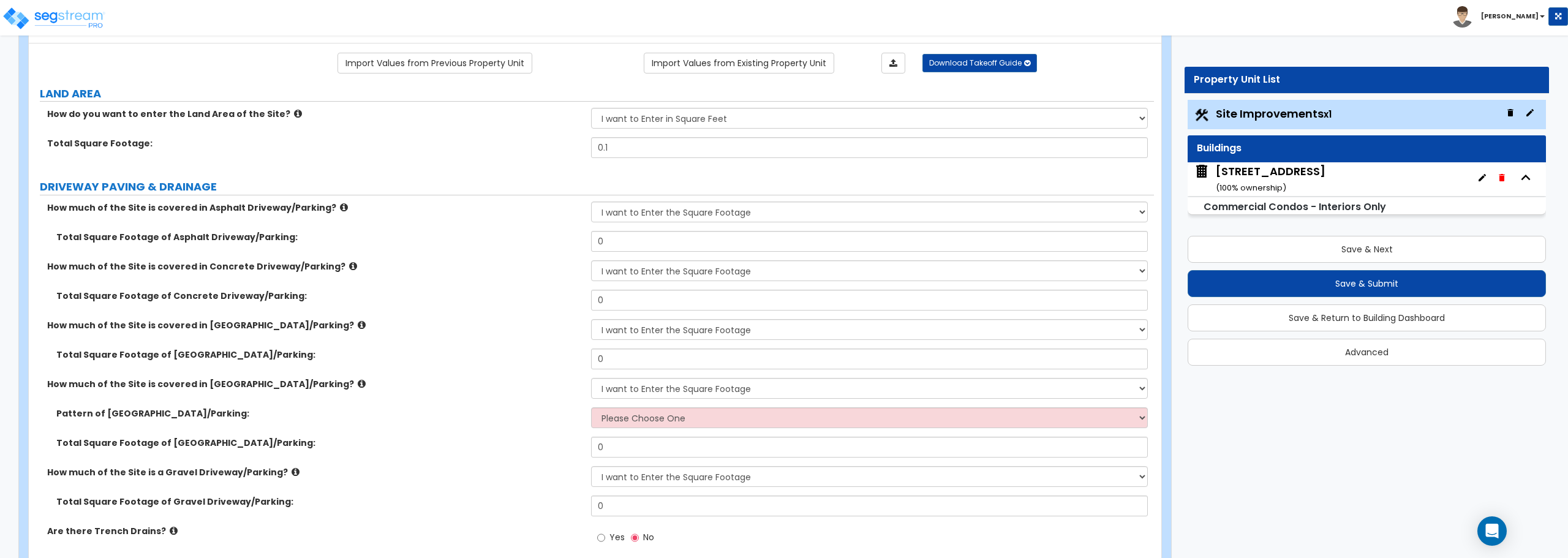
scroll to position [122, 0]
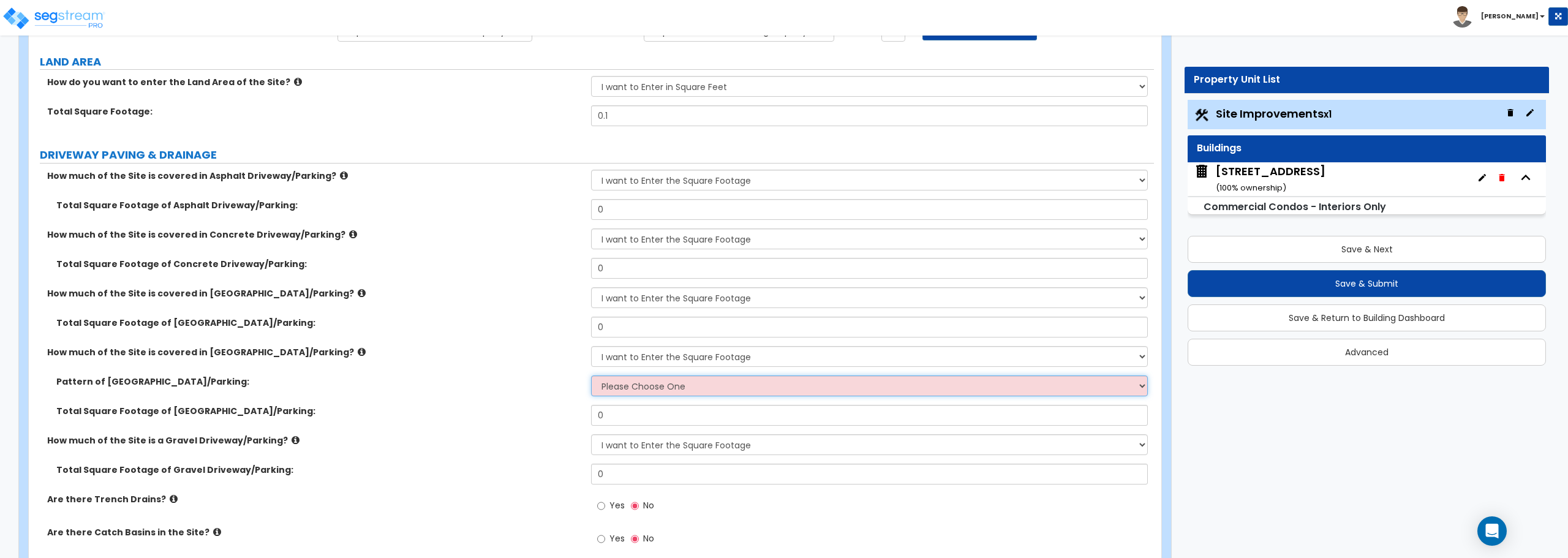
click at [806, 389] on select "Please Choose One Irregular Rectangular" at bounding box center [869, 386] width 556 height 21
select select "1"
click at [591, 376] on select "Please Choose One Irregular Rectangular" at bounding box center [869, 386] width 556 height 21
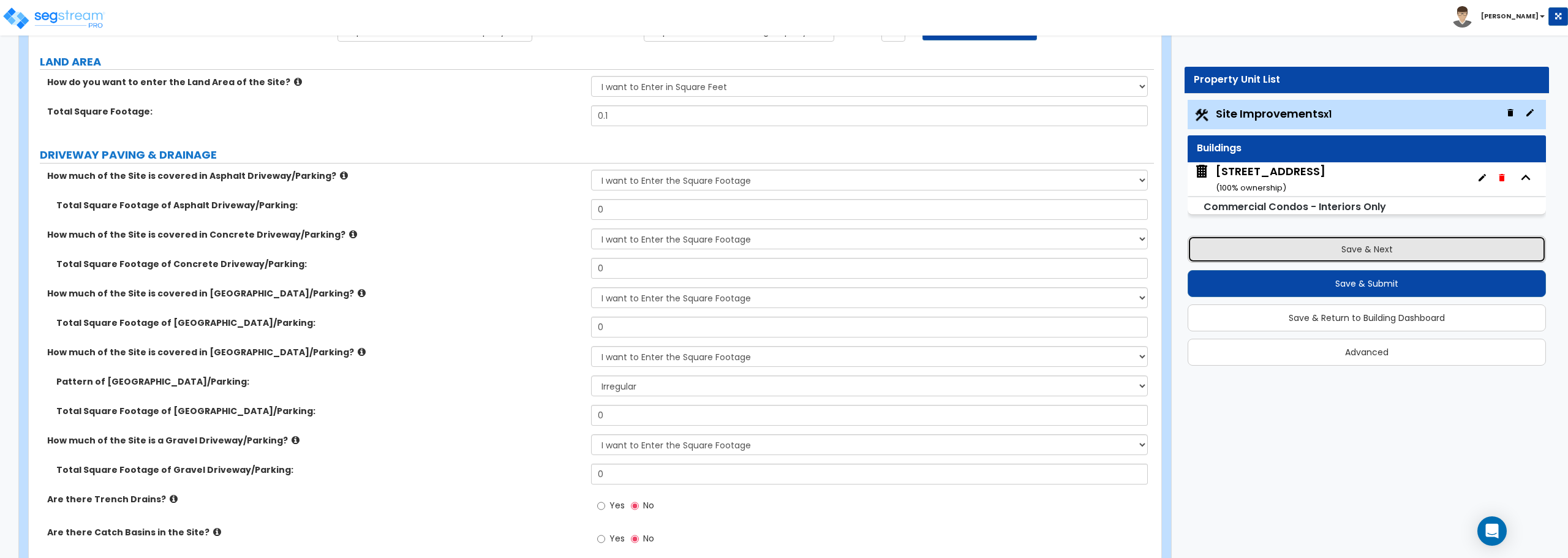
click at [1366, 252] on button "Save & Next" at bounding box center [1367, 250] width 359 height 27
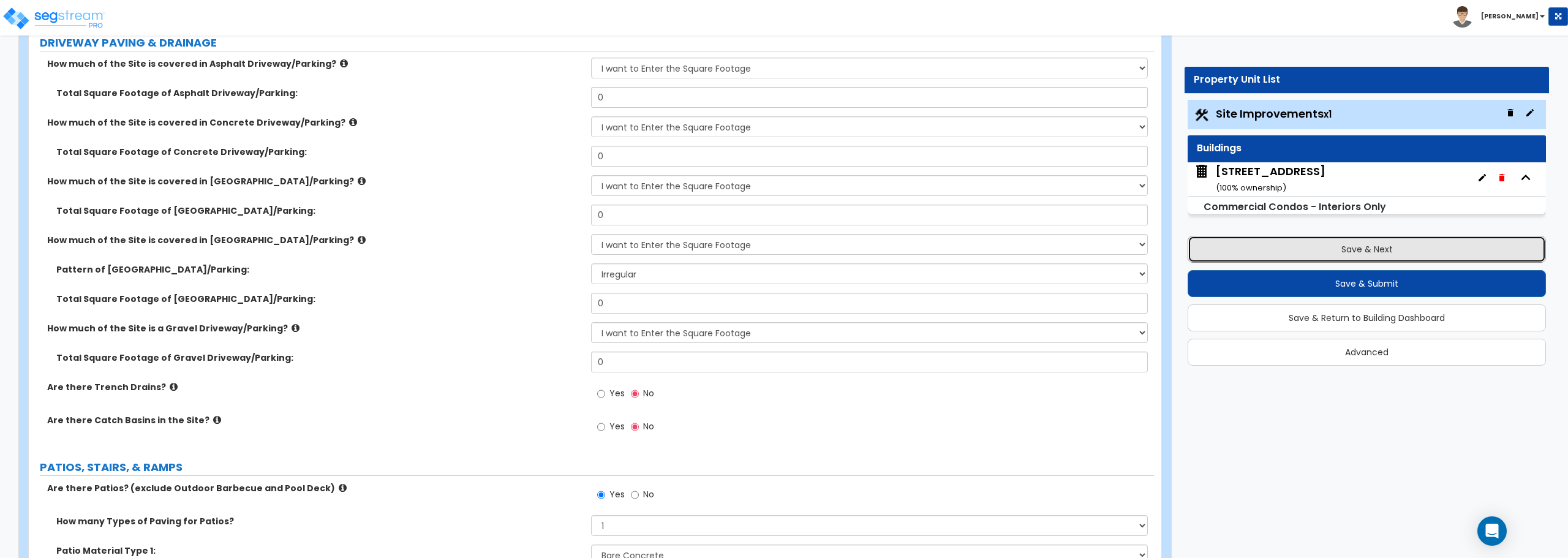
scroll to position [245, 0]
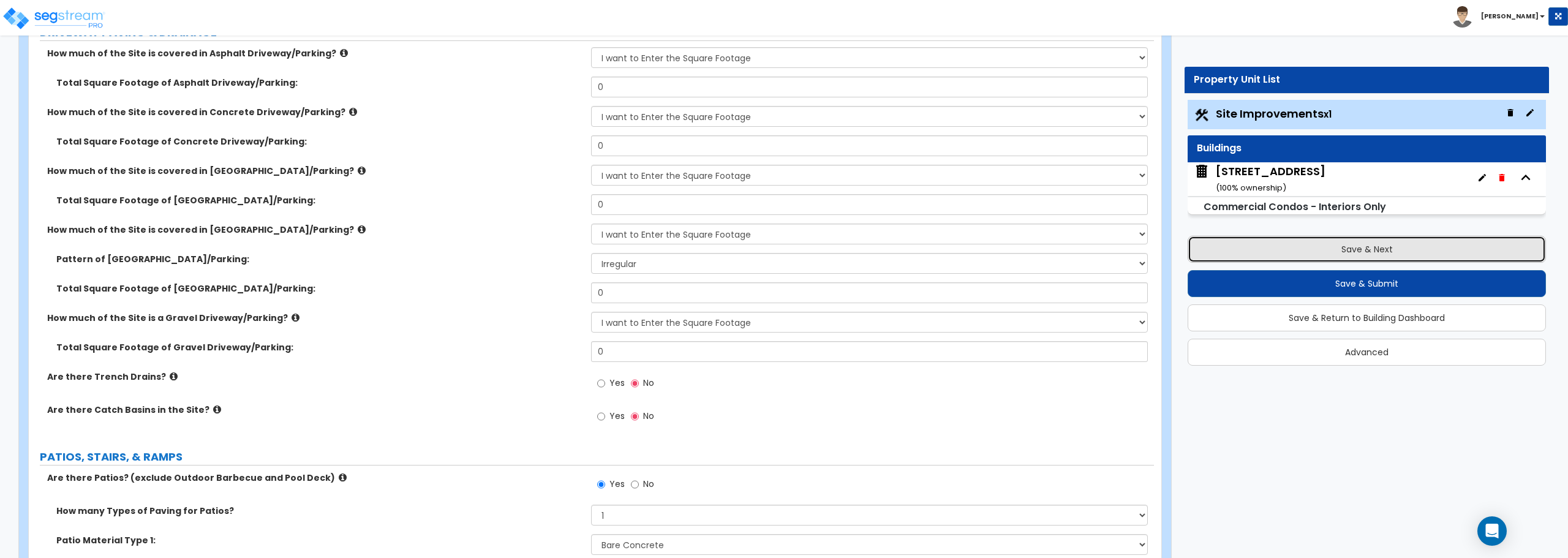
click at [1300, 253] on button "Save & Next" at bounding box center [1367, 250] width 359 height 27
click at [1286, 181] on div "[STREET_ADDRESS] ( 100 % ownership)" at bounding box center [1271, 179] width 110 height 31
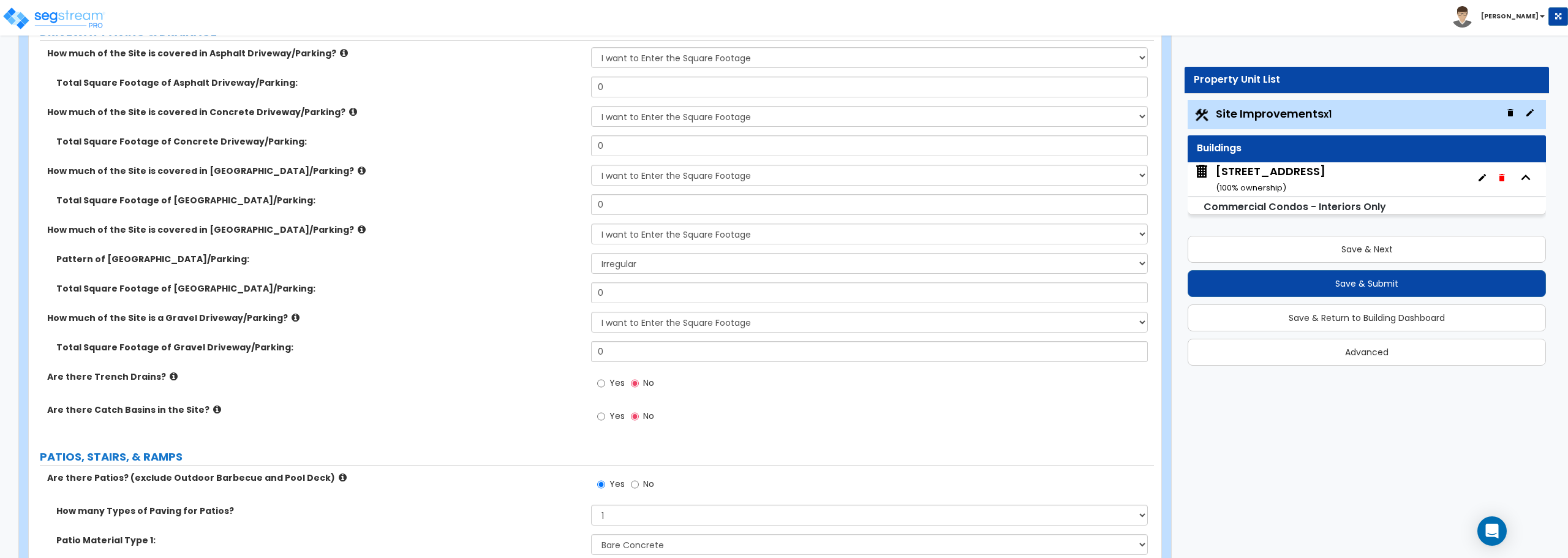
click at [1286, 181] on div "[STREET_ADDRESS] ( 100 % ownership)" at bounding box center [1271, 179] width 110 height 31
click at [1285, 181] on div "[STREET_ADDRESS] ( 100 % ownership)" at bounding box center [1271, 179] width 110 height 31
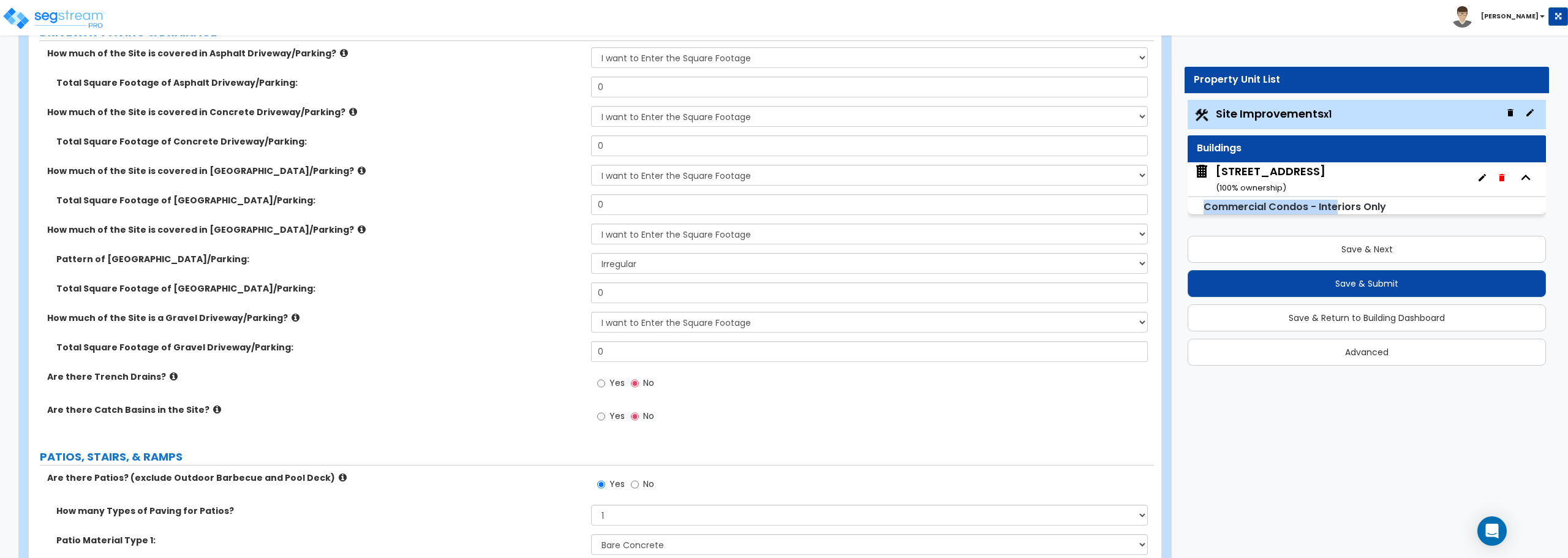
scroll to position [5, 0]
drag, startPoint x: 1480, startPoint y: 203, endPoint x: 1497, endPoint y: 206, distance: 17.3
click at [1497, 207] on div "Commercial Condos - Interiors Only" at bounding box center [1367, 206] width 359 height 18
click at [1462, 186] on div "[STREET_ADDRESS] ( 100 % ownership)" at bounding box center [1367, 180] width 359 height 34
drag, startPoint x: 1416, startPoint y: 189, endPoint x: 1358, endPoint y: 205, distance: 60.2
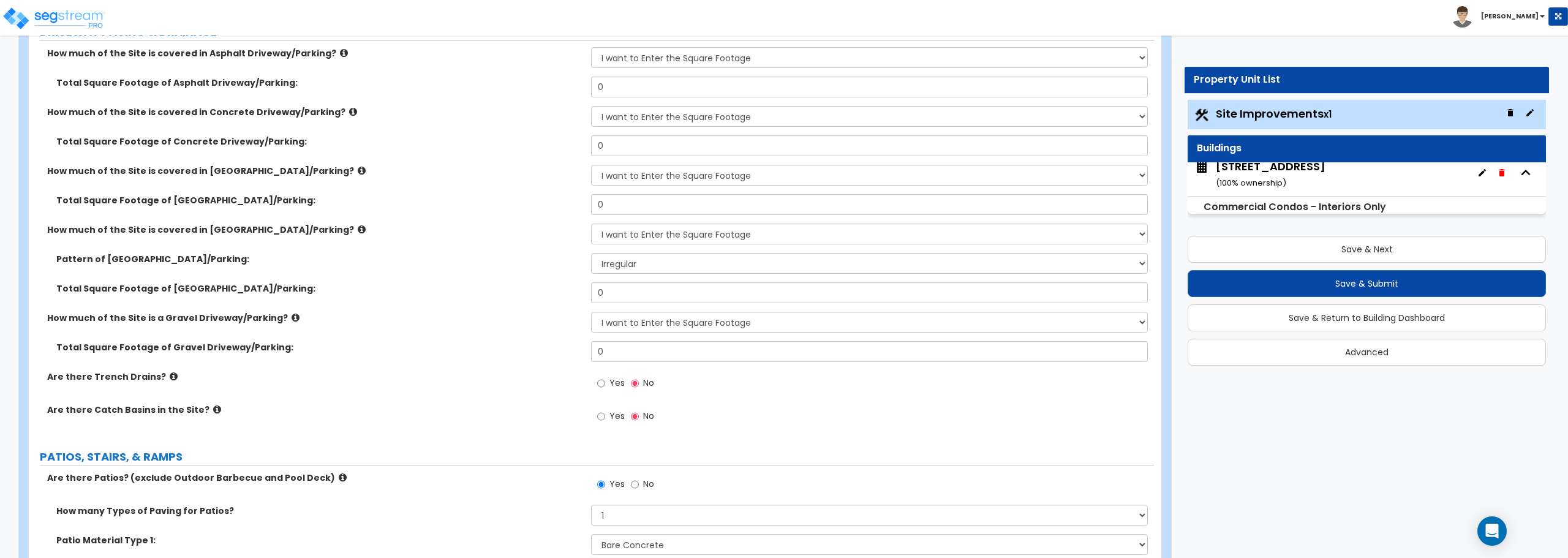
click at [1408, 196] on div "[STREET_ADDRESS] ( 100 % ownership) Commercial Condos - Interiors Only" at bounding box center [1367, 188] width 359 height 52
click at [1354, 206] on small "Commercial Condos - Interiors Only" at bounding box center [1295, 206] width 182 height 14
click at [1353, 205] on small "Commercial Condos - Interiors Only" at bounding box center [1295, 206] width 182 height 14
click at [1482, 199] on div "Commercial Condos - Interiors Only" at bounding box center [1367, 206] width 359 height 18
drag, startPoint x: 1502, startPoint y: 195, endPoint x: 1526, endPoint y: 188, distance: 25.0
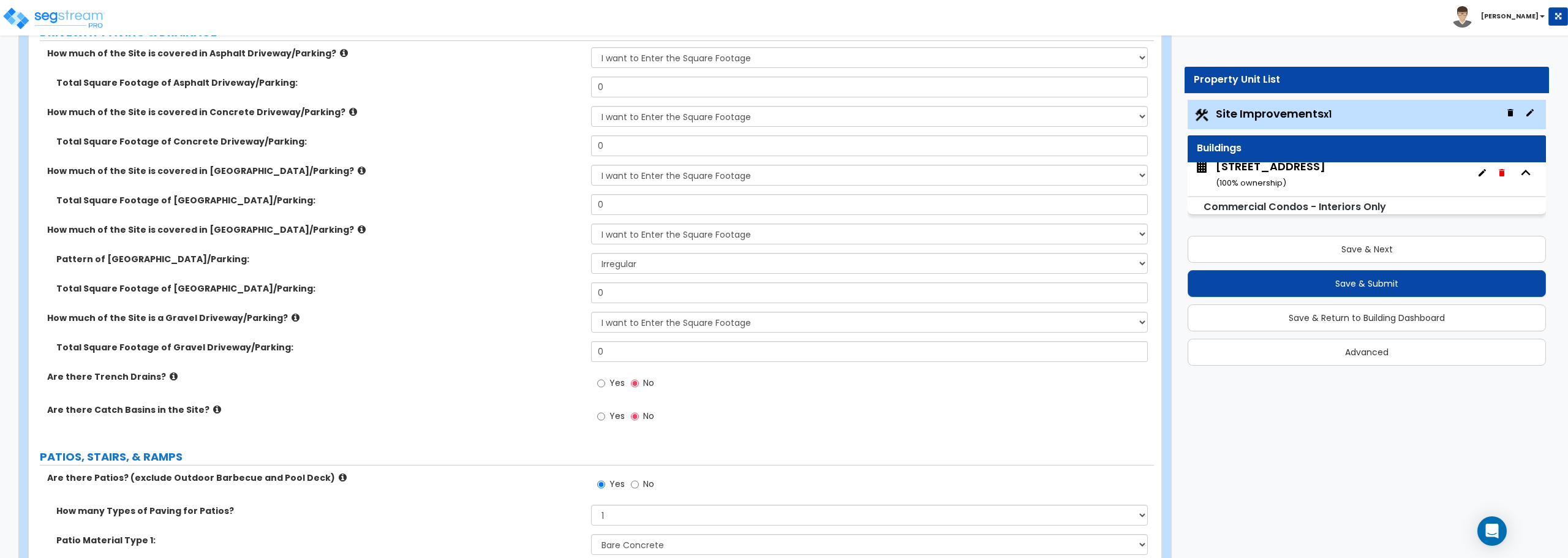
click at [1504, 194] on div "[STREET_ADDRESS] ( 100 % ownership)" at bounding box center [1367, 180] width 359 height 34
click at [1526, 188] on div "[STREET_ADDRESS] ( 100 % ownership)" at bounding box center [1367, 180] width 359 height 34
click at [1535, 173] on icon "button" at bounding box center [1526, 172] width 18 height 18
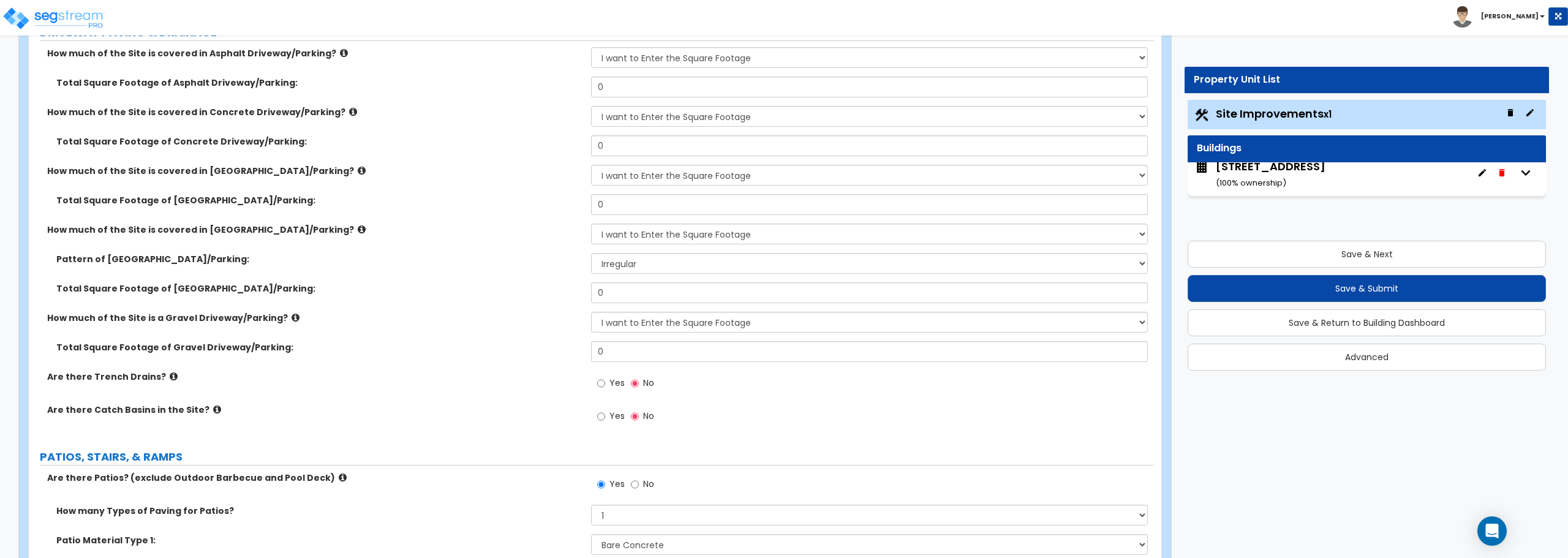
click at [1534, 172] on icon "button" at bounding box center [1526, 172] width 18 height 18
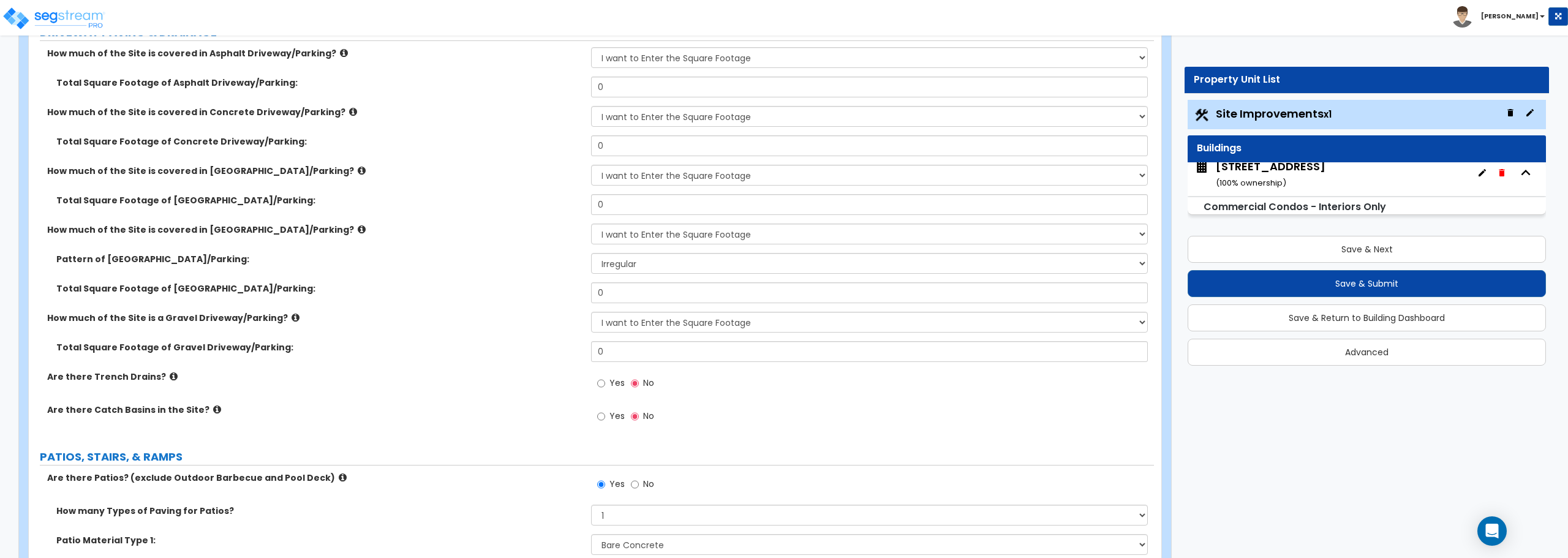
click at [1388, 181] on div "[STREET_ADDRESS] ( 100 % ownership)" at bounding box center [1367, 180] width 359 height 34
click at [1503, 175] on icon "button" at bounding box center [1502, 172] width 5 height 7
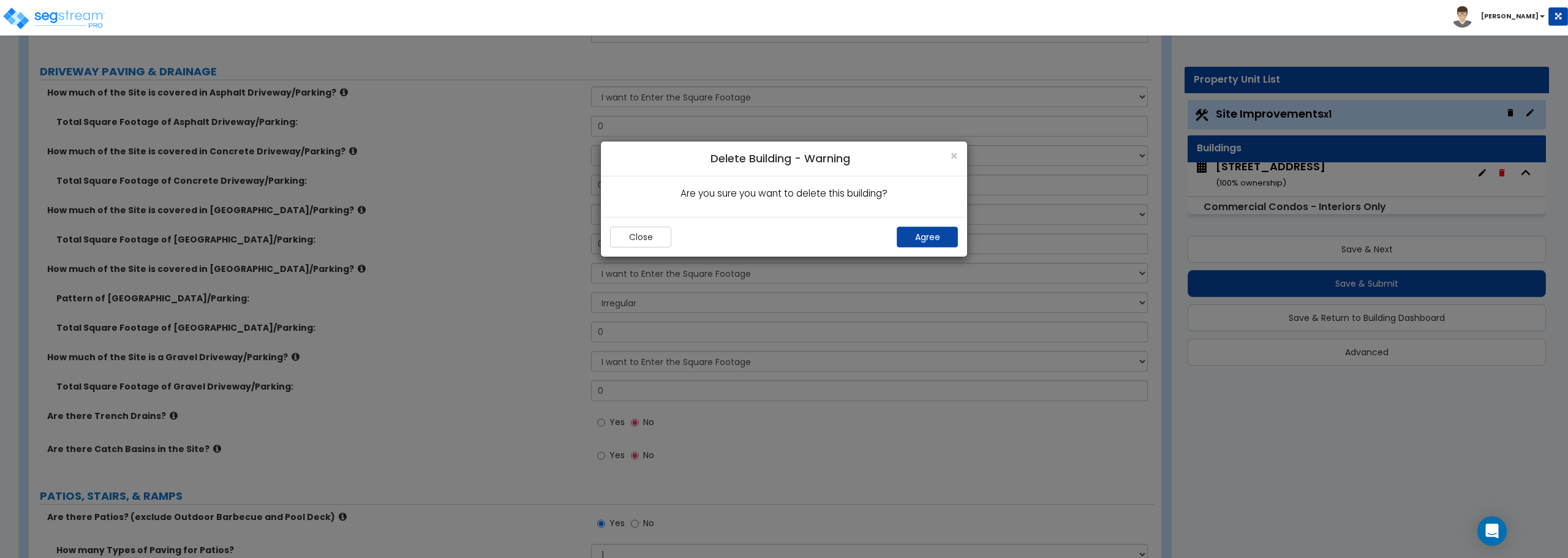
scroll to position [184, 0]
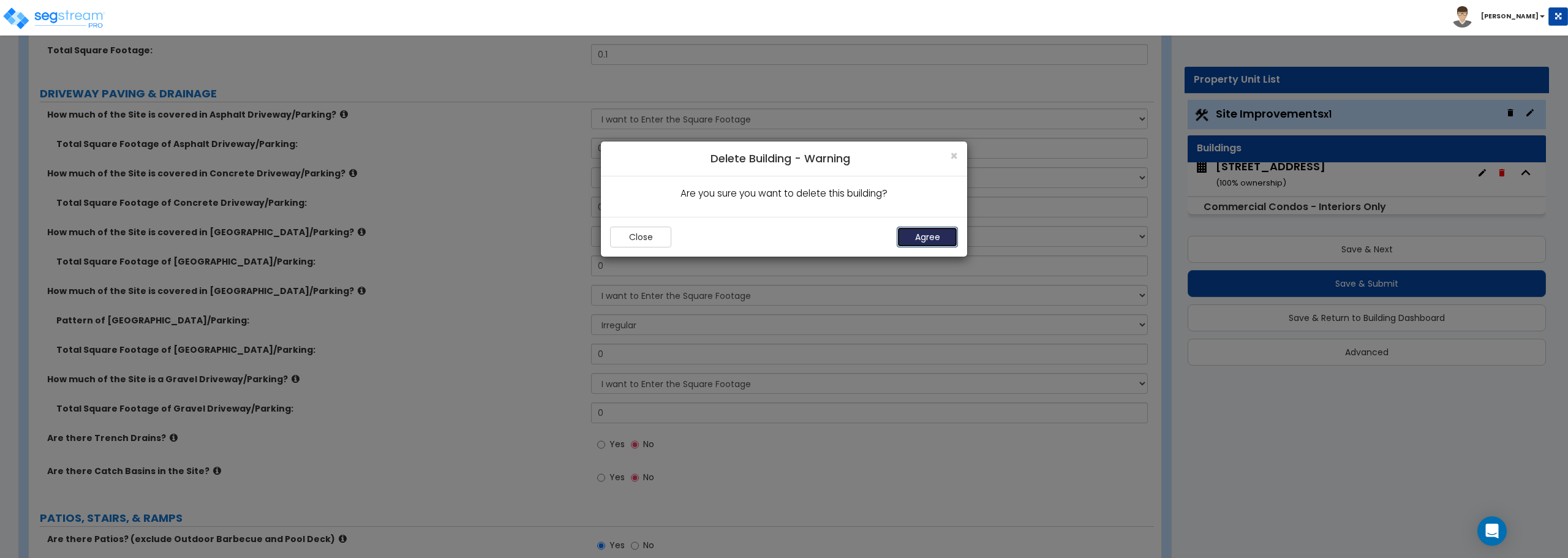
click at [953, 239] on button "Agree" at bounding box center [928, 237] width 61 height 21
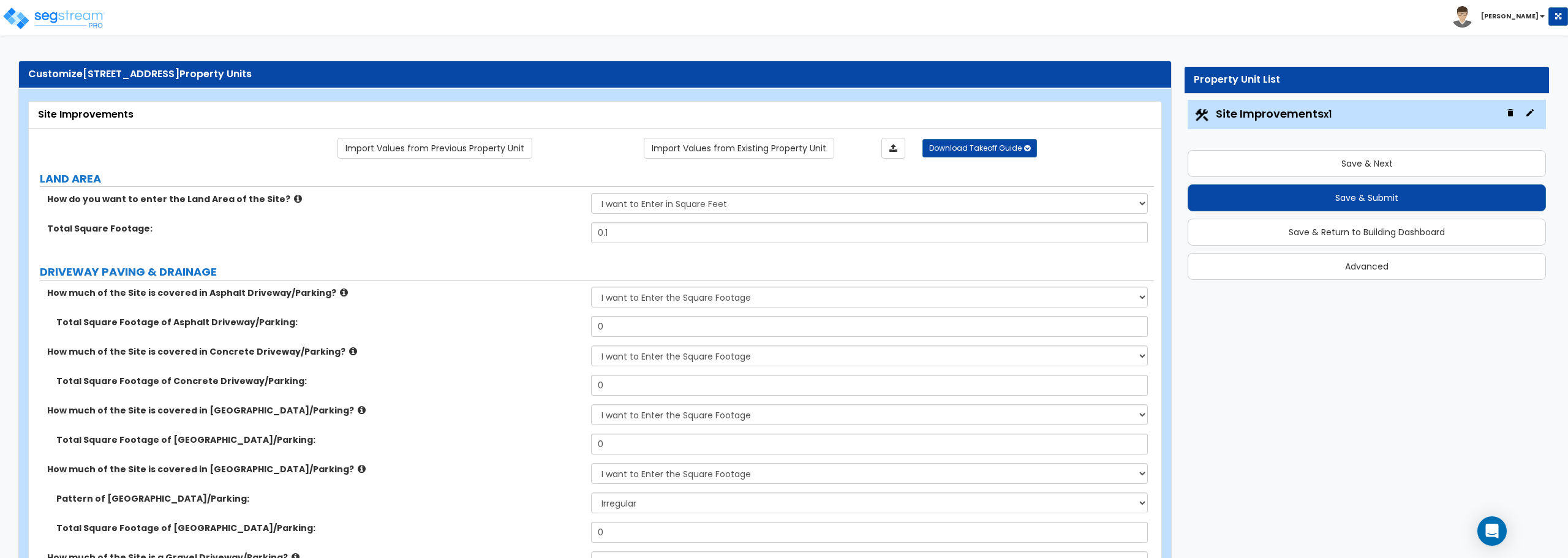
scroll to position [0, 0]
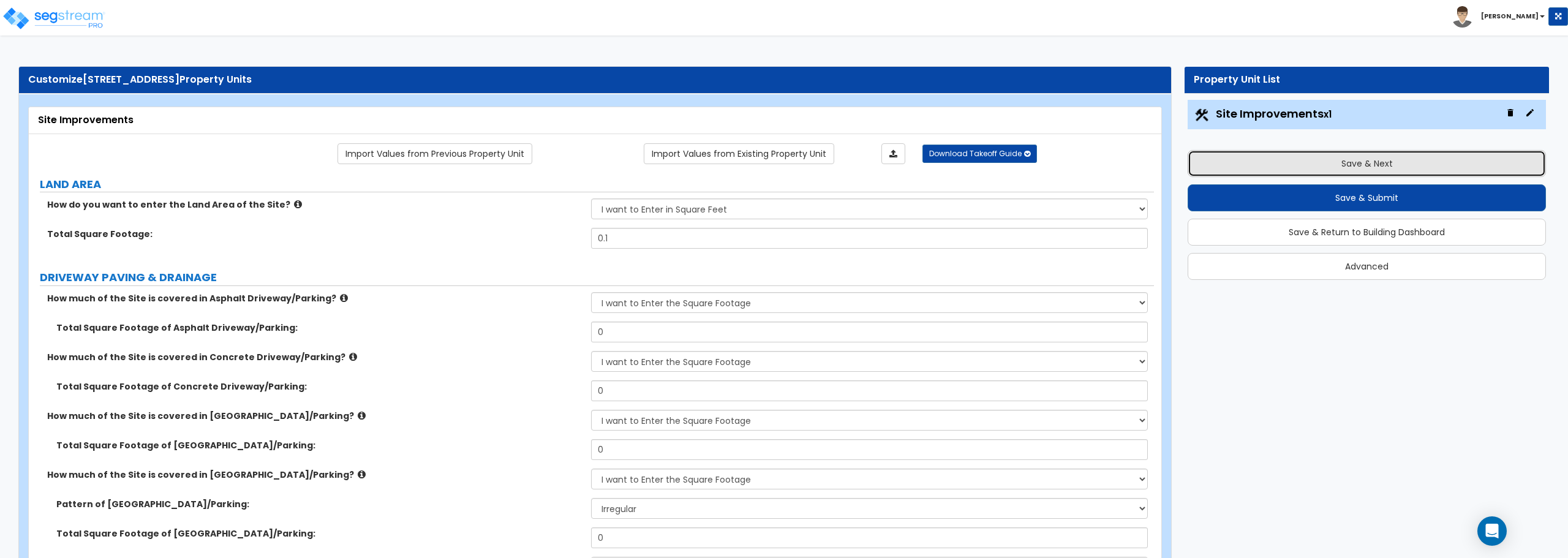
click at [1367, 164] on button "Save & Next" at bounding box center [1367, 164] width 359 height 27
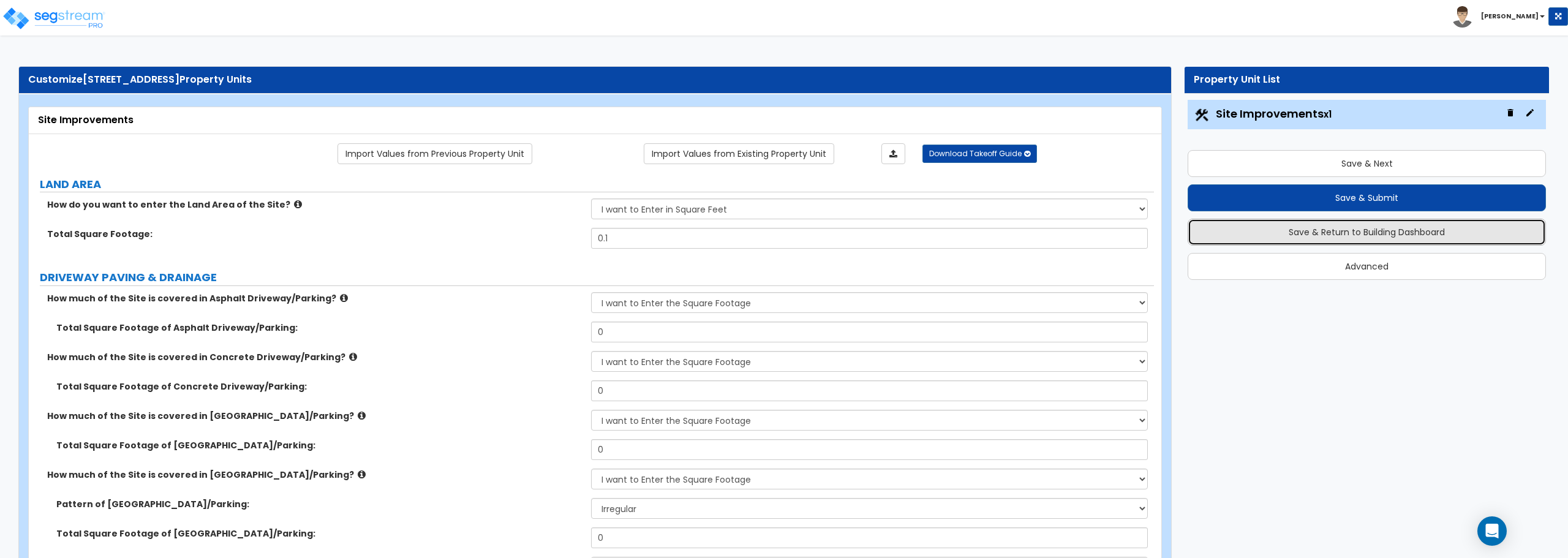
click at [1347, 231] on button "Save & Return to Building Dashboard" at bounding box center [1367, 232] width 359 height 27
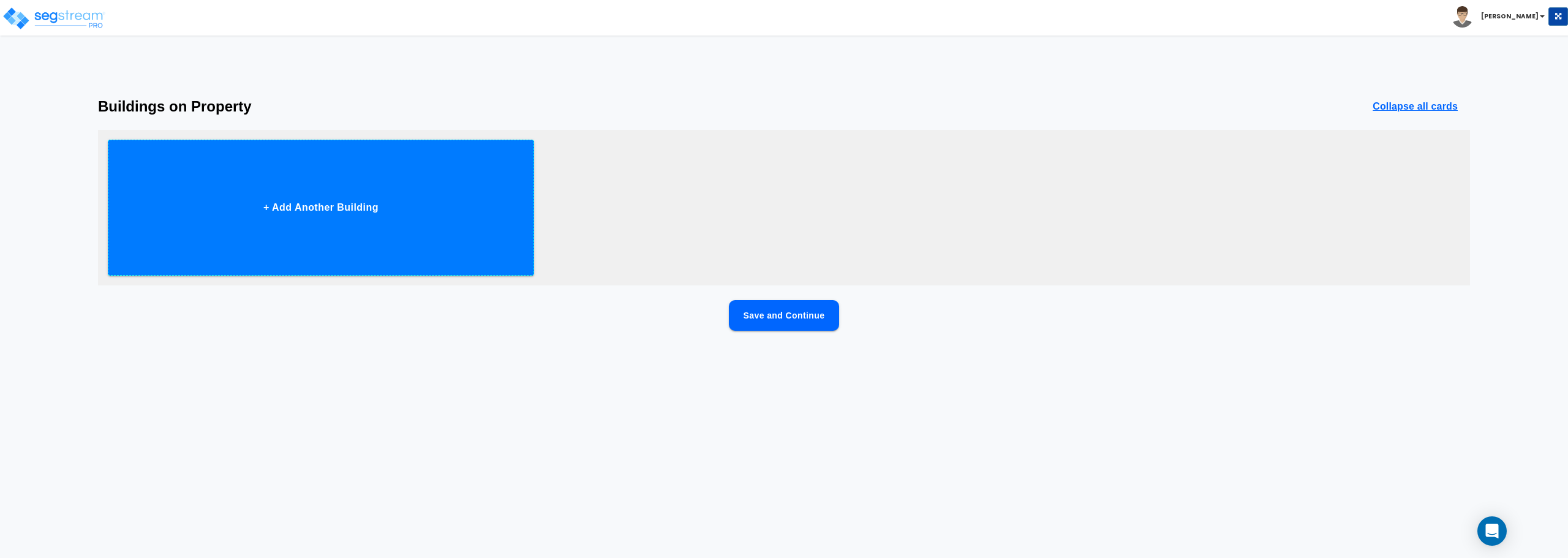
click at [352, 204] on button "+ Add Another Building" at bounding box center [321, 208] width 426 height 136
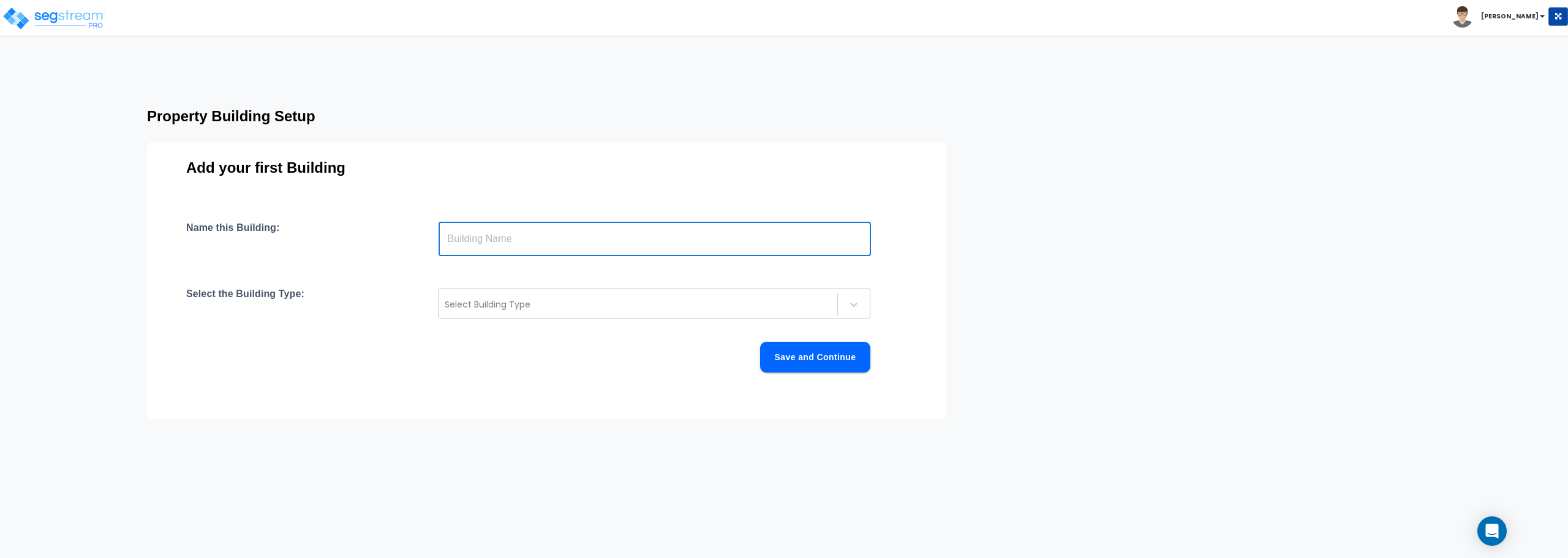
click at [578, 242] on input "text" at bounding box center [654, 239] width 432 height 34
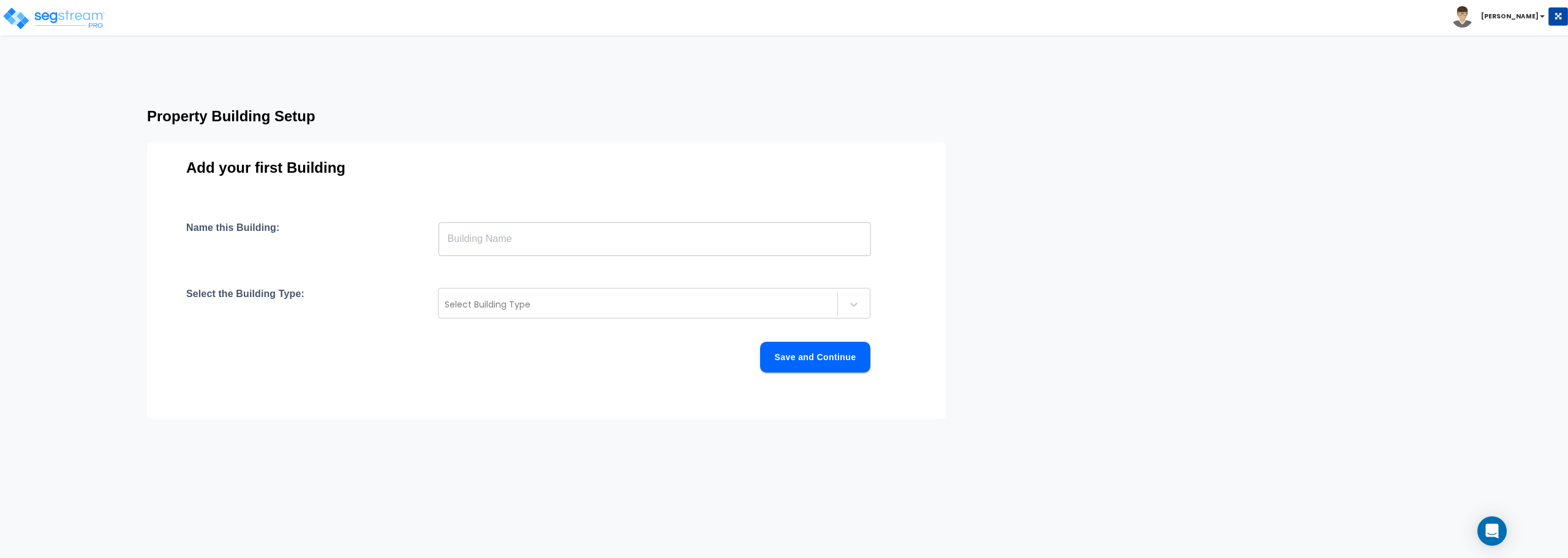
click at [506, 250] on input "text" at bounding box center [654, 239] width 432 height 34
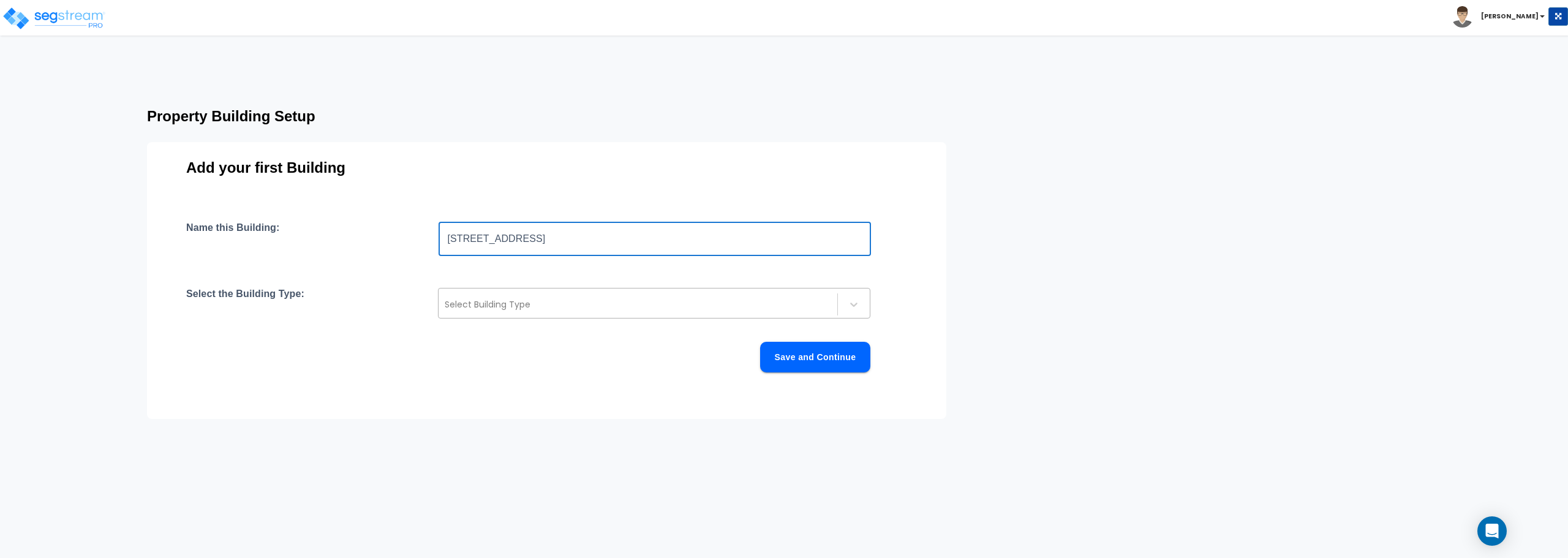
type input "[STREET_ADDRESS]"
click at [732, 310] on div at bounding box center [638, 305] width 387 height 15
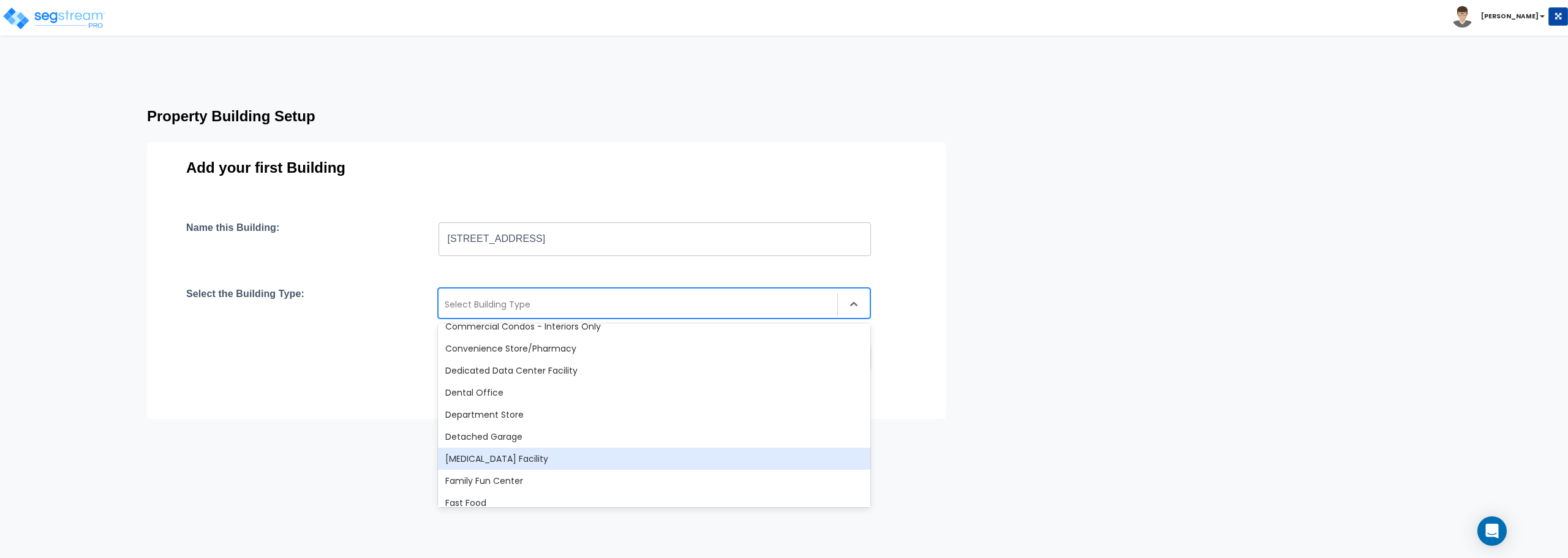
scroll to position [245, 0]
